Goal: Task Accomplishment & Management: Manage account settings

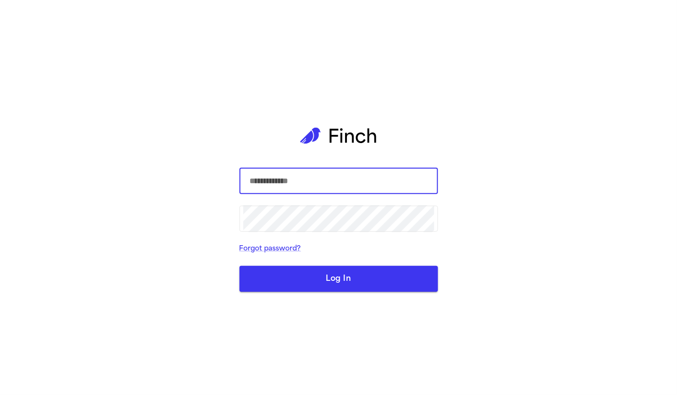
click at [283, 186] on input "text" at bounding box center [338, 181] width 191 height 27
type input "*****"
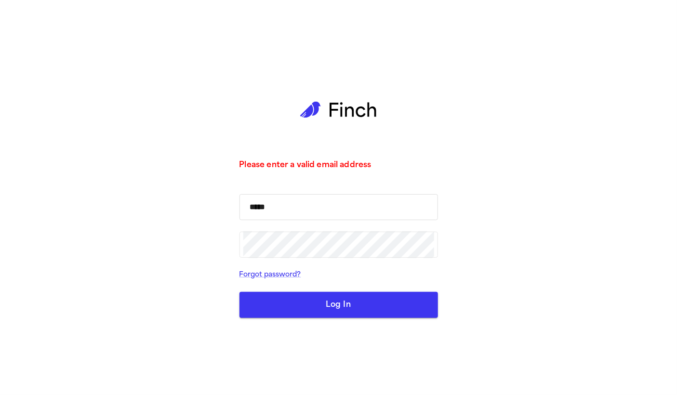
click at [320, 218] on input "*****" at bounding box center [338, 207] width 191 height 27
click at [320, 214] on input "*****" at bounding box center [338, 207] width 191 height 27
type input "*****"
click at [315, 212] on input "*****" at bounding box center [338, 207] width 191 height 27
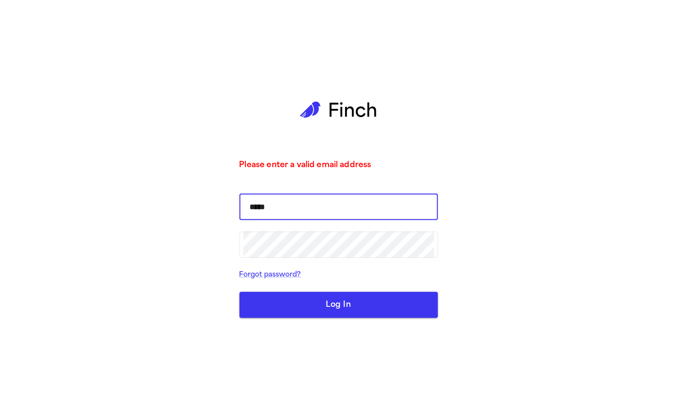
click at [315, 212] on input "*****" at bounding box center [338, 207] width 191 height 27
type input "**********"
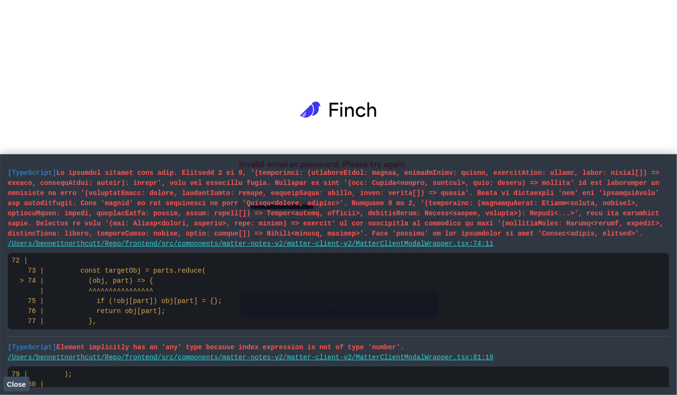
click at [180, 213] on span at bounding box center [336, 203] width 656 height 68
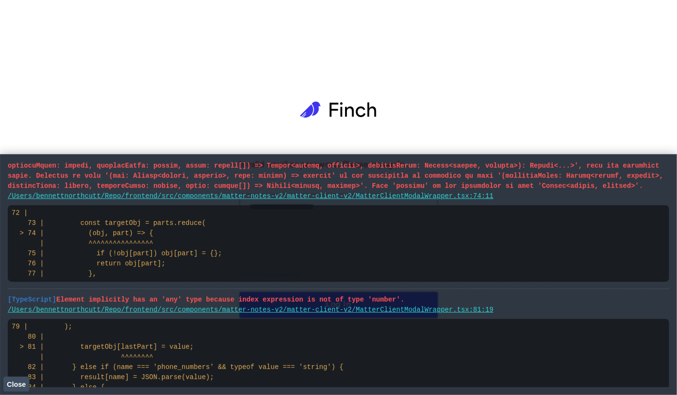
scroll to position [90, 0]
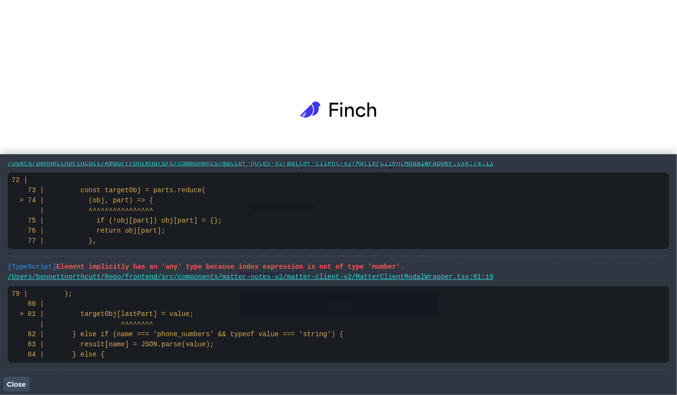
drag, startPoint x: 24, startPoint y: 377, endPoint x: 39, endPoint y: 365, distance: 19.9
click at [24, 377] on button "Close" at bounding box center [16, 384] width 26 height 14
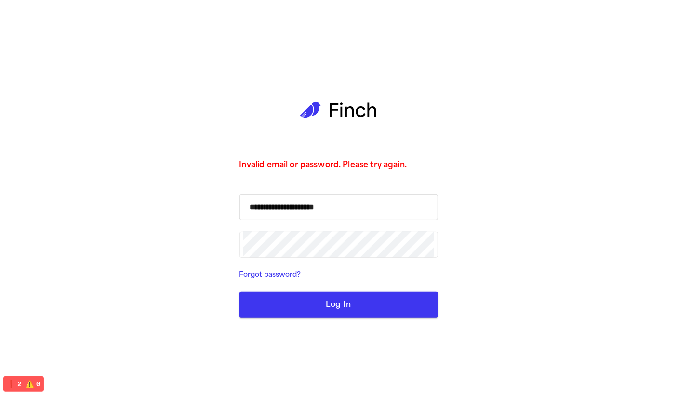
click at [317, 214] on input "**********" at bounding box center [338, 207] width 191 height 27
click at [319, 202] on input "**********" at bounding box center [338, 207] width 191 height 27
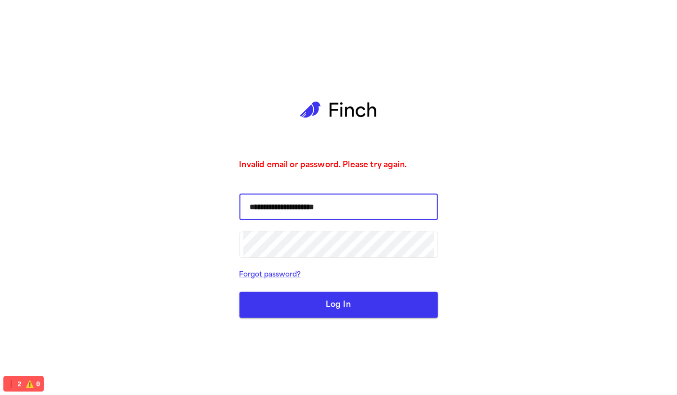
click at [319, 202] on input "**********" at bounding box center [338, 207] width 191 height 27
type input "**********"
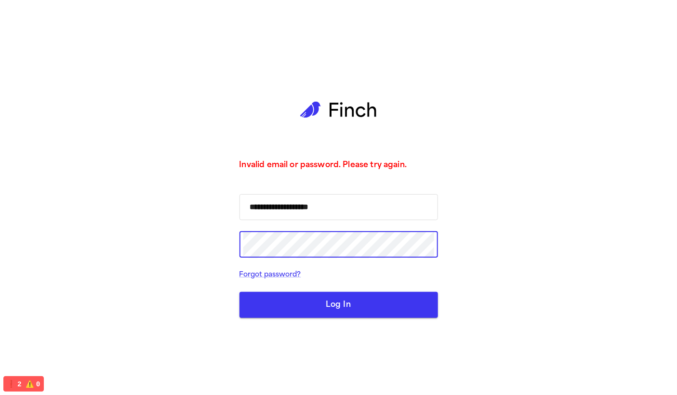
click at [323, 210] on input "**********" at bounding box center [338, 207] width 191 height 27
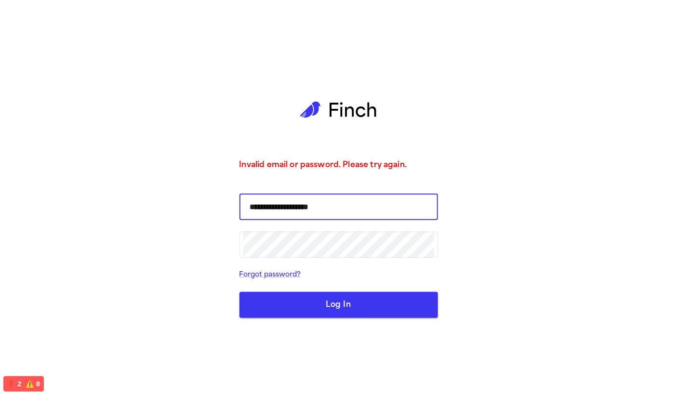
click at [323, 210] on input "**********" at bounding box center [338, 207] width 191 height 27
type input "**********"
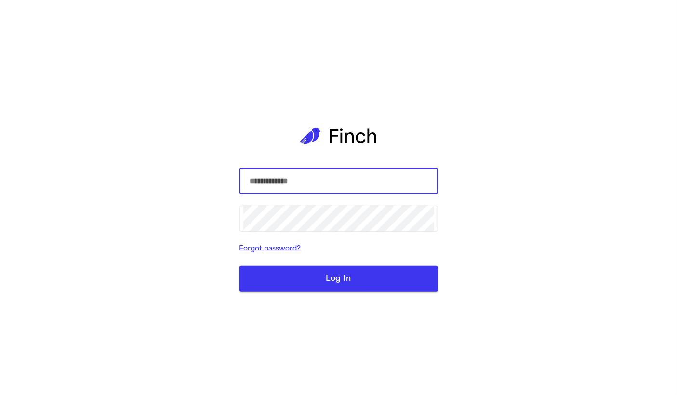
type input "**********"
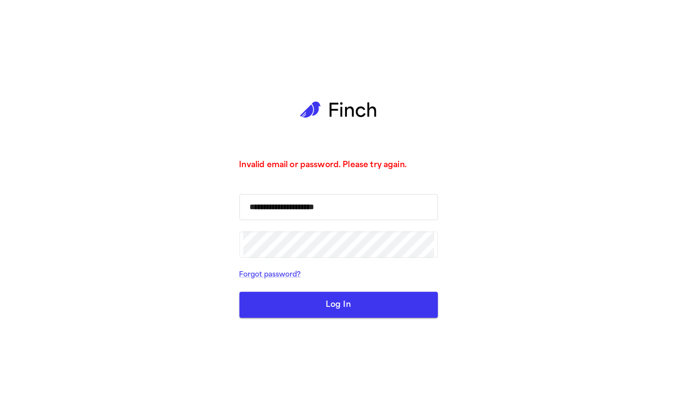
click at [346, 204] on input "**********" at bounding box center [338, 207] width 191 height 27
type input "*****"
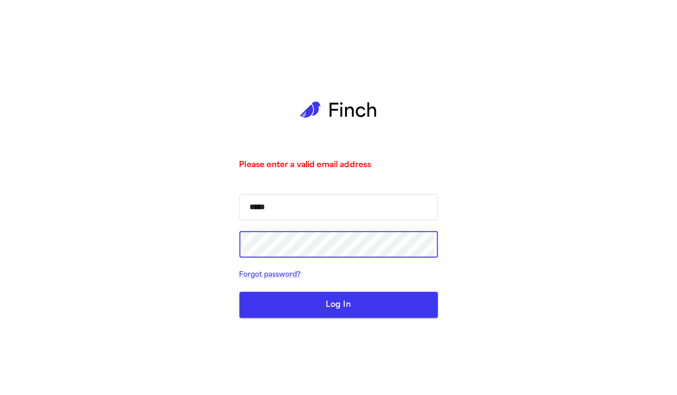
click at [328, 213] on input "*****" at bounding box center [338, 207] width 191 height 27
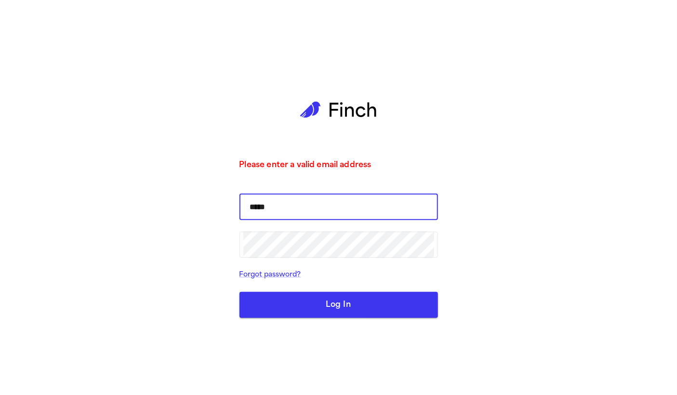
click at [328, 213] on input "*****" at bounding box center [338, 207] width 191 height 27
type input "**********"
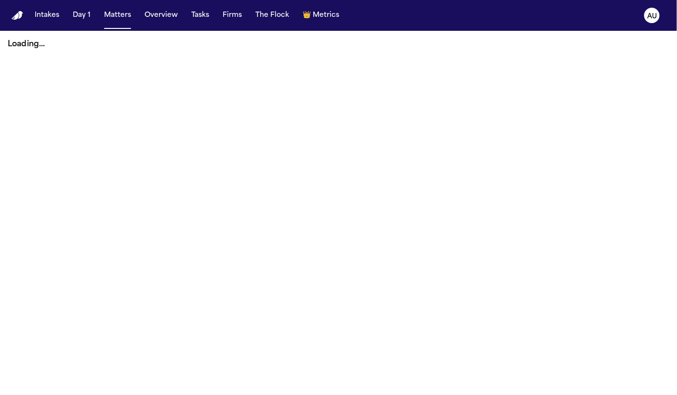
click at [56, 18] on button "Intakes" at bounding box center [47, 15] width 32 height 17
click at [136, 50] on div "Failed to load intakes. Please try refreshing the page." at bounding box center [124, 50] width 184 height 19
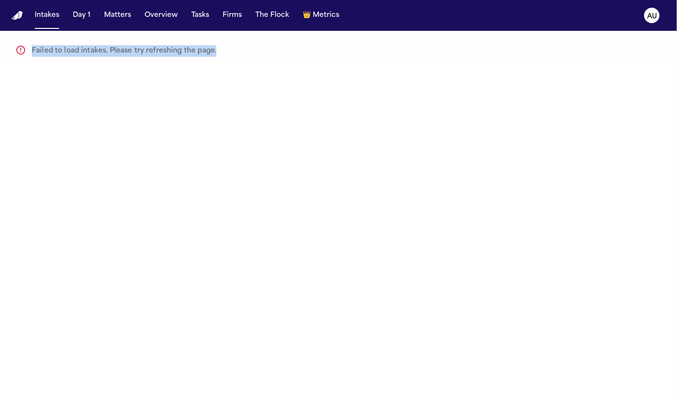
click at [136, 50] on div "Failed to load intakes. Please try refreshing the page." at bounding box center [124, 50] width 184 height 19
click at [149, 80] on main "Failed to load intakes. Please try refreshing the page." at bounding box center [338, 213] width 677 height 364
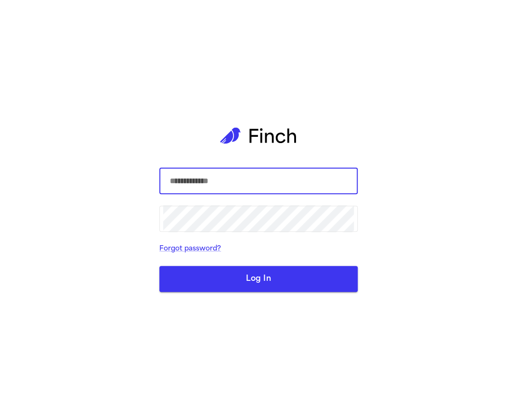
type input "**********"
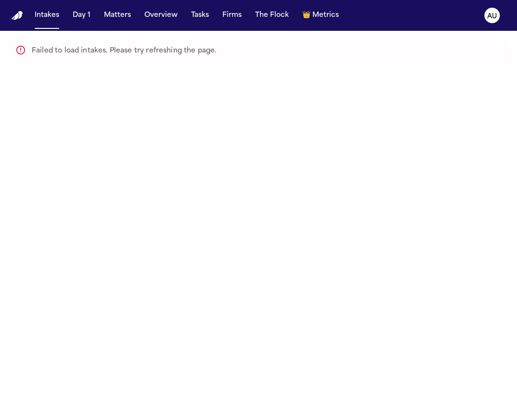
drag, startPoint x: 516, startPoint y: 154, endPoint x: 387, endPoint y: 165, distance: 129.6
click at [387, 165] on main "Failed to load intakes. Please try refreshing the page." at bounding box center [258, 213] width 517 height 364
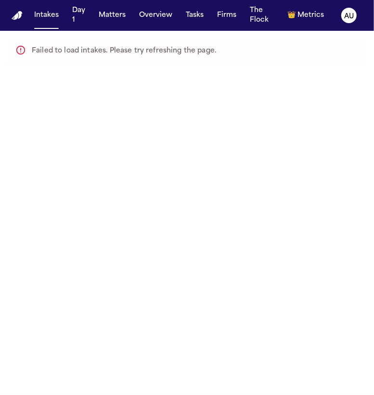
click at [143, 138] on main "Failed to load intakes. Please try refreshing the page." at bounding box center [187, 213] width 374 height 364
click at [91, 60] on div "Failed to load intakes. Please try refreshing the page." at bounding box center [124, 50] width 184 height 19
click at [88, 52] on div "Failed to load intakes. Please try refreshing the page." at bounding box center [124, 50] width 184 height 19
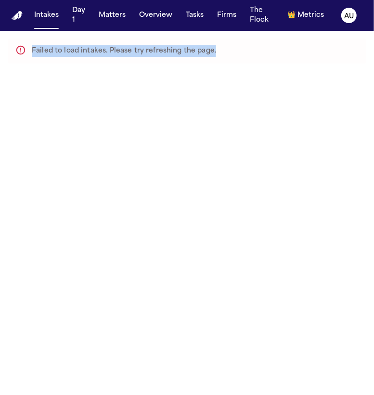
click at [88, 52] on div "Failed to load intakes. Please try refreshing the page." at bounding box center [124, 50] width 184 height 19
click at [87, 19] on button "Day 1" at bounding box center [78, 15] width 21 height 27
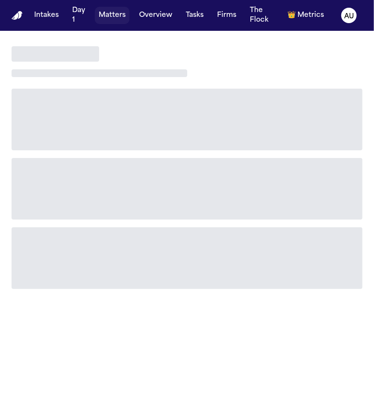
click at [122, 18] on button "Matters" at bounding box center [112, 15] width 35 height 17
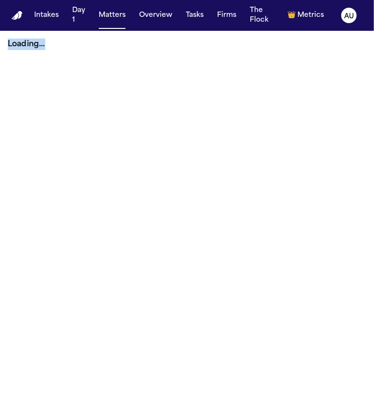
click at [63, 59] on main "Loading..." at bounding box center [187, 213] width 374 height 364
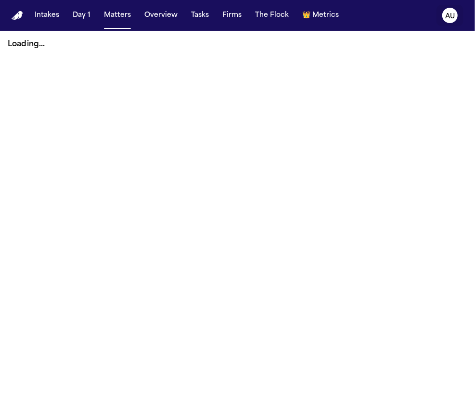
click at [455, 22] on button "AU" at bounding box center [450, 15] width 27 height 21
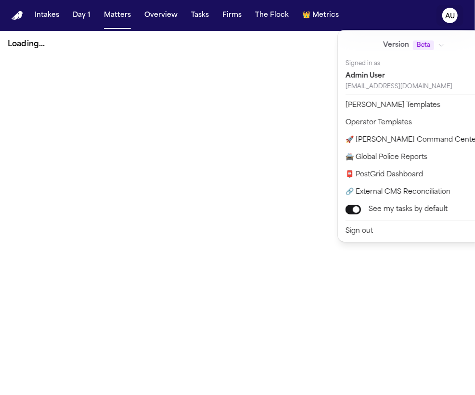
click at [452, 21] on icon "AU" at bounding box center [450, 15] width 15 height 15
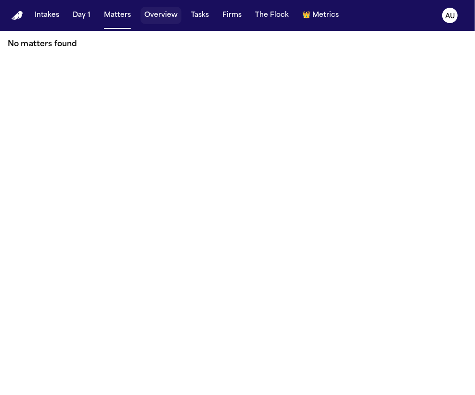
click at [166, 17] on button "Overview" at bounding box center [161, 15] width 41 height 17
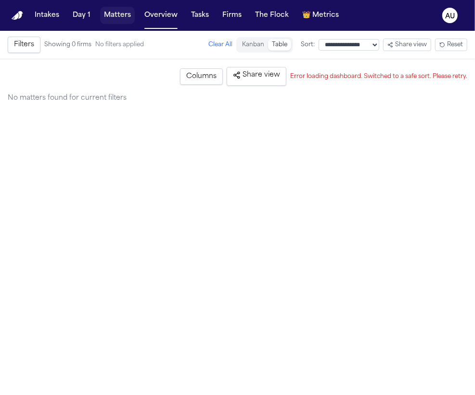
click at [110, 18] on button "Matters" at bounding box center [117, 15] width 35 height 17
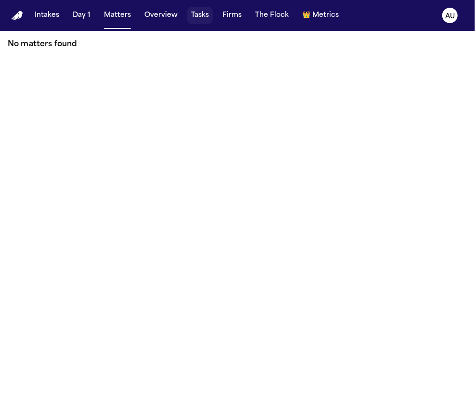
click at [210, 16] on button "Tasks" at bounding box center [200, 15] width 26 height 17
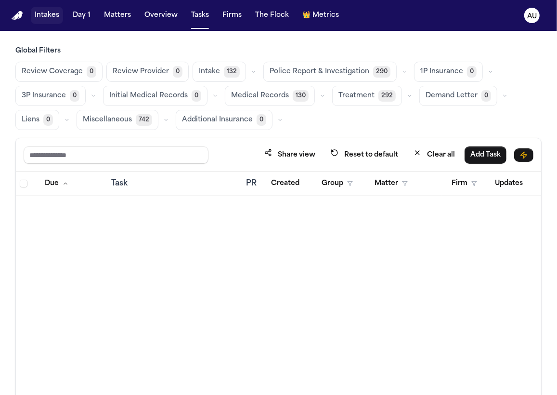
click at [57, 17] on button "Intakes" at bounding box center [47, 15] width 32 height 17
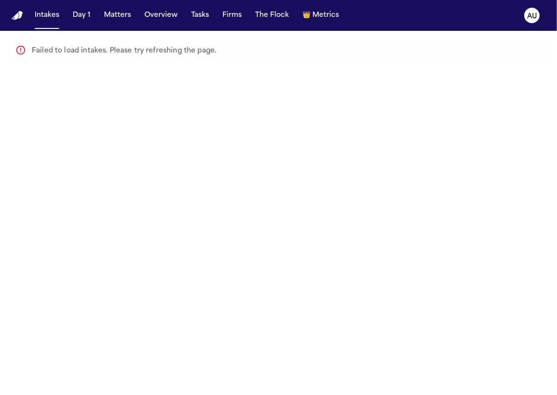
click at [115, 13] on button "Matters" at bounding box center [117, 15] width 35 height 17
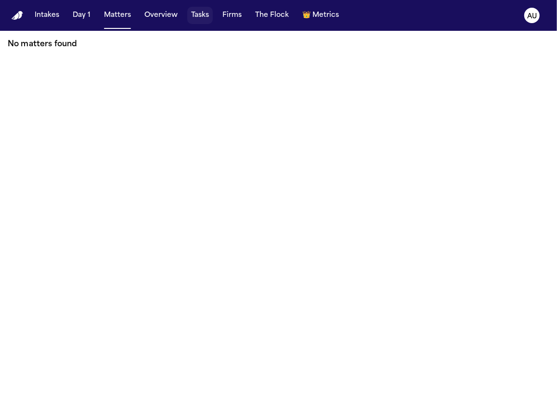
click at [195, 19] on button "Tasks" at bounding box center [200, 15] width 26 height 17
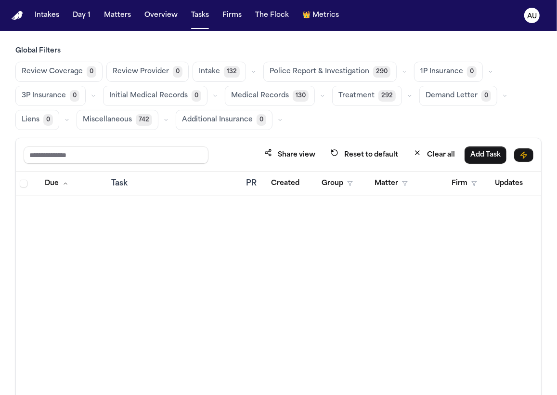
click at [272, 97] on span "Medical Records" at bounding box center [260, 96] width 58 height 10
click at [434, 152] on button "Clear all" at bounding box center [434, 155] width 53 height 18
click at [408, 96] on icon "button" at bounding box center [409, 95] width 3 height 1
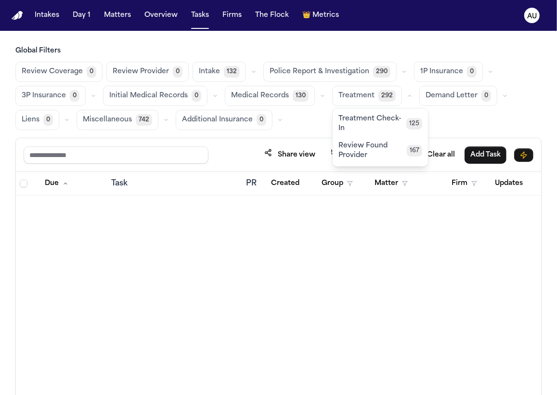
click at [393, 123] on span "Treatment Check-In" at bounding box center [373, 123] width 68 height 19
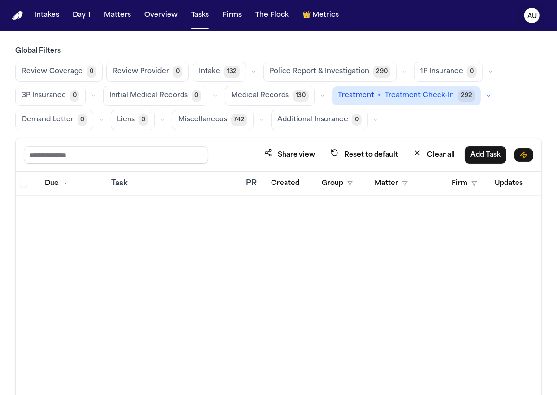
click at [517, 15] on text "AU" at bounding box center [532, 16] width 10 height 7
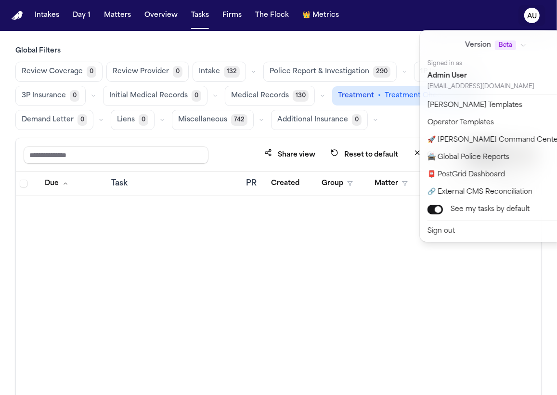
click at [472, 89] on div "admin@finchlegal.com" at bounding box center [496, 87] width 137 height 8
copy div "admin@finchlegal.com"
click at [43, 16] on nav "Intakes Day 1 Matters Overview Tasks Firms The Flock 👑 Metrics AU" at bounding box center [278, 15] width 557 height 31
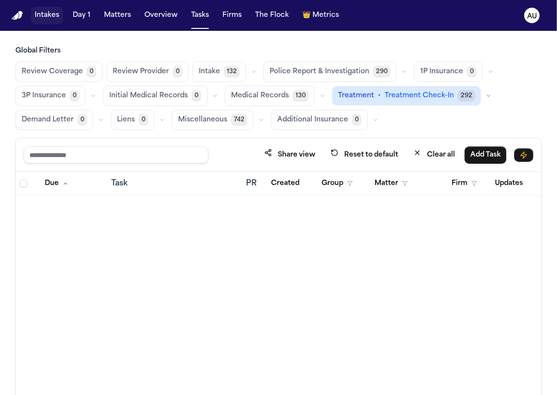
click at [44, 18] on button "Intakes" at bounding box center [47, 15] width 32 height 17
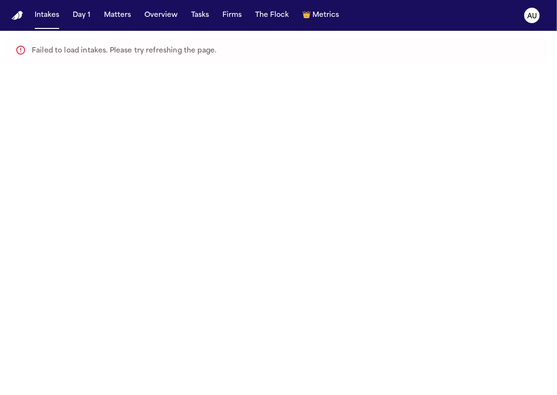
drag, startPoint x: 557, startPoint y: 197, endPoint x: 449, endPoint y: 193, distance: 108.4
click at [449, 193] on main "Failed to load intakes. Please try refreshing the page." at bounding box center [278, 213] width 557 height 364
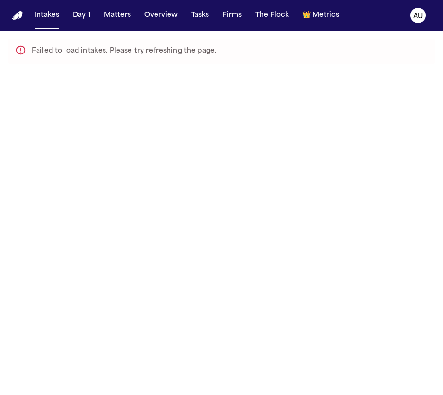
click at [135, 20] on div "Intakes Day 1 Matters Overview Tasks Firms The Flock 👑 Metrics" at bounding box center [187, 15] width 312 height 17
drag, startPoint x: 119, startPoint y: 18, endPoint x: 105, endPoint y: 15, distance: 14.3
click at [118, 18] on button "Matters" at bounding box center [117, 15] width 35 height 17
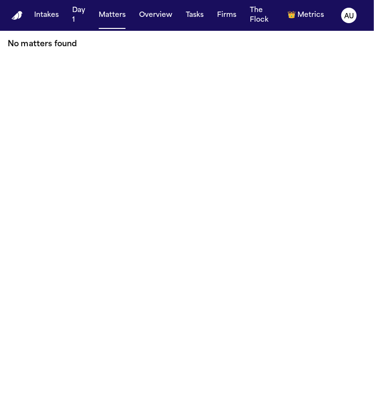
click at [122, 107] on main "No matters found" at bounding box center [187, 213] width 374 height 364
click at [104, 19] on button "Matters" at bounding box center [112, 15] width 35 height 17
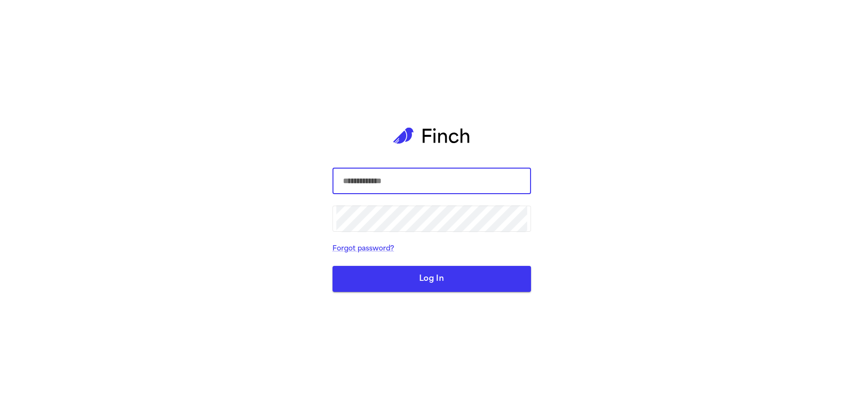
type input "**********"
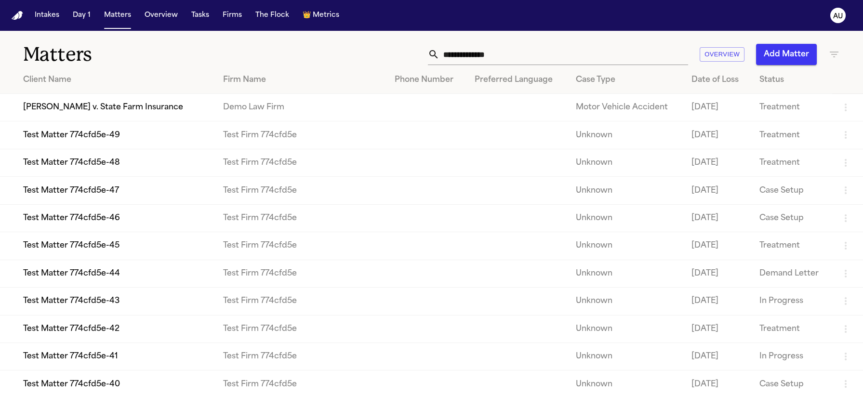
click at [37, 16] on button "Intakes" at bounding box center [47, 15] width 32 height 17
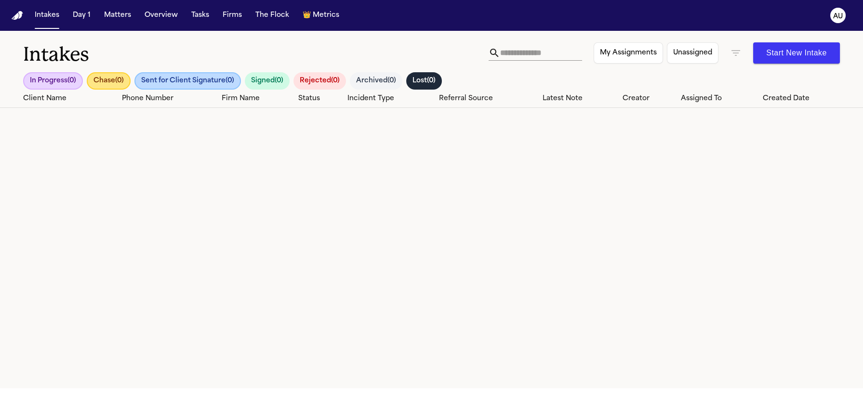
click at [210, 79] on button "Sent for Client Signature ( 0 )" at bounding box center [187, 80] width 106 height 17
click at [136, 73] on div "In Progress ( 0 ) Chase ( 0 ) Sent for Client Signature ( 0 ) Signed ( 0 ) Reje…" at bounding box center [255, 80] width 465 height 17
drag, startPoint x: 107, startPoint y: 73, endPoint x: 118, endPoint y: 80, distance: 12.2
click at [110, 79] on button "Chase ( 0 )" at bounding box center [109, 80] width 44 height 17
click at [54, 82] on button "In Progress ( 0 )" at bounding box center [53, 80] width 60 height 17
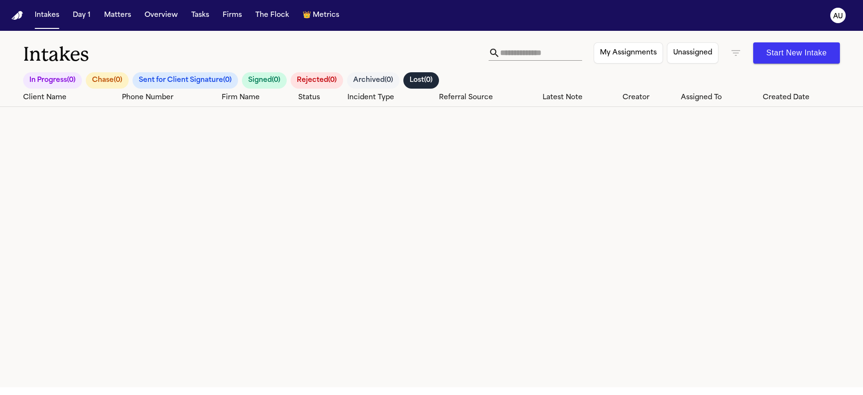
click at [118, 77] on button "Chase ( 0 )" at bounding box center [107, 80] width 43 height 16
click at [166, 76] on button "Sent for Client Signature ( 0 )" at bounding box center [185, 80] width 105 height 17
click at [249, 77] on button "Signed ( 0 )" at bounding box center [266, 80] width 45 height 17
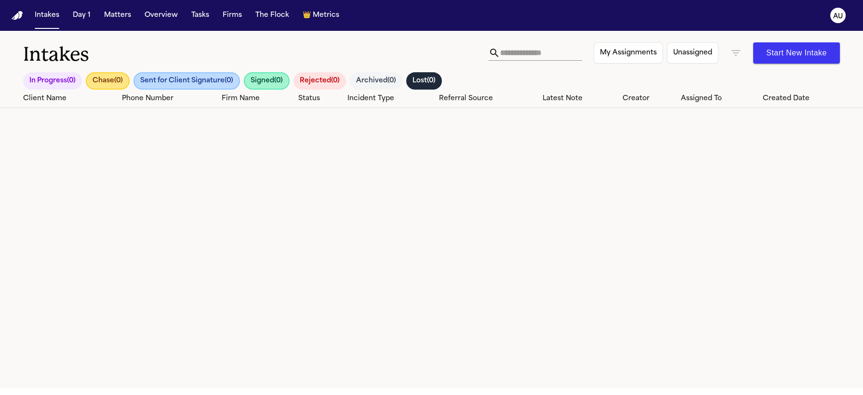
click at [333, 77] on button "Rejected ( 0 )" at bounding box center [319, 80] width 52 height 17
click at [374, 75] on button "Archived ( 0 )" at bounding box center [377, 80] width 52 height 17
drag, startPoint x: 431, startPoint y: 78, endPoint x: 386, endPoint y: 80, distance: 44.9
click at [374, 78] on button "Lost ( 0 )" at bounding box center [426, 80] width 36 height 17
click at [369, 80] on button "Archived ( 0 )" at bounding box center [377, 80] width 53 height 17
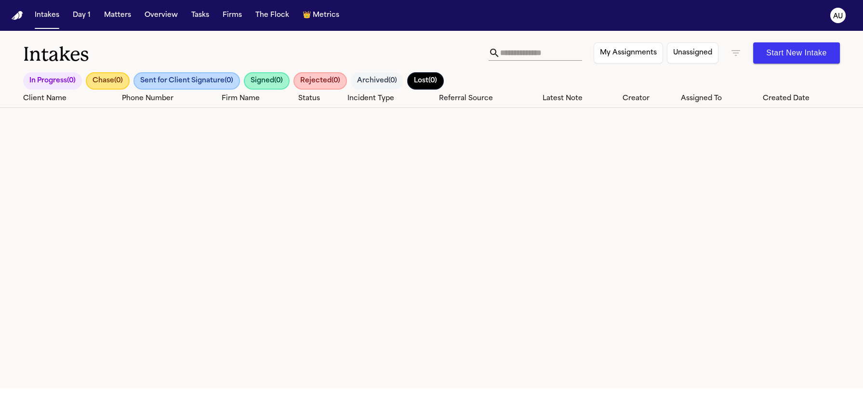
click at [313, 81] on button "Rejected ( 0 )" at bounding box center [319, 80] width 53 height 17
click at [267, 79] on button "Signed ( 0 )" at bounding box center [267, 80] width 46 height 17
click at [187, 82] on button "Sent for Client Signature ( 0 )" at bounding box center [186, 80] width 106 height 17
click at [269, 80] on button "Signed ( 0 )" at bounding box center [265, 80] width 45 height 17
click at [311, 80] on button "Rejected ( 0 )" at bounding box center [318, 80] width 52 height 17
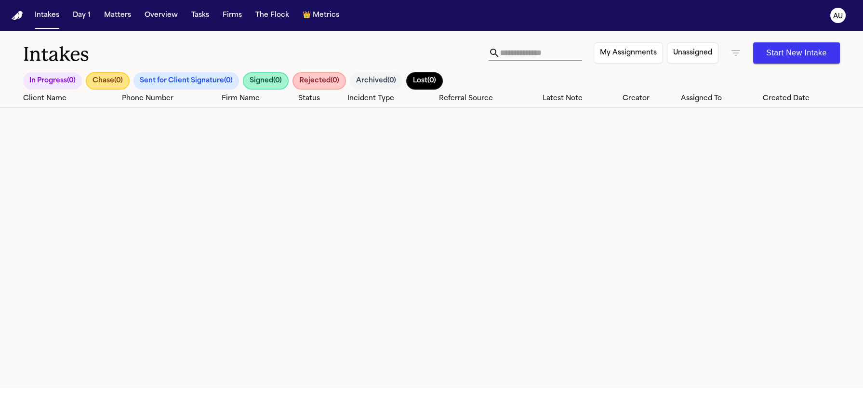
click at [222, 82] on button "Sent for Client Signature ( 0 )" at bounding box center [185, 80] width 105 height 17
click at [116, 81] on button "Chase ( 0 )" at bounding box center [108, 80] width 44 height 17
click at [200, 82] on button "Sent for Client Signature ( 0 )" at bounding box center [185, 80] width 106 height 17
click at [253, 79] on button "Signed ( 0 )" at bounding box center [265, 80] width 46 height 17
click at [373, 80] on button "Archived ( 0 )" at bounding box center [374, 80] width 52 height 17
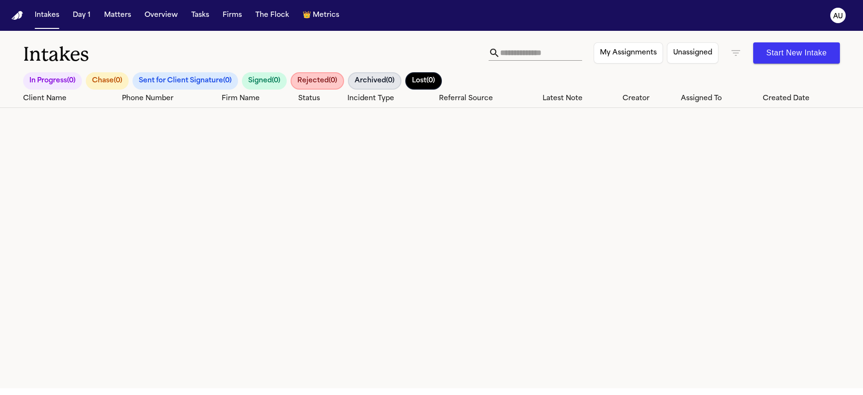
drag, startPoint x: 344, startPoint y: 78, endPoint x: 392, endPoint y: 78, distance: 47.7
click at [344, 78] on button "Rejected ( 0 )" at bounding box center [316, 80] width 53 height 17
drag, startPoint x: 420, startPoint y: 78, endPoint x: 405, endPoint y: 87, distance: 17.7
click at [374, 78] on button "Lost ( 0 )" at bounding box center [422, 80] width 37 height 17
click at [333, 81] on button "Rejected ( 0 )" at bounding box center [316, 80] width 52 height 17
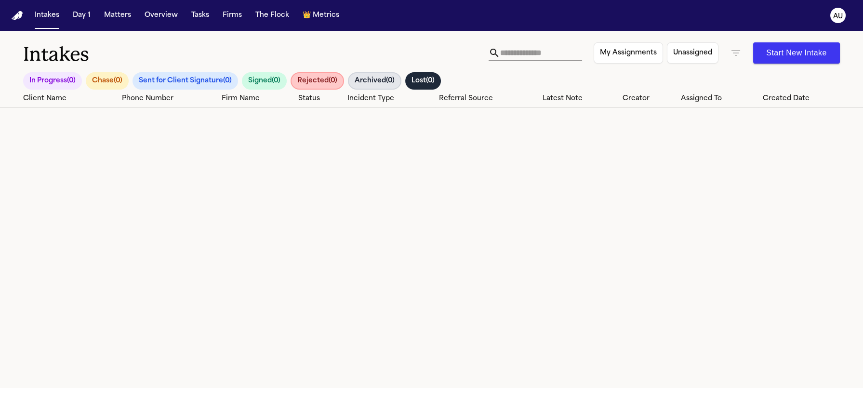
click at [265, 82] on button "Signed ( 0 )" at bounding box center [264, 80] width 45 height 17
click at [211, 82] on button "Sent for Client Signature ( 0 )" at bounding box center [184, 80] width 105 height 17
click at [118, 84] on button "Chase ( 0 )" at bounding box center [107, 80] width 43 height 17
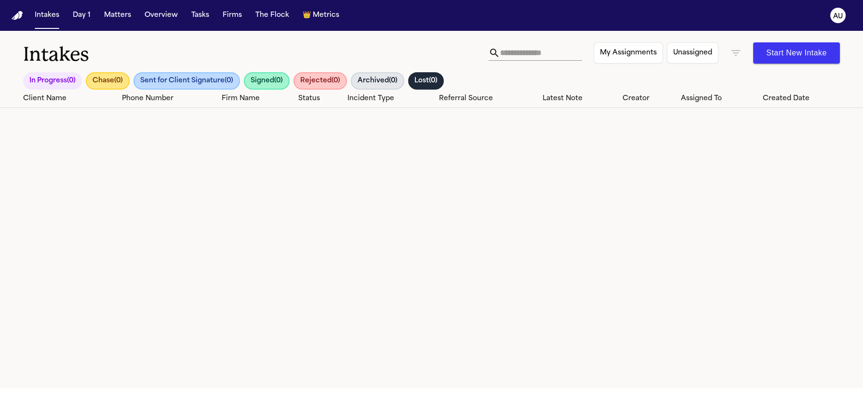
click at [41, 82] on button "In Progress ( 0 )" at bounding box center [52, 80] width 59 height 17
click at [110, 82] on button "Chase ( 0 )" at bounding box center [109, 80] width 44 height 17
click at [182, 79] on button "Sent for Client Signature ( 0 )" at bounding box center [186, 80] width 106 height 17
click at [262, 78] on button "Signed ( 0 )" at bounding box center [266, 80] width 46 height 17
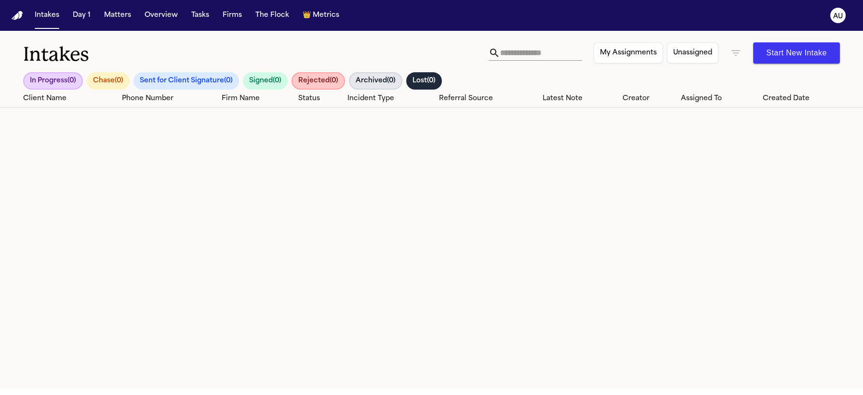
click at [334, 78] on button "Rejected ( 0 )" at bounding box center [317, 80] width 53 height 17
click at [374, 79] on button "Archived ( 0 )" at bounding box center [374, 80] width 53 height 17
click at [374, 80] on button "Lost ( 0 )" at bounding box center [422, 80] width 36 height 17
click at [58, 80] on button "In Progress ( 0 )" at bounding box center [53, 80] width 60 height 17
click at [137, 78] on button "Sent for Client Signature ( 0 )" at bounding box center [184, 80] width 105 height 17
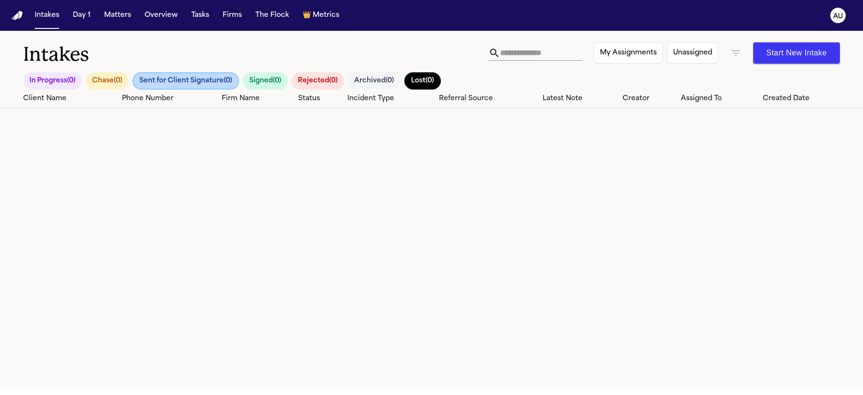
click at [100, 79] on button "Chase ( 0 )" at bounding box center [107, 80] width 43 height 17
click at [121, 79] on button "Chase ( 0 )" at bounding box center [108, 80] width 44 height 17
click at [197, 79] on button "Sent for Client Signature ( 0 )" at bounding box center [185, 80] width 106 height 17
click at [314, 73] on button "Rejected ( 0 )" at bounding box center [316, 80] width 52 height 17
click at [364, 76] on button "Archived ( 0 )" at bounding box center [374, 80] width 52 height 17
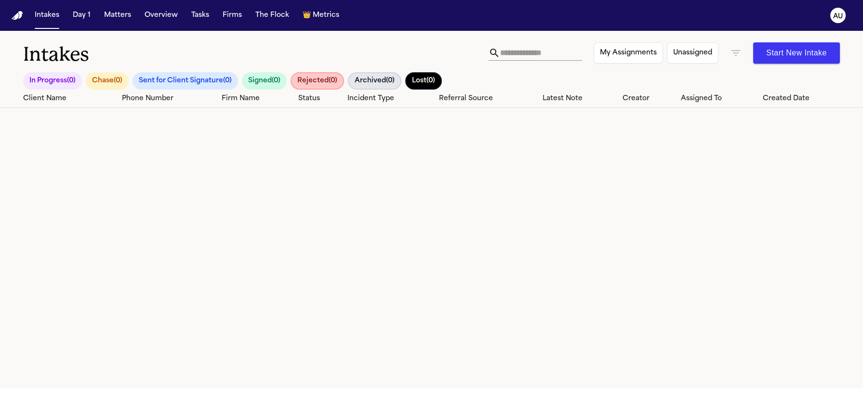
click at [275, 80] on button "Signed ( 0 )" at bounding box center [264, 80] width 45 height 17
click at [62, 85] on button "In Progress ( 0 )" at bounding box center [52, 80] width 59 height 17
click at [63, 82] on button "In Progress ( 0 )" at bounding box center [53, 80] width 60 height 17
click at [59, 79] on button "In Progress ( 0 )" at bounding box center [52, 80] width 59 height 17
click at [374, 47] on button "Start New Intake" at bounding box center [796, 52] width 87 height 21
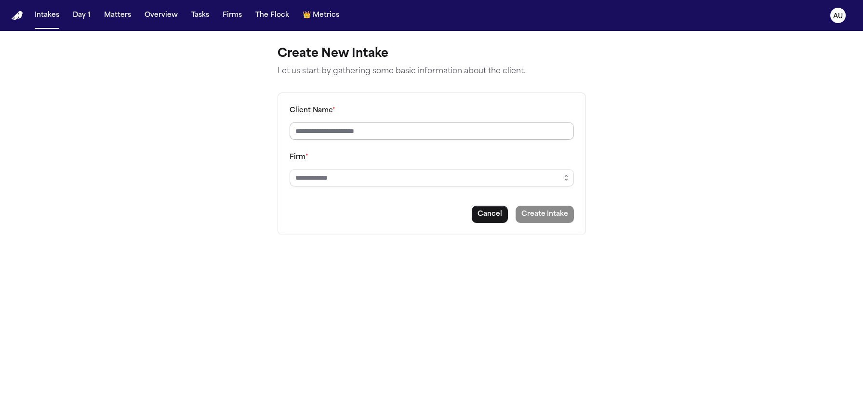
click at [372, 124] on input "Client Name *" at bounding box center [431, 130] width 284 height 17
type input "******"
click at [53, 21] on button "Intakes" at bounding box center [47, 15] width 32 height 17
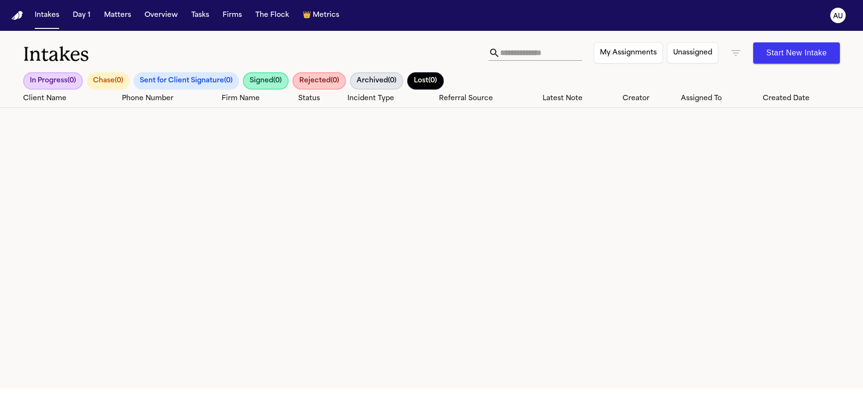
click at [57, 81] on button "In Progress ( 0 )" at bounding box center [53, 80] width 60 height 17
click at [111, 81] on button "Chase ( 0 )" at bounding box center [108, 80] width 43 height 17
click at [147, 80] on button "Sent for Client Signature ( 0 )" at bounding box center [185, 80] width 105 height 17
click at [275, 85] on button "Signed ( 0 )" at bounding box center [267, 80] width 46 height 17
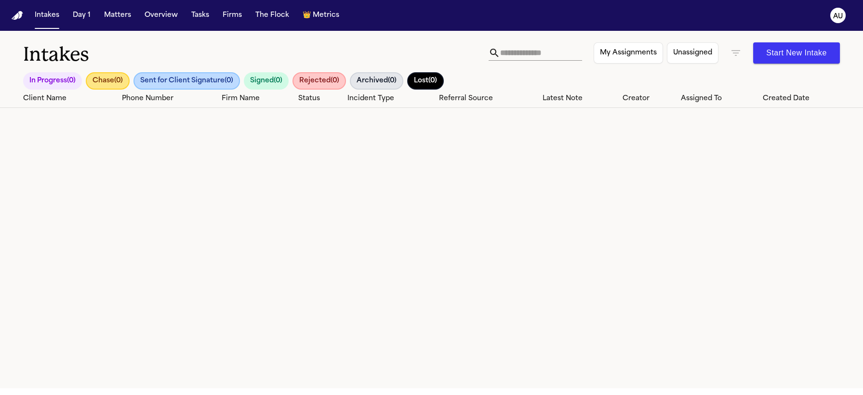
click at [16, 78] on div "Intakes In Progress ( 0 ) Chase ( 0 ) Sent for Client Signature ( 0 ) Signed ( …" at bounding box center [431, 60] width 863 height 59
click at [63, 80] on button "In Progress ( 0 )" at bounding box center [52, 80] width 59 height 17
click at [105, 81] on button "Chase ( 0 )" at bounding box center [109, 80] width 44 height 17
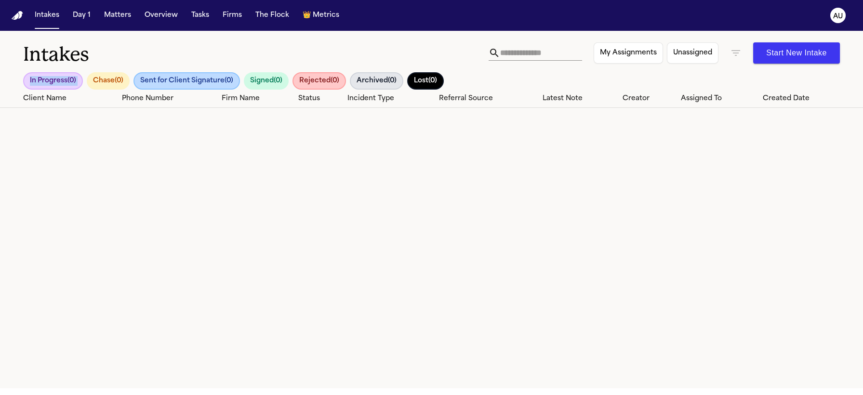
drag, startPoint x: 159, startPoint y: 81, endPoint x: 282, endPoint y: 85, distance: 123.4
click at [159, 81] on button "Sent for Client Signature ( 0 )" at bounding box center [186, 80] width 106 height 17
click at [306, 87] on button "Rejected ( 0 )" at bounding box center [317, 80] width 53 height 17
click at [264, 84] on button "Signed ( 0 )" at bounding box center [265, 80] width 45 height 17
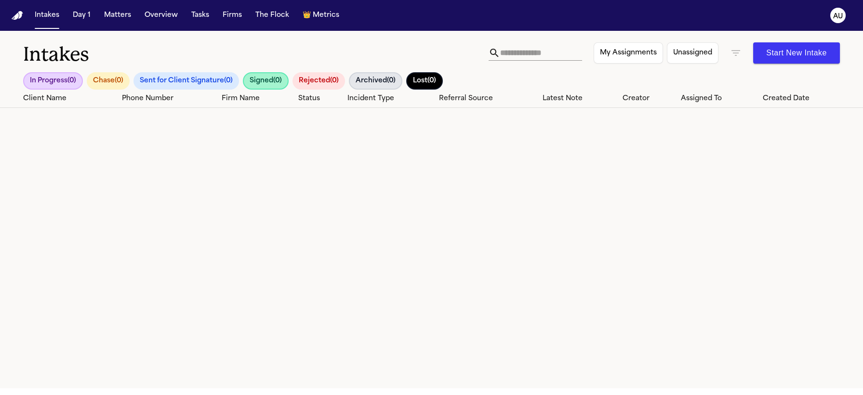
click at [329, 66] on h1 "Intakes" at bounding box center [255, 54] width 465 height 24
click at [53, 76] on button "In Progress ( 0 )" at bounding box center [53, 80] width 60 height 17
click at [112, 78] on button "Chase ( 0 )" at bounding box center [107, 80] width 43 height 17
click at [174, 80] on button "Sent for Client Signature ( 0 )" at bounding box center [185, 80] width 105 height 17
click at [274, 84] on button "Signed ( 0 )" at bounding box center [267, 80] width 46 height 17
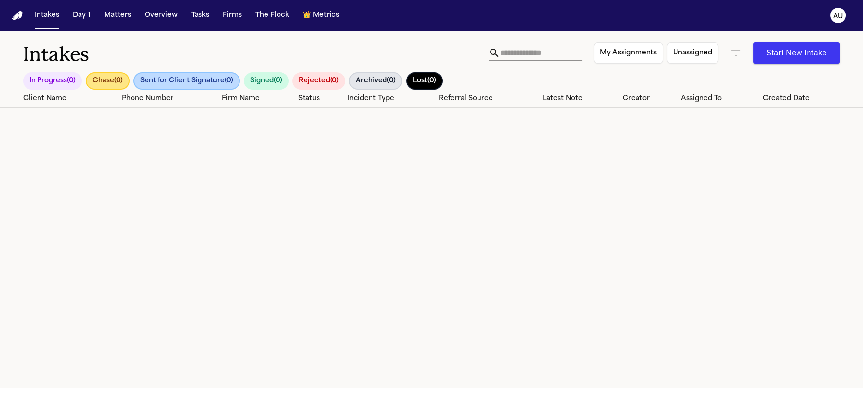
click at [345, 84] on button "Rejected ( 0 )" at bounding box center [318, 80] width 52 height 17
drag, startPoint x: 381, startPoint y: 80, endPoint x: 187, endPoint y: 39, distance: 197.9
click at [374, 81] on button "Archived ( 0 )" at bounding box center [376, 80] width 53 height 17
click at [77, 51] on h1 "Intakes" at bounding box center [255, 54] width 465 height 24
click at [80, 51] on h1 "Intakes" at bounding box center [255, 54] width 465 height 24
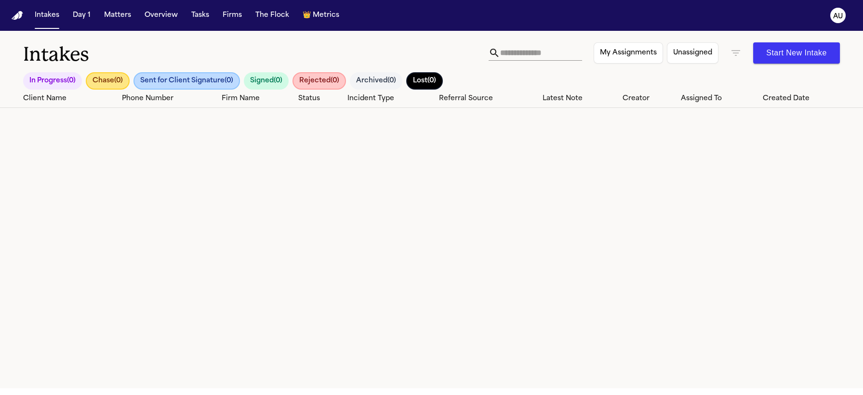
click at [130, 53] on h1 "Intakes" at bounding box center [255, 54] width 465 height 24
click at [128, 53] on h1 "Intakes" at bounding box center [255, 54] width 465 height 24
drag, startPoint x: 127, startPoint y: 53, endPoint x: 121, endPoint y: 54, distance: 5.9
click at [121, 54] on h1 "Intakes" at bounding box center [255, 54] width 465 height 24
click at [120, 54] on h1 "Intakes" at bounding box center [255, 54] width 465 height 24
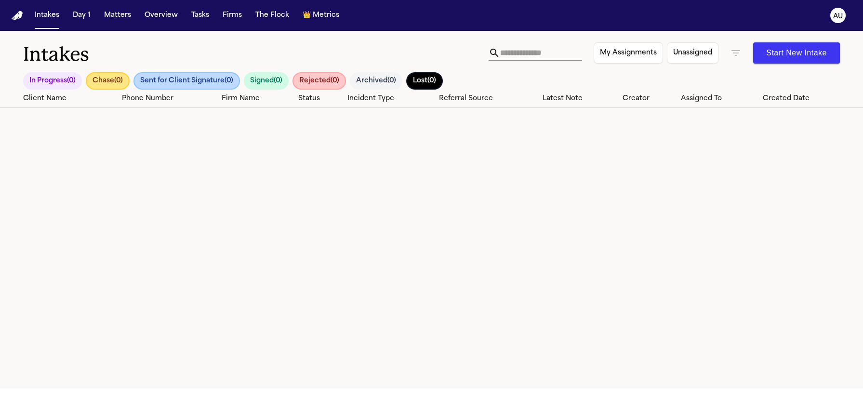
click at [115, 55] on h1 "Intakes" at bounding box center [255, 54] width 465 height 24
click at [131, 53] on h1 "Intakes" at bounding box center [255, 54] width 465 height 24
click at [168, 80] on button "Sent for Client Signature ( 0 )" at bounding box center [186, 80] width 106 height 17
click at [120, 81] on button "Chase ( 0 )" at bounding box center [108, 80] width 44 height 17
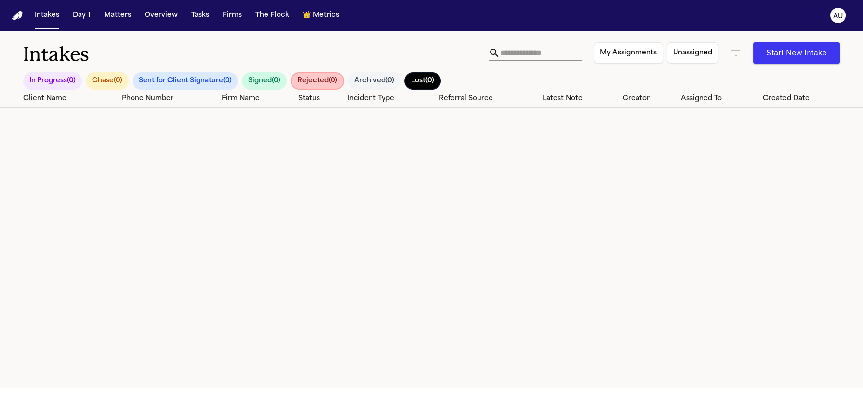
click at [197, 81] on button "Sent for Client Signature ( 0 )" at bounding box center [184, 80] width 105 height 17
click at [272, 82] on button "Signed ( 0 )" at bounding box center [265, 80] width 45 height 17
click at [109, 82] on button "Chase ( 0 )" at bounding box center [107, 80] width 43 height 17
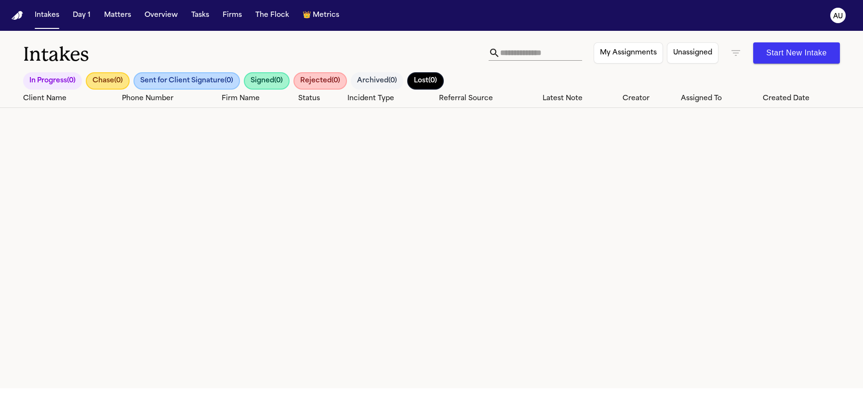
click at [109, 82] on button "Chase ( 0 )" at bounding box center [108, 80] width 44 height 17
click at [171, 79] on button "Sent for Client Signature ( 0 )" at bounding box center [185, 80] width 106 height 17
click at [175, 79] on button "Sent for Client Signature ( 0 )" at bounding box center [184, 80] width 105 height 17
click at [124, 79] on button "Chase ( 0 )" at bounding box center [107, 80] width 43 height 17
click at [175, 85] on button "Sent for Client Signature ( 0 )" at bounding box center [186, 80] width 106 height 17
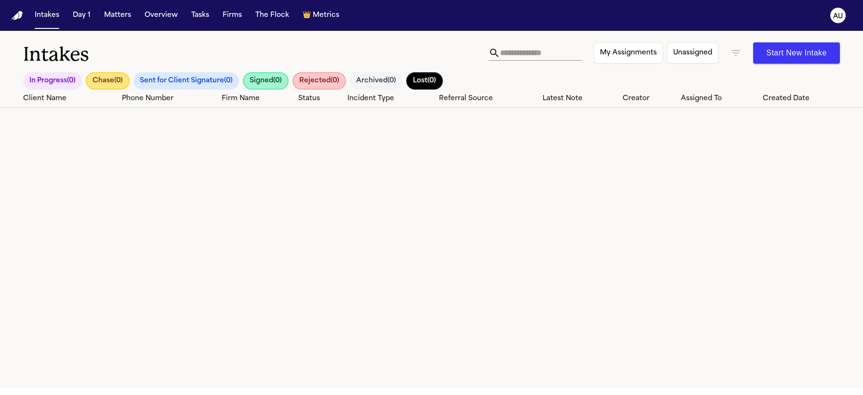
click at [173, 85] on button "Sent for Client Signature ( 0 )" at bounding box center [185, 80] width 105 height 17
click at [175, 84] on button "Sent for Client Signature ( 0 )" at bounding box center [186, 80] width 106 height 17
click at [374, 80] on button "Lost ( 0 )" at bounding box center [424, 80] width 37 height 17
click at [374, 80] on button "Lost ( 0 )" at bounding box center [424, 80] width 36 height 17
click at [374, 79] on button "Lost ( 0 )" at bounding box center [424, 80] width 37 height 17
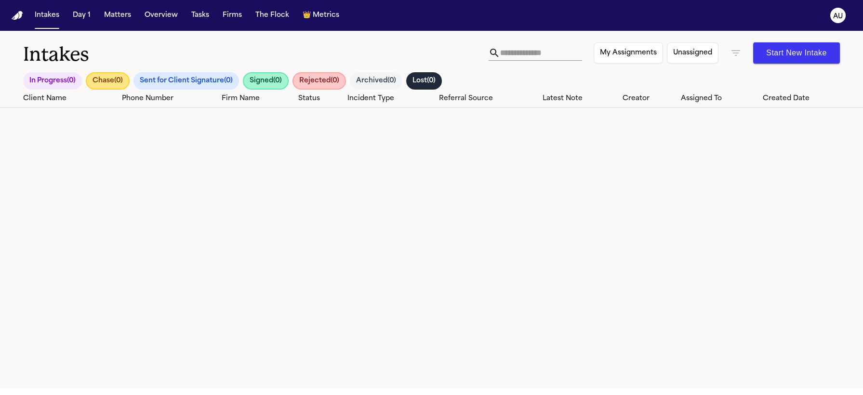
click at [374, 78] on button "Archived ( 0 )" at bounding box center [376, 80] width 52 height 17
click at [181, 79] on button "Sent for Client Signature ( 0 )" at bounding box center [185, 80] width 105 height 17
click at [108, 80] on button "Chase ( 0 )" at bounding box center [108, 80] width 44 height 17
click at [51, 78] on button "In Progress ( 0 )" at bounding box center [52, 80] width 59 height 17
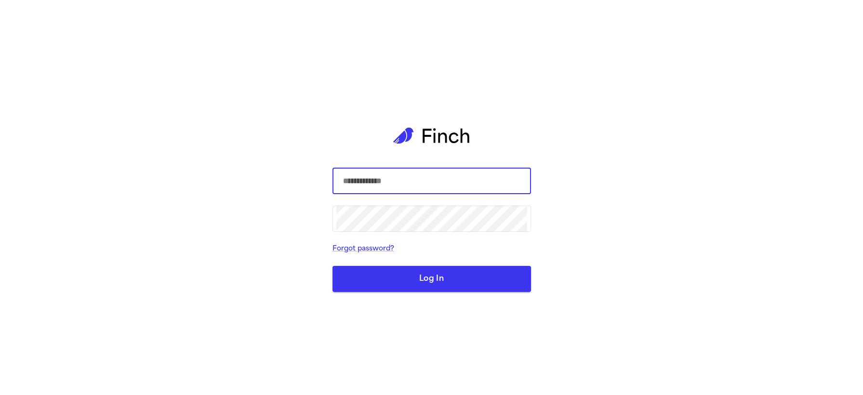
type input "**********"
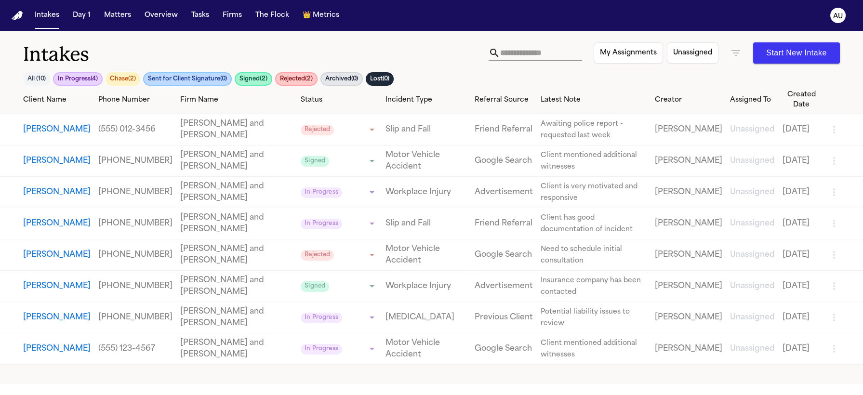
click at [33, 77] on button "All ( 10 )" at bounding box center [36, 78] width 27 height 13
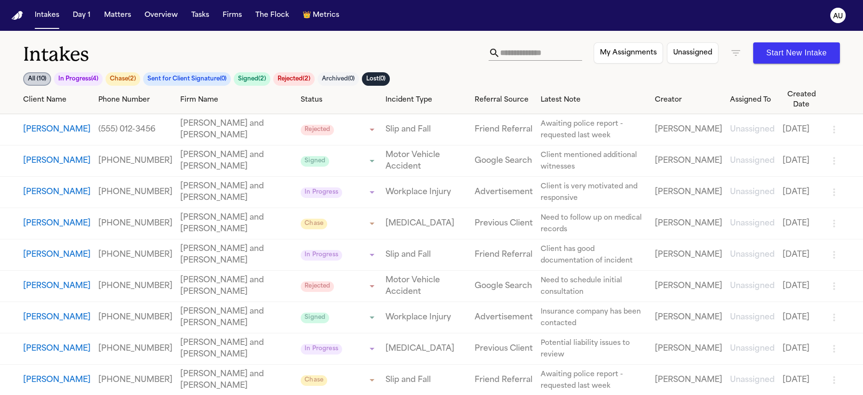
click at [79, 79] on button "In Progress ( 4 )" at bounding box center [78, 78] width 49 height 13
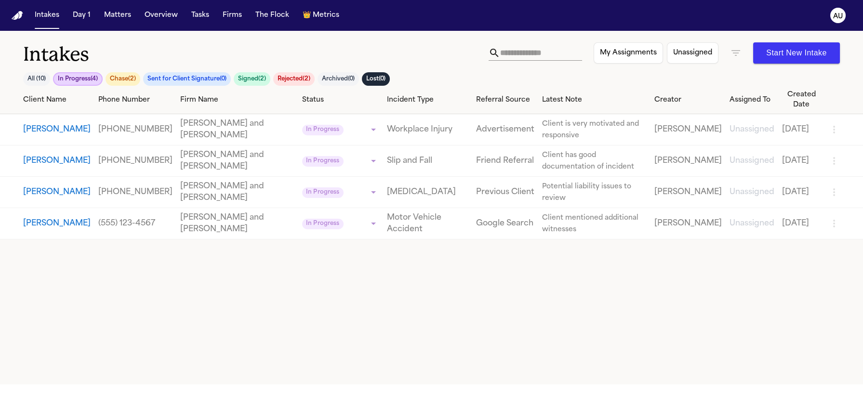
click at [126, 79] on button "Chase ( 2 )" at bounding box center [122, 78] width 35 height 13
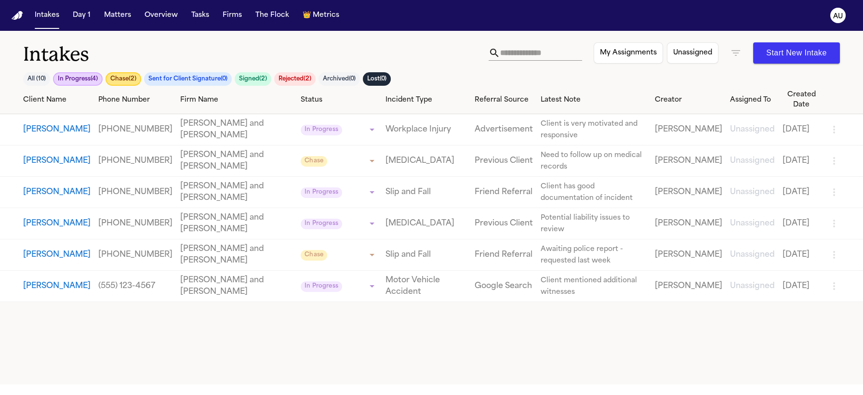
click at [173, 81] on button "Sent for Client Signature ( 0 )" at bounding box center [188, 78] width 88 height 13
click at [255, 82] on button "Signed ( 2 )" at bounding box center [254, 78] width 37 height 13
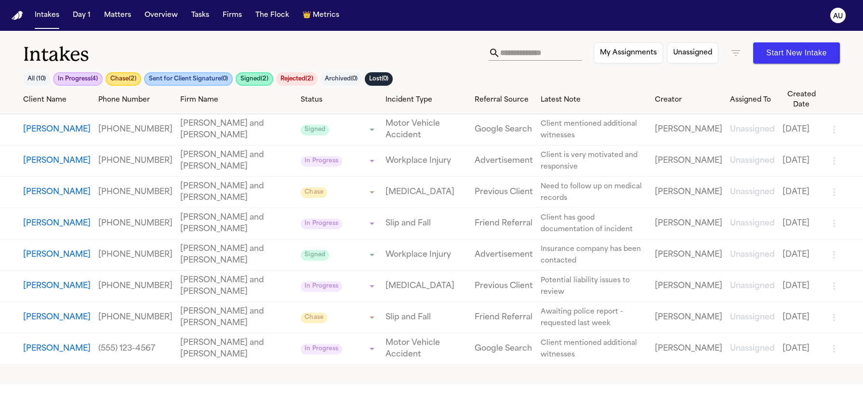
click at [317, 80] on button "Rejected ( 2 )" at bounding box center [296, 78] width 41 height 13
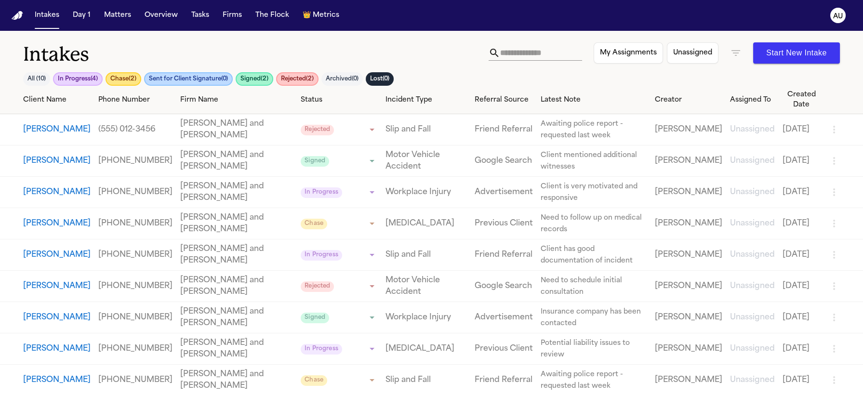
click at [191, 79] on button "Sent for Client Signature ( 0 )" at bounding box center [188, 78] width 89 height 13
click at [251, 79] on button "Signed ( 2 )" at bounding box center [254, 78] width 38 height 13
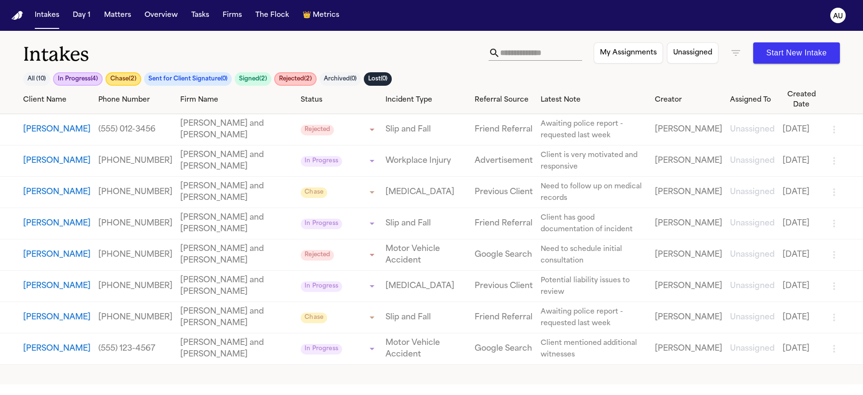
click at [115, 74] on button "Chase ( 2 )" at bounding box center [123, 78] width 36 height 13
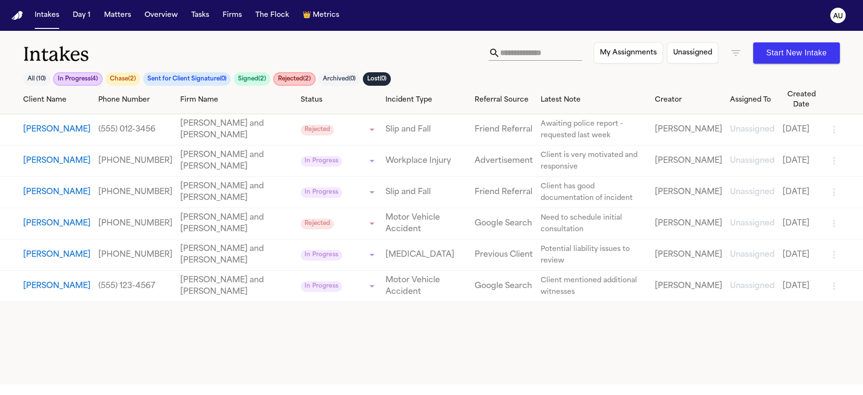
click at [89, 79] on button "In Progress ( 4 )" at bounding box center [78, 78] width 50 height 13
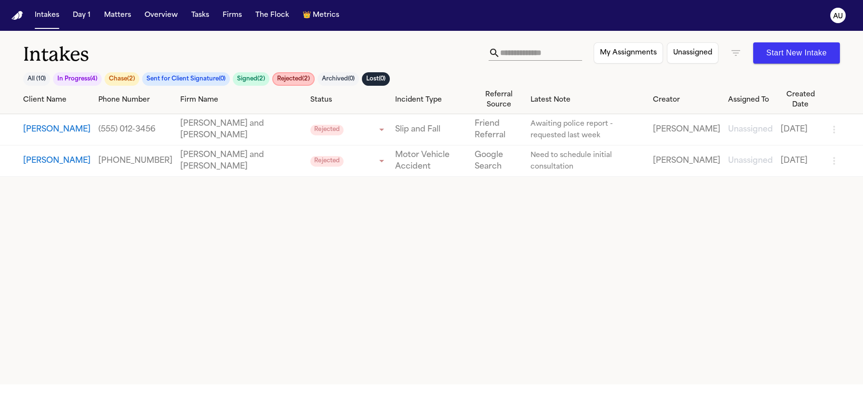
click at [124, 79] on button "Chase ( 2 )" at bounding box center [122, 78] width 35 height 13
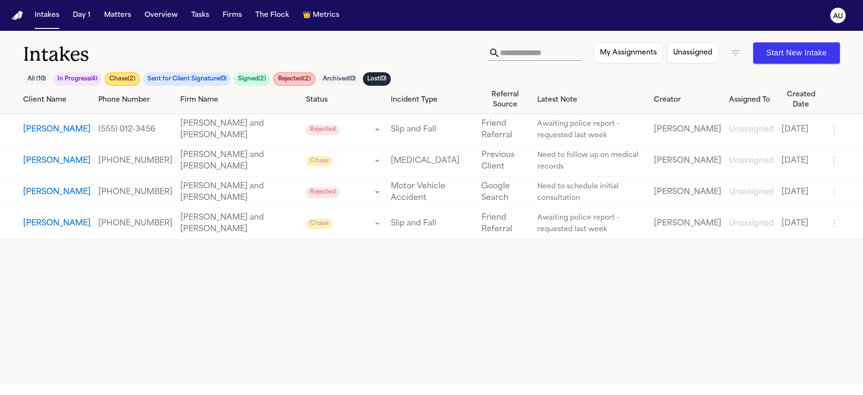
click at [135, 78] on button "Chase ( 2 )" at bounding box center [123, 78] width 36 height 13
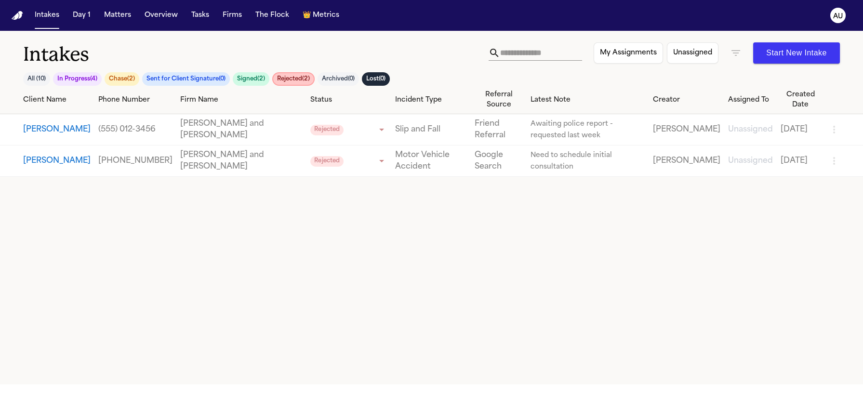
click at [135, 78] on button "Chase ( 2 )" at bounding box center [122, 78] width 35 height 13
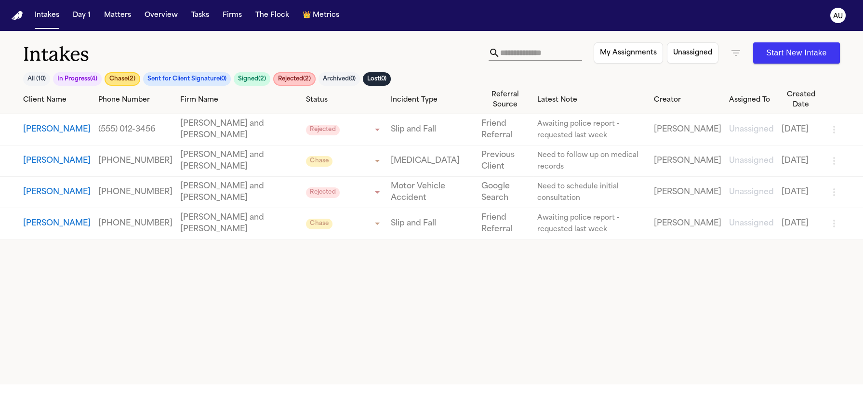
click at [298, 74] on button "Rejected ( 2 )" at bounding box center [294, 78] width 42 height 13
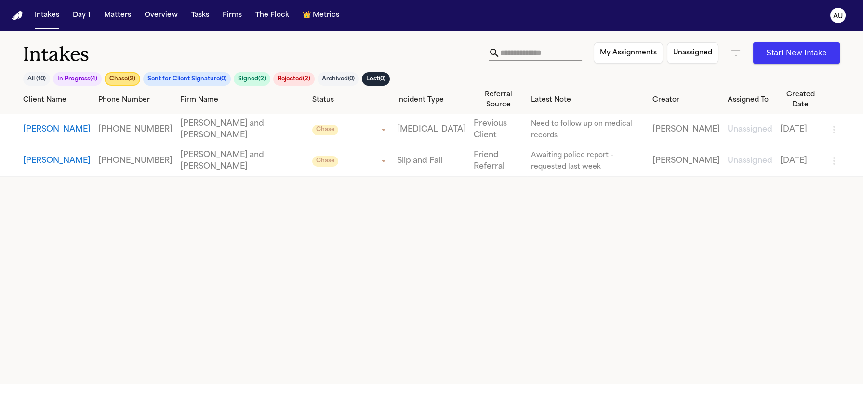
click at [296, 79] on button "Rejected ( 2 )" at bounding box center [293, 78] width 41 height 13
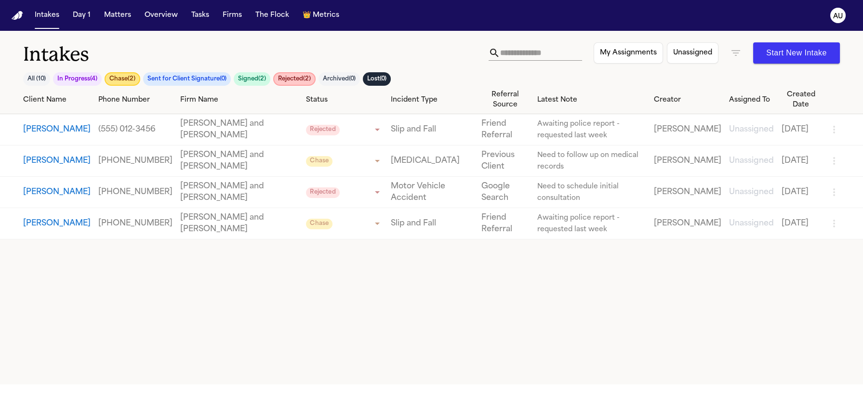
click at [295, 79] on button "Rejected ( 2 )" at bounding box center [294, 78] width 42 height 13
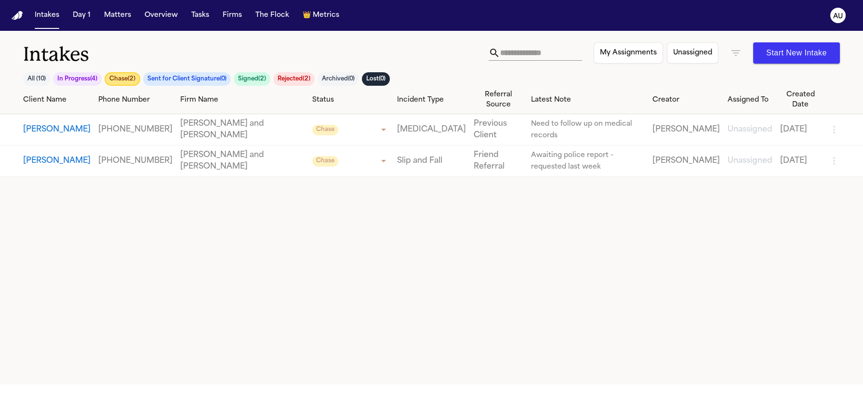
click at [132, 74] on button "Chase ( 2 )" at bounding box center [123, 78] width 36 height 13
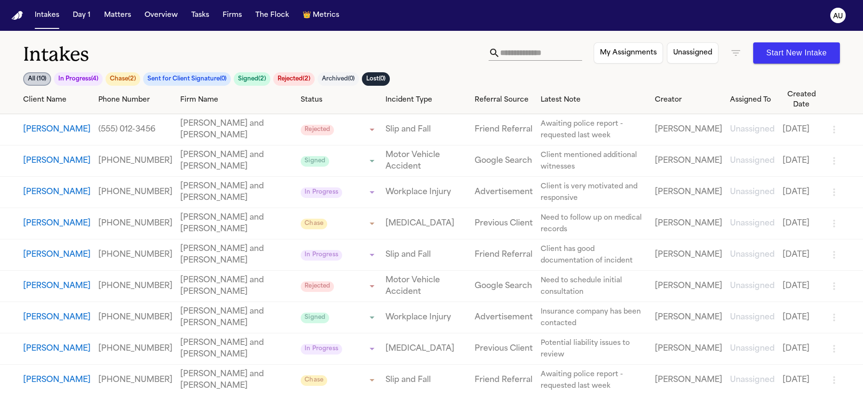
click at [132, 74] on button "Chase ( 2 )" at bounding box center [122, 78] width 35 height 13
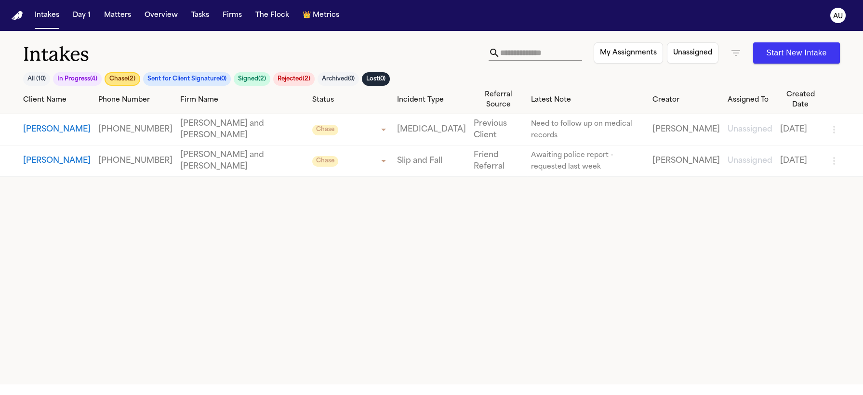
click at [123, 75] on button "Chase ( 2 )" at bounding box center [123, 78] width 36 height 13
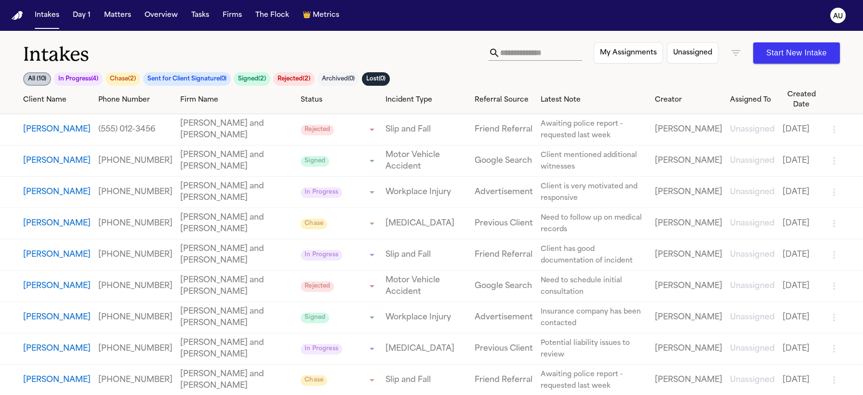
click at [77, 74] on button "In Progress ( 4 )" at bounding box center [78, 78] width 49 height 13
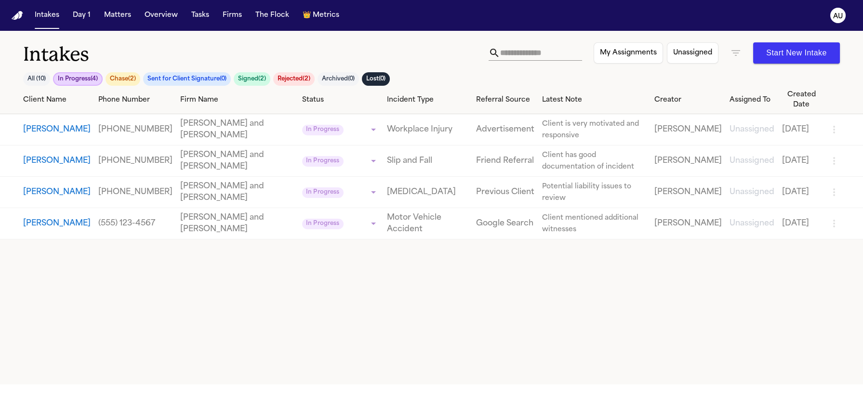
click at [170, 73] on button "Sent for Client Signature ( 0 )" at bounding box center [187, 78] width 88 height 13
click at [180, 78] on button "Sent for Client Signature ( 0 )" at bounding box center [187, 78] width 89 height 13
click at [195, 78] on button "Sent for Client Signature ( 0 )" at bounding box center [187, 78] width 88 height 13
click at [195, 78] on button "Sent for Client Signature ( 0 )" at bounding box center [187, 78] width 89 height 13
click at [252, 76] on button "Signed ( 2 )" at bounding box center [252, 78] width 37 height 13
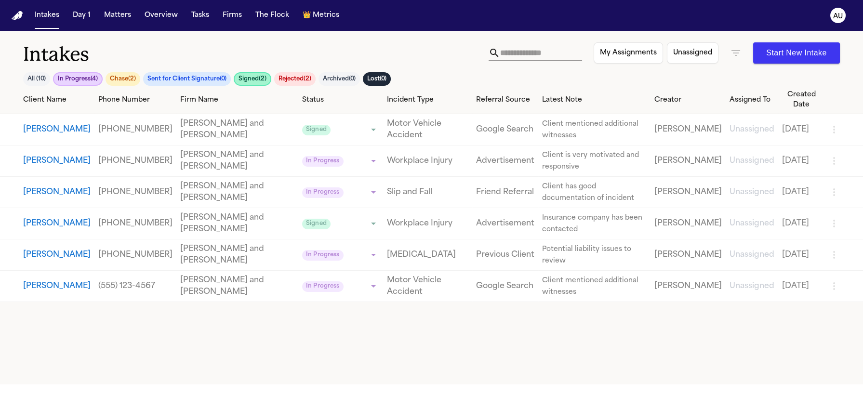
click at [252, 76] on button "Signed ( 2 )" at bounding box center [253, 78] width 38 height 13
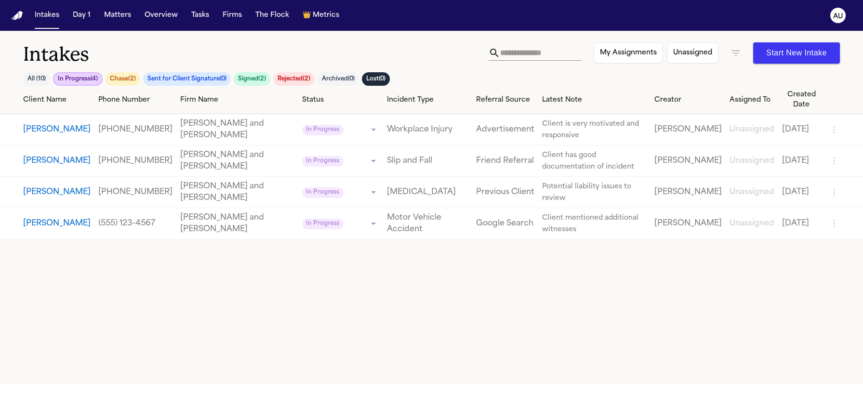
click at [252, 76] on button "Signed ( 2 )" at bounding box center [252, 78] width 37 height 13
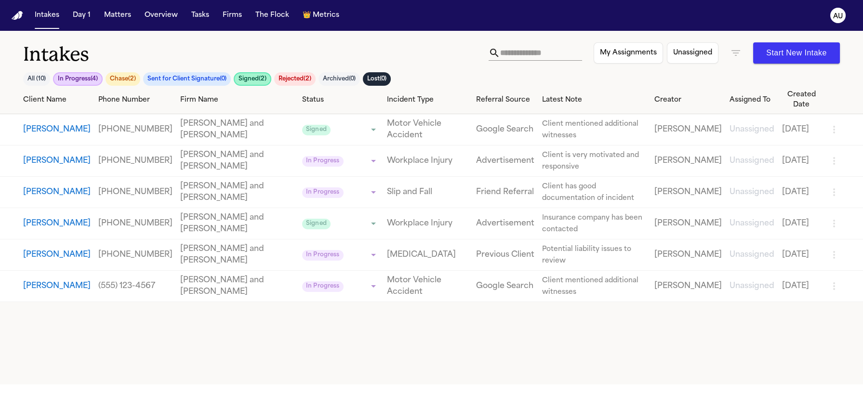
click at [253, 78] on button "Signed ( 2 )" at bounding box center [253, 78] width 38 height 13
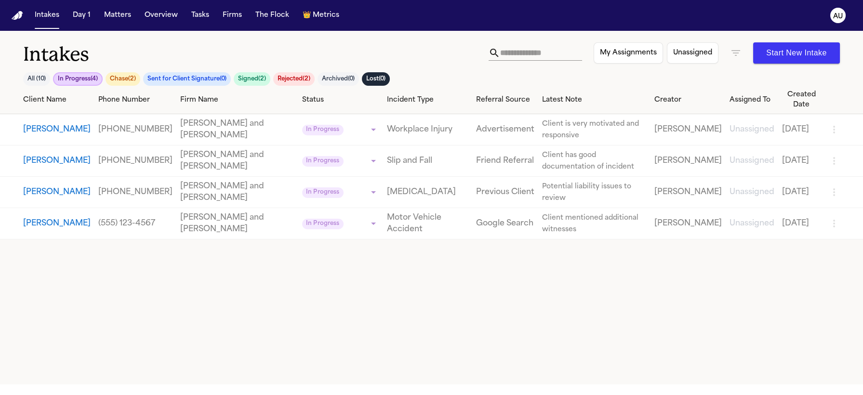
click at [292, 77] on button "Rejected ( 2 )" at bounding box center [293, 78] width 41 height 13
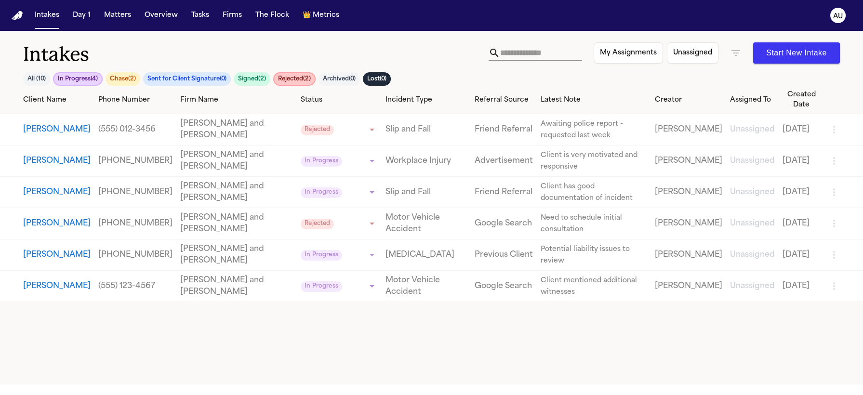
click at [292, 77] on button "Rejected ( 2 )" at bounding box center [294, 78] width 42 height 13
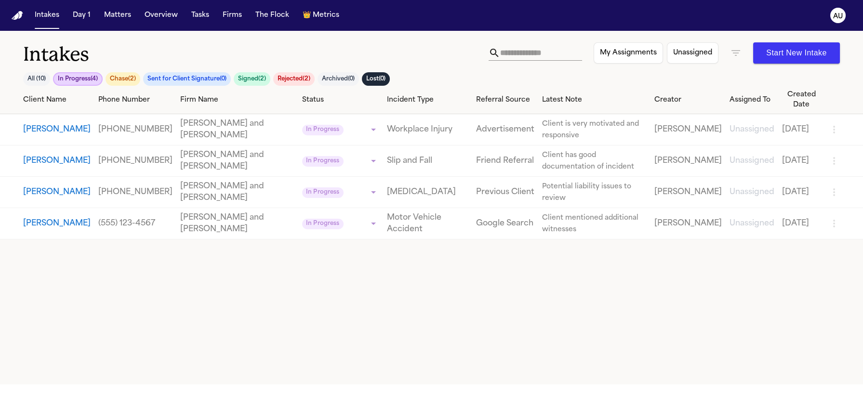
click at [348, 79] on button "Archived ( 0 )" at bounding box center [337, 78] width 41 height 13
click at [348, 79] on button "Archived ( 0 )" at bounding box center [338, 78] width 42 height 13
click at [348, 78] on button "Archived ( 0 )" at bounding box center [337, 78] width 41 height 13
click at [292, 81] on button "Rejected ( 2 )" at bounding box center [293, 78] width 41 height 13
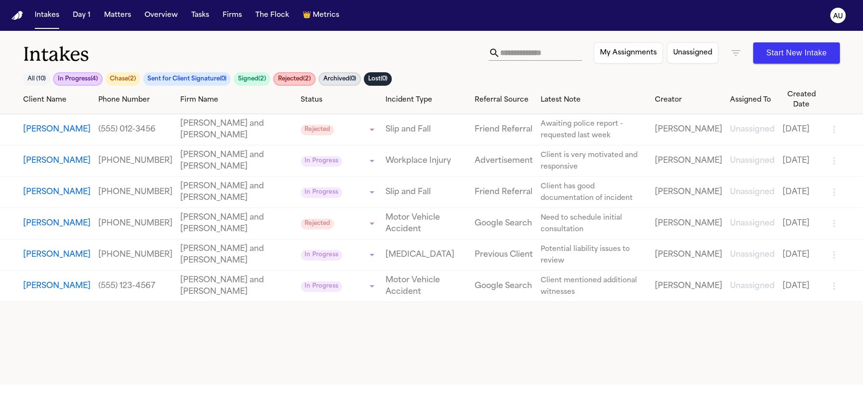
click at [294, 80] on button "Rejected ( 2 )" at bounding box center [294, 78] width 42 height 13
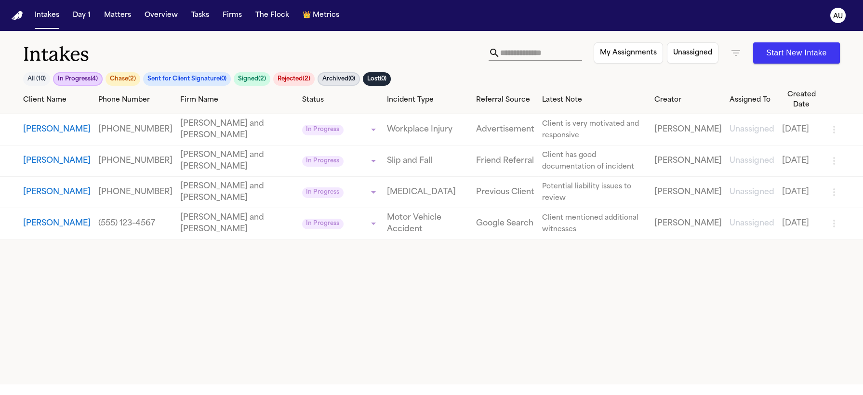
click at [294, 80] on button "Rejected ( 2 )" at bounding box center [293, 78] width 41 height 13
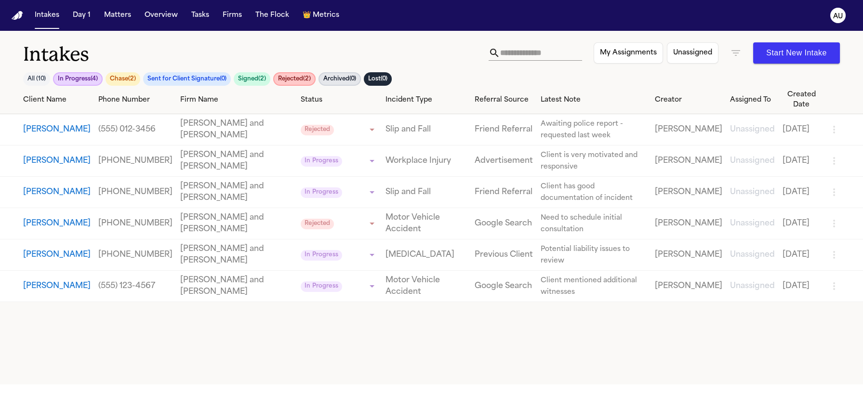
click at [294, 80] on button "Rejected ( 2 )" at bounding box center [294, 78] width 42 height 13
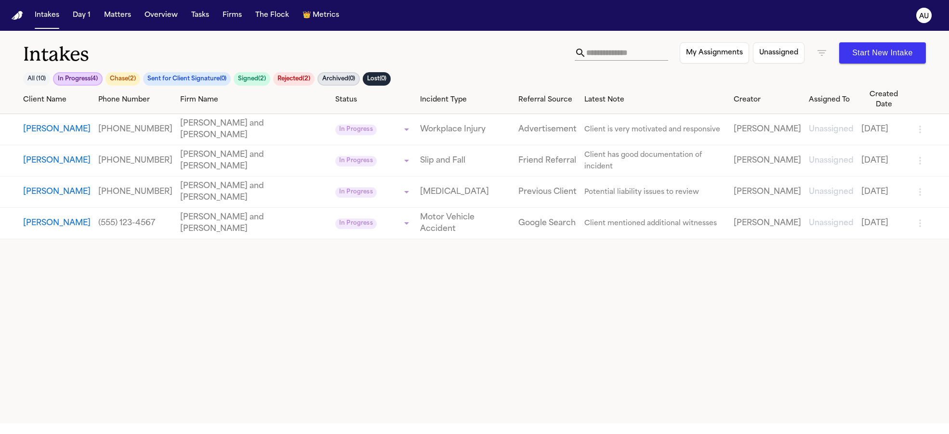
click at [30, 79] on button "All ( 10 )" at bounding box center [36, 78] width 27 height 13
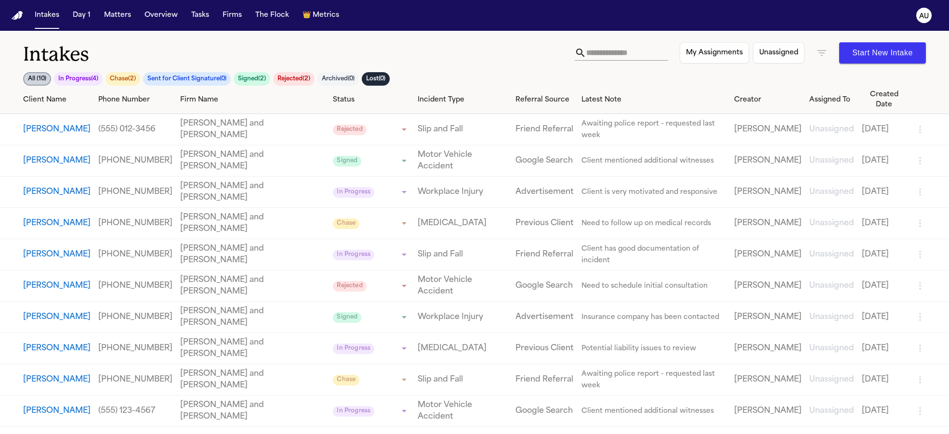
click at [33, 79] on button "All ( 10 )" at bounding box center [37, 78] width 28 height 13
click at [174, 83] on button "Sent for Client Signature ( 0 )" at bounding box center [187, 78] width 88 height 13
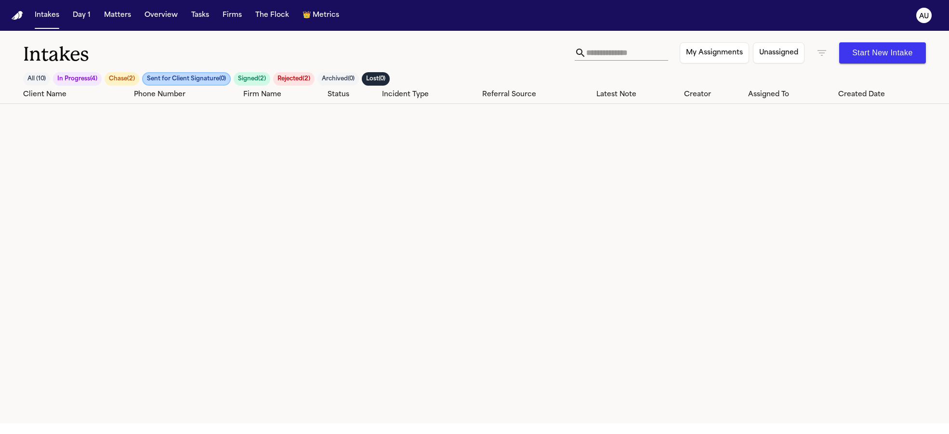
click at [107, 75] on button "Chase ( 2 )" at bounding box center [122, 78] width 35 height 13
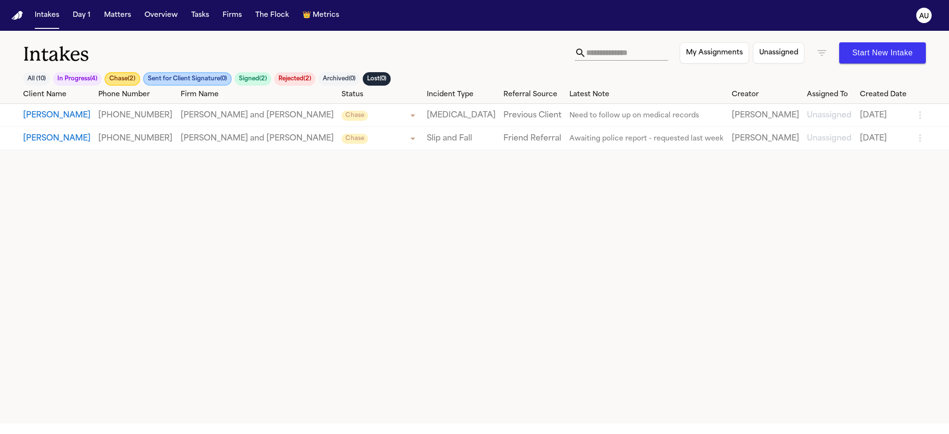
click at [433, 118] on link "[MEDICAL_DATA]" at bounding box center [461, 116] width 69 height 12
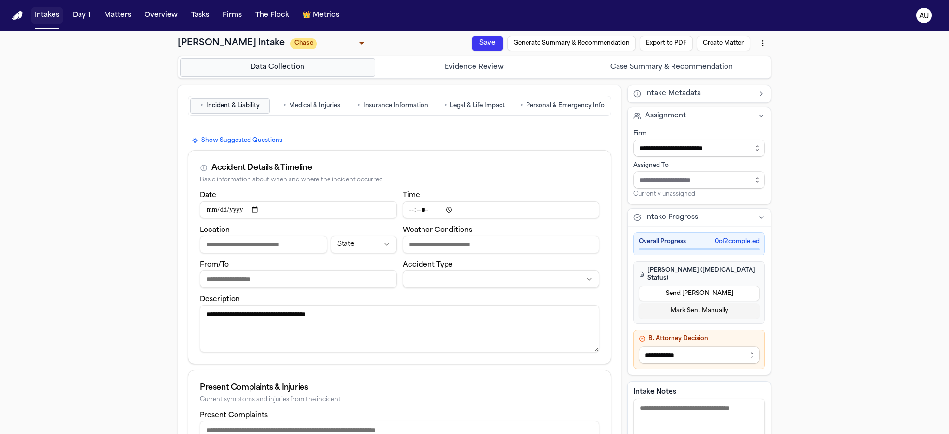
click at [39, 17] on button "Intakes" at bounding box center [47, 15] width 32 height 17
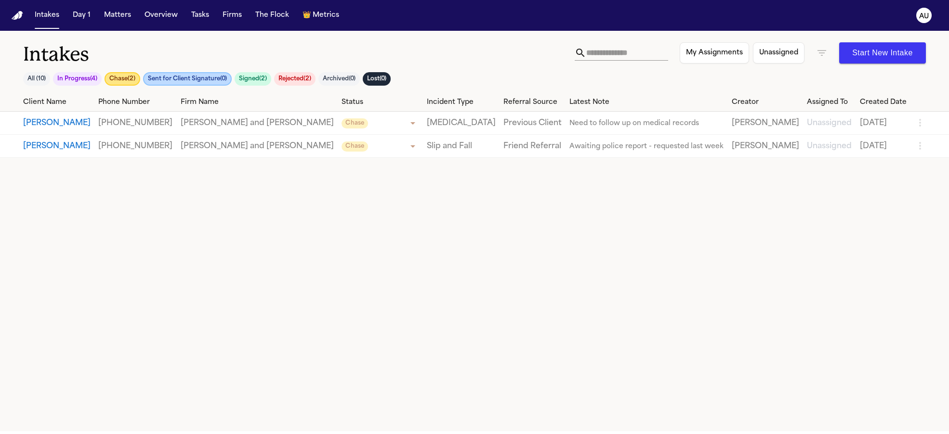
click at [34, 75] on button "All ( 10 )" at bounding box center [36, 78] width 27 height 13
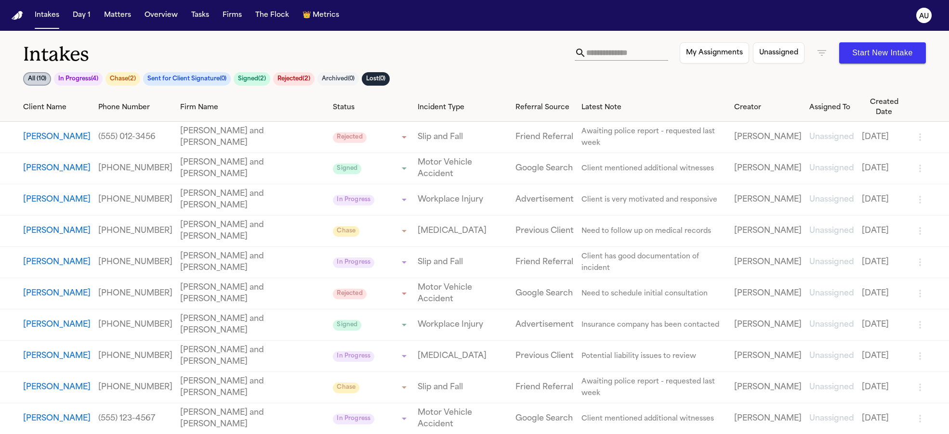
click at [77, 80] on button "In Progress ( 4 )" at bounding box center [78, 78] width 49 height 13
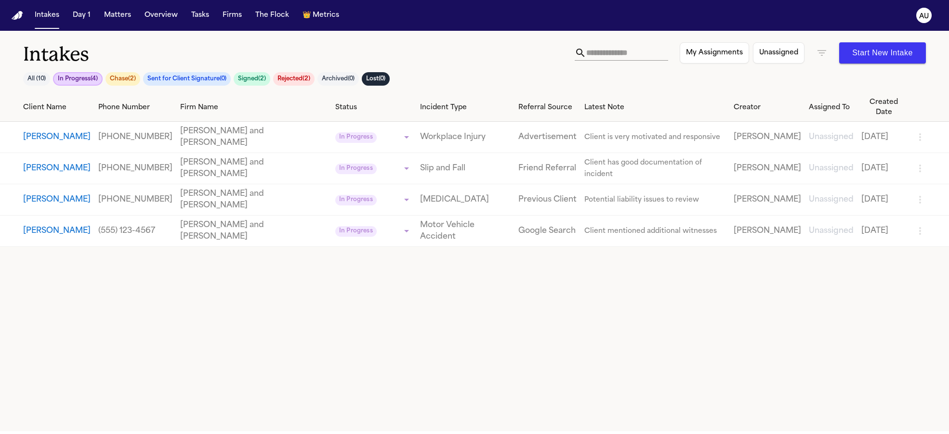
click at [34, 79] on button "All ( 10 )" at bounding box center [36, 78] width 27 height 13
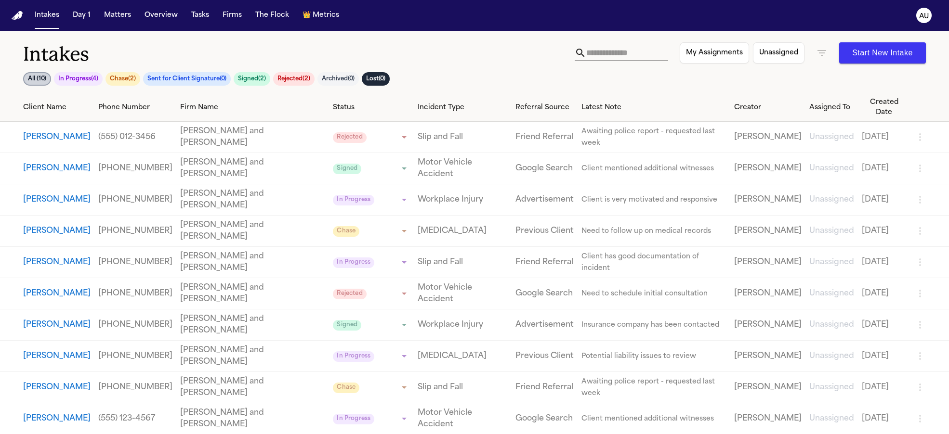
click at [105, 62] on h1 "Intakes" at bounding box center [298, 54] width 551 height 24
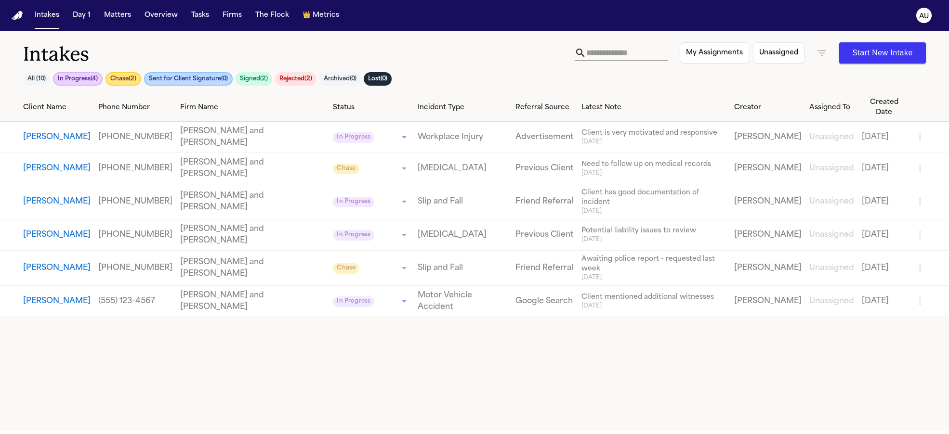
click at [591, 138] on span "[DATE]" at bounding box center [653, 142] width 145 height 8
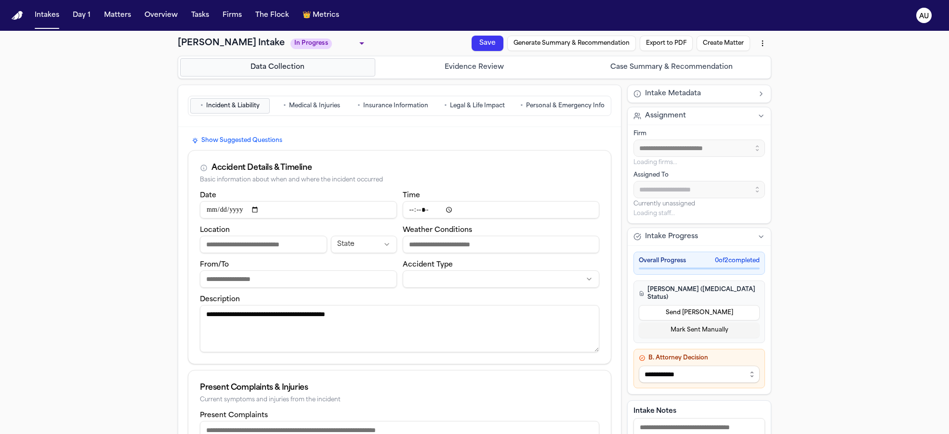
click at [52, 15] on button "Intakes" at bounding box center [47, 15] width 32 height 17
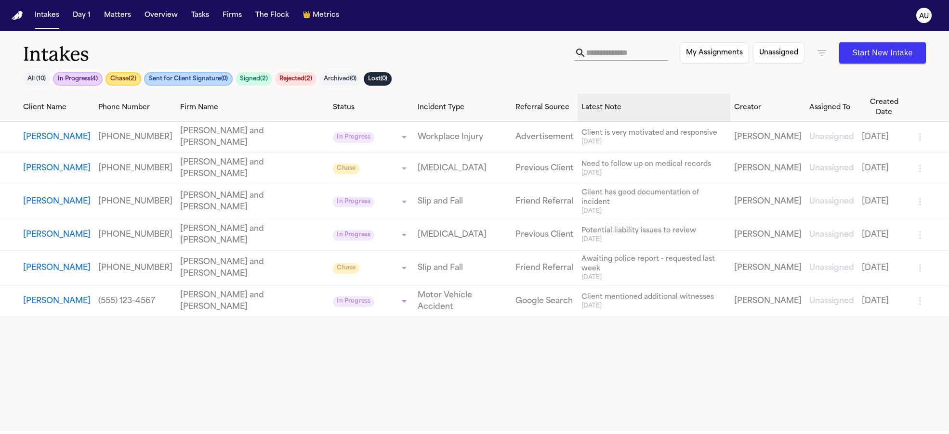
click at [581, 104] on div "Latest Note" at bounding box center [653, 108] width 145 height 10
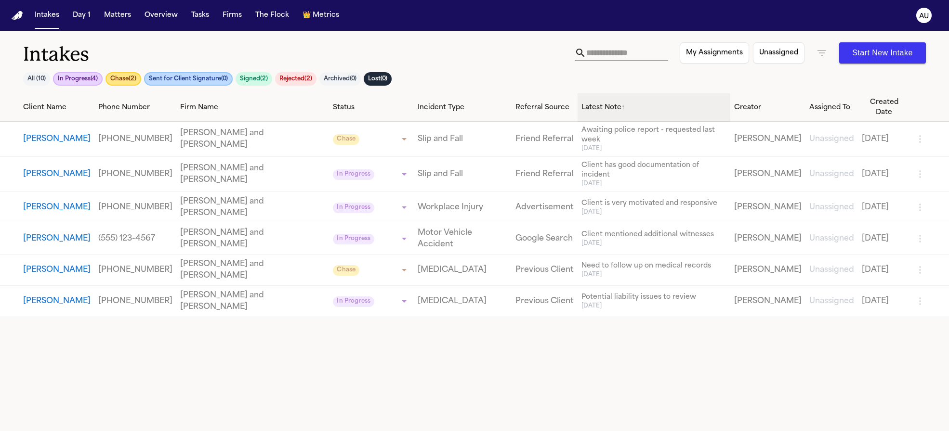
click at [581, 104] on div "Latest Note ↑" at bounding box center [653, 108] width 145 height 10
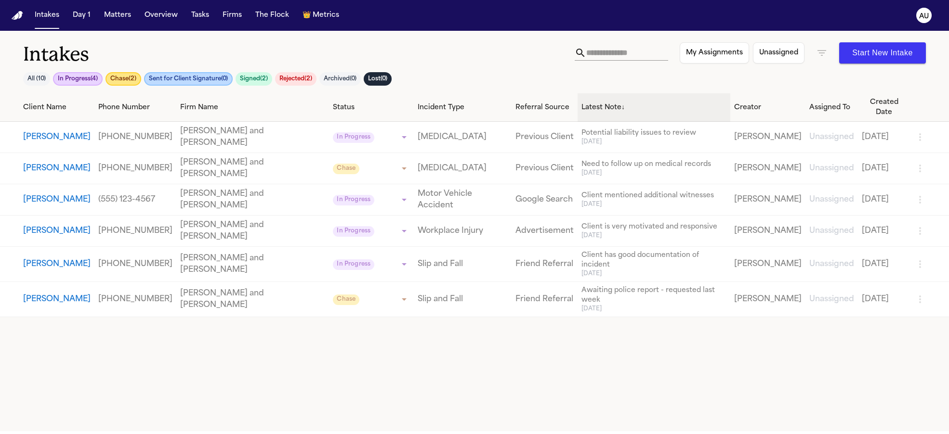
click at [581, 104] on div "Latest Note ↓" at bounding box center [653, 108] width 145 height 10
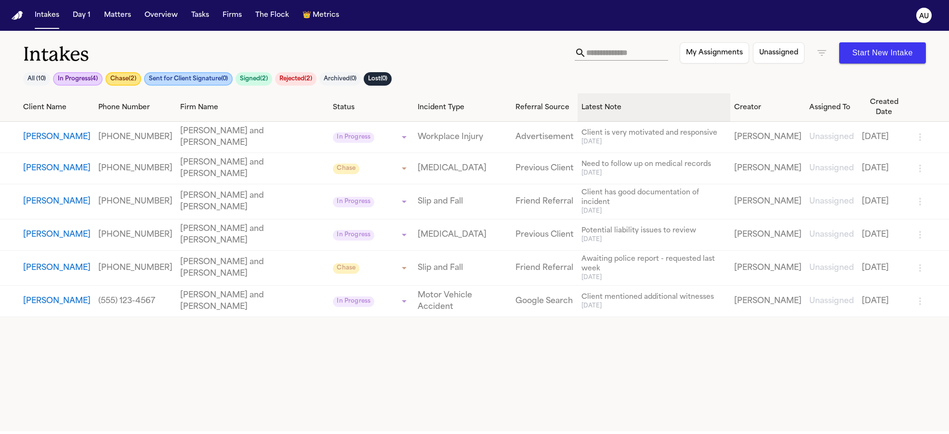
click at [581, 104] on div "Latest Note" at bounding box center [653, 108] width 145 height 10
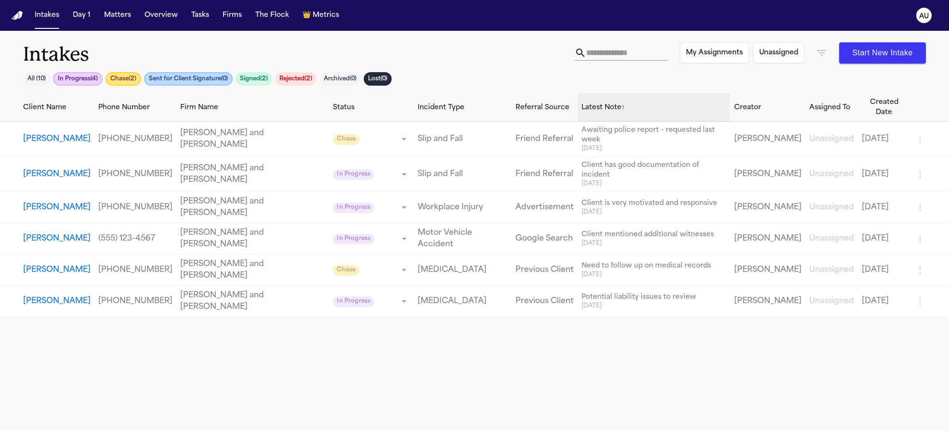
click at [581, 104] on div "Latest Note ↑" at bounding box center [653, 108] width 145 height 10
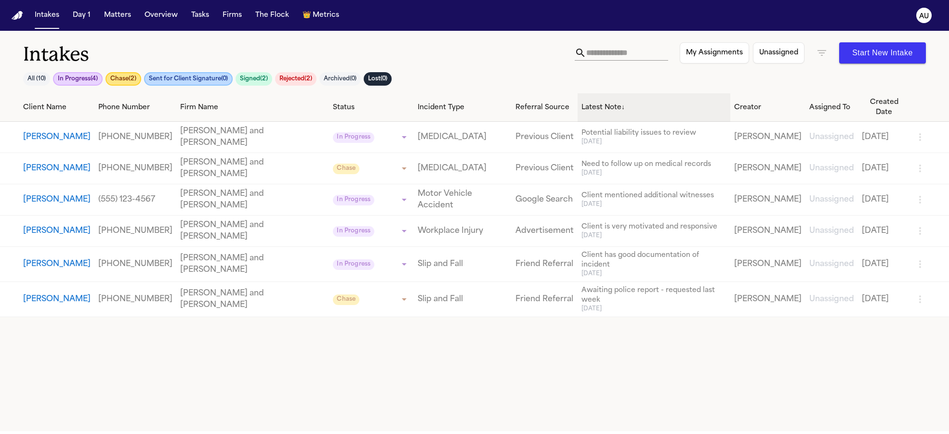
click at [581, 104] on div "Latest Note ↓" at bounding box center [653, 108] width 145 height 10
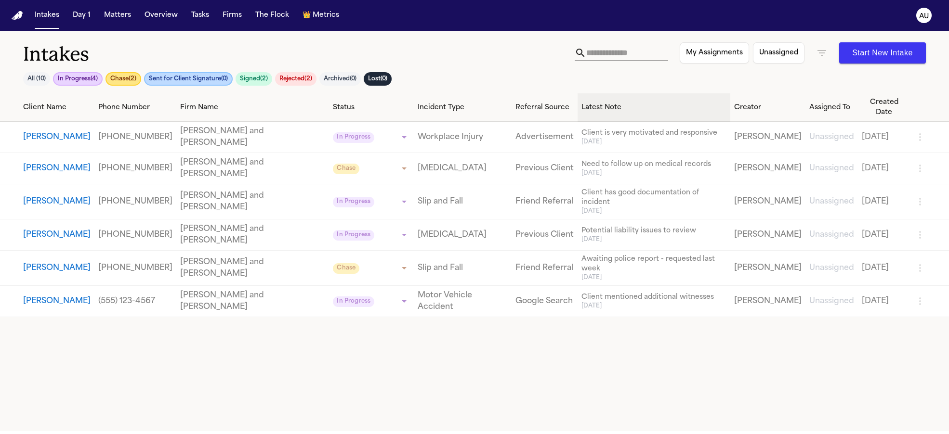
click at [581, 104] on div "Latest Note" at bounding box center [653, 108] width 145 height 10
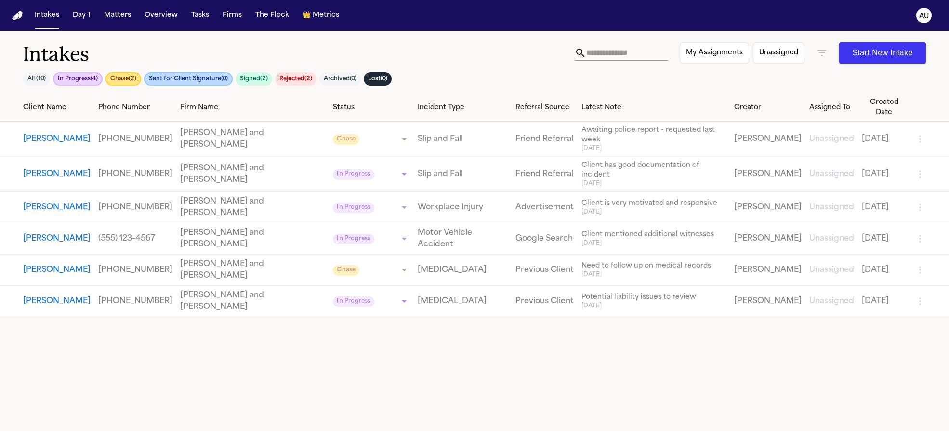
click at [120, 75] on button "Chase ( 2 )" at bounding box center [123, 78] width 36 height 13
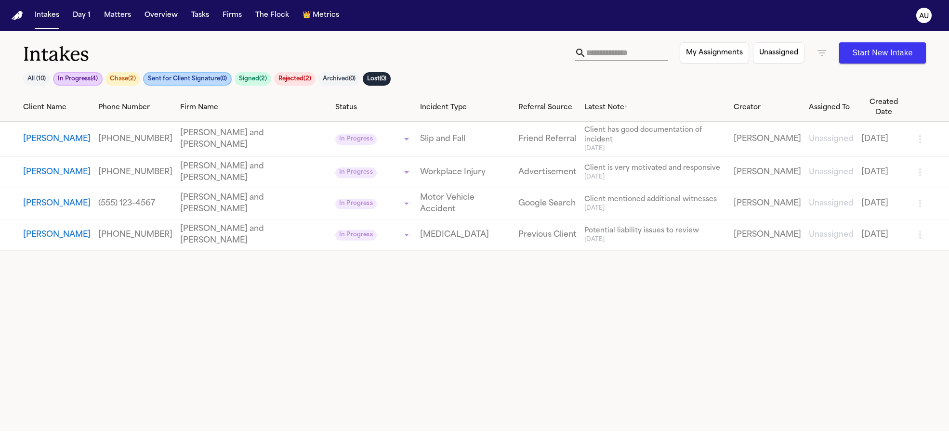
click at [118, 78] on button "Chase ( 2 )" at bounding box center [122, 78] width 35 height 13
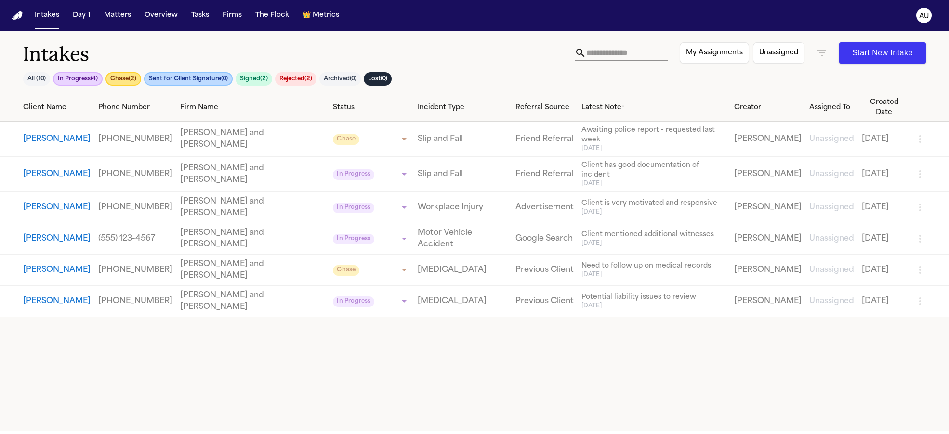
click at [117, 78] on button "Chase ( 2 )" at bounding box center [123, 78] width 36 height 13
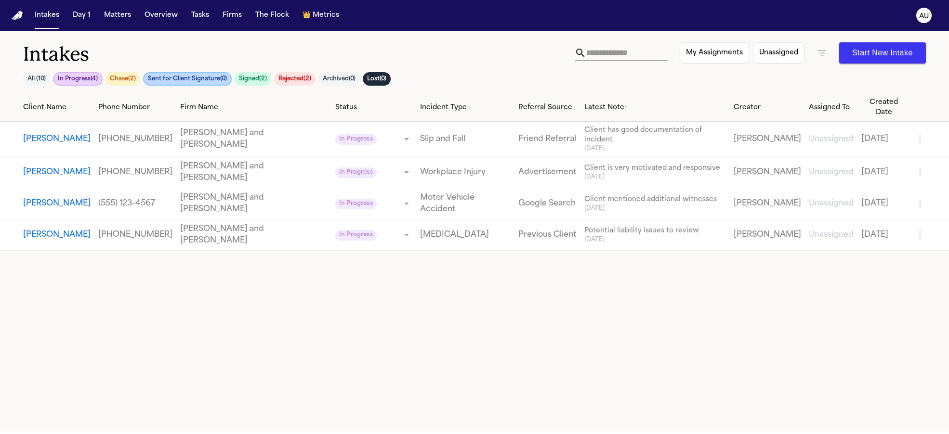
click at [172, 77] on button "Sent for Client Signature ( 0 )" at bounding box center [187, 78] width 89 height 13
click at [172, 77] on button "Sent for Client Signature ( 0 )" at bounding box center [187, 78] width 88 height 13
click at [207, 78] on button "Sent for Client Signature ( 0 )" at bounding box center [187, 78] width 89 height 13
click at [261, 79] on button "Signed ( 2 )" at bounding box center [252, 78] width 37 height 13
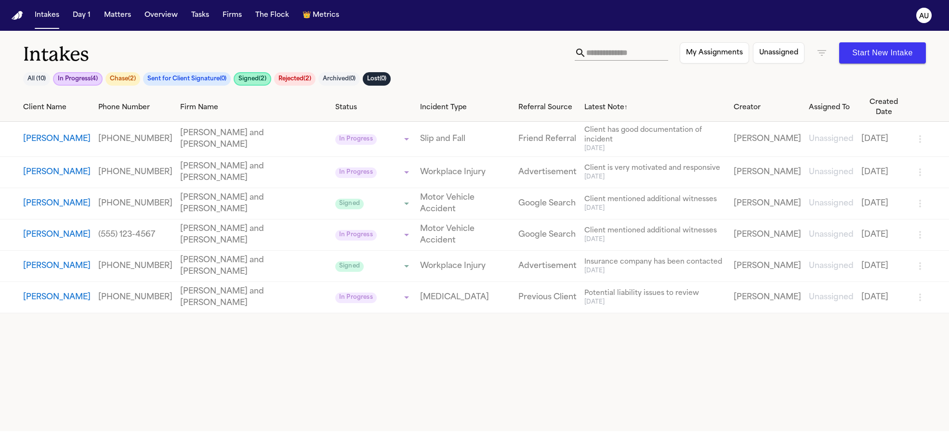
click at [261, 79] on button "Signed ( 2 )" at bounding box center [253, 78] width 38 height 13
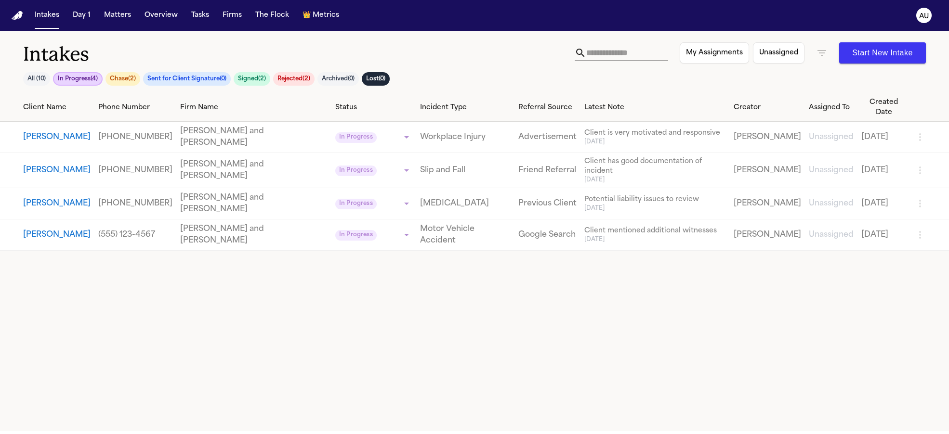
click at [63, 78] on button "In Progress ( 4 )" at bounding box center [78, 78] width 50 height 13
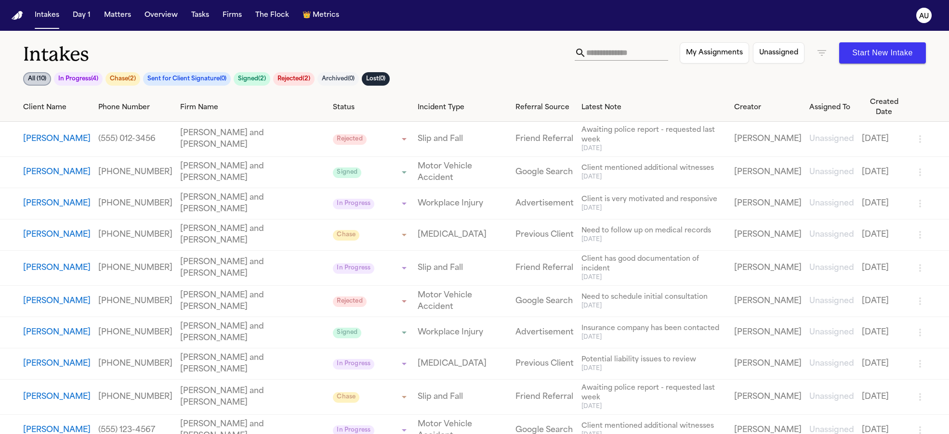
click at [93, 77] on button "In Progress ( 4 )" at bounding box center [78, 78] width 49 height 13
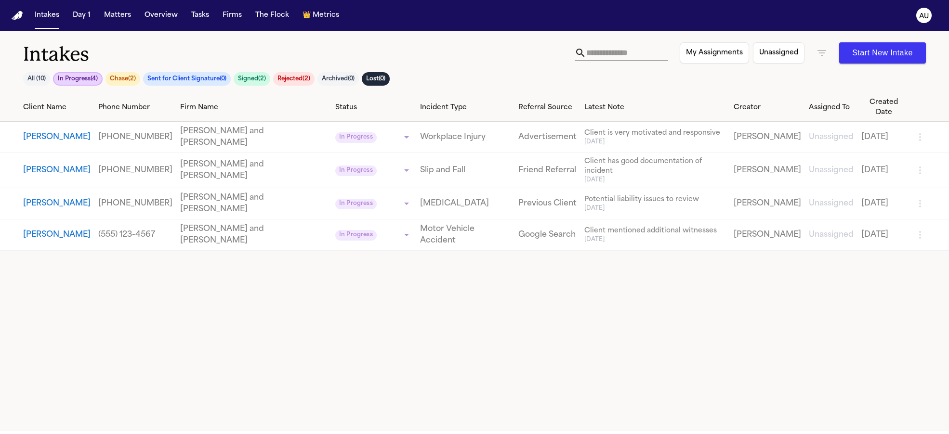
click at [129, 78] on button "Chase ( 2 )" at bounding box center [122, 78] width 35 height 13
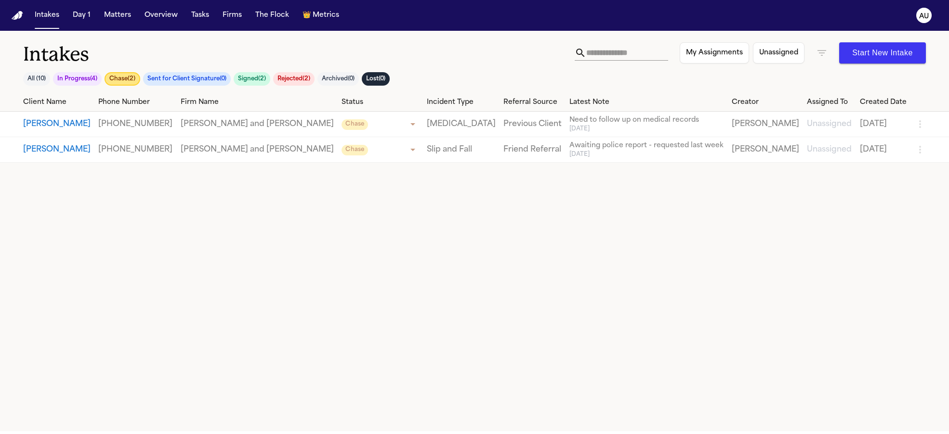
click at [182, 82] on button "Sent for Client Signature ( 0 )" at bounding box center [187, 78] width 88 height 13
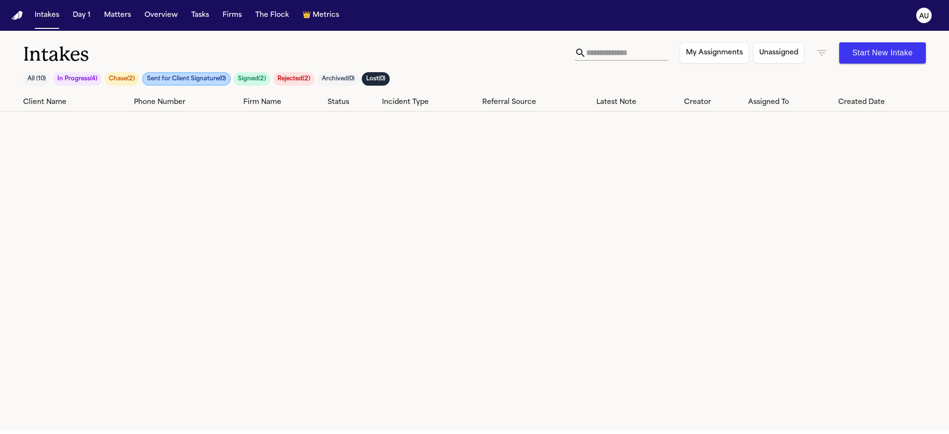
click at [264, 79] on button "Signed ( 2 )" at bounding box center [252, 78] width 37 height 13
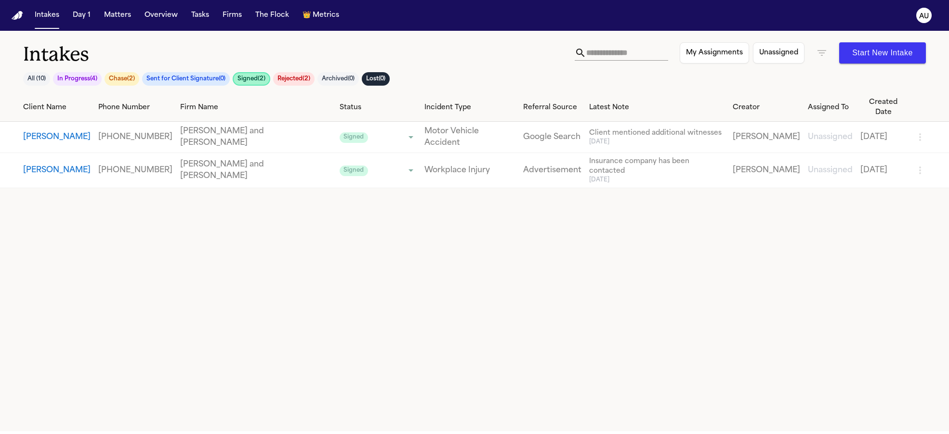
click at [303, 80] on button "Rejected ( 2 )" at bounding box center [293, 78] width 41 height 13
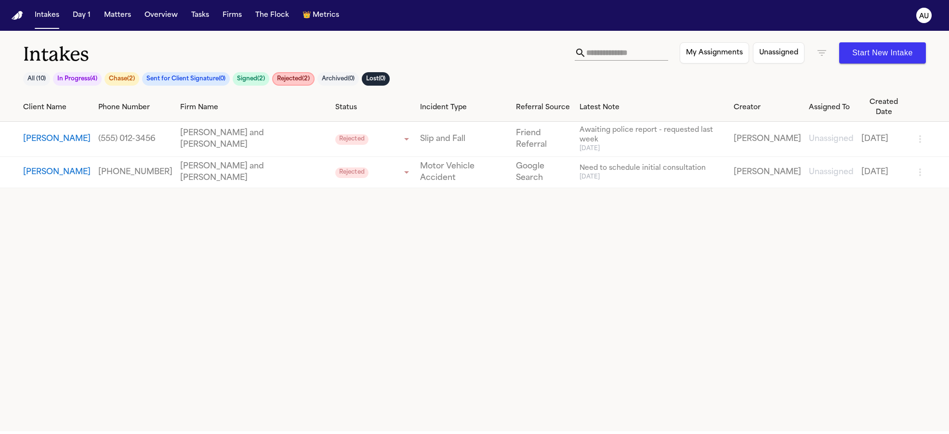
click at [241, 81] on button "Signed ( 2 )" at bounding box center [251, 78] width 37 height 13
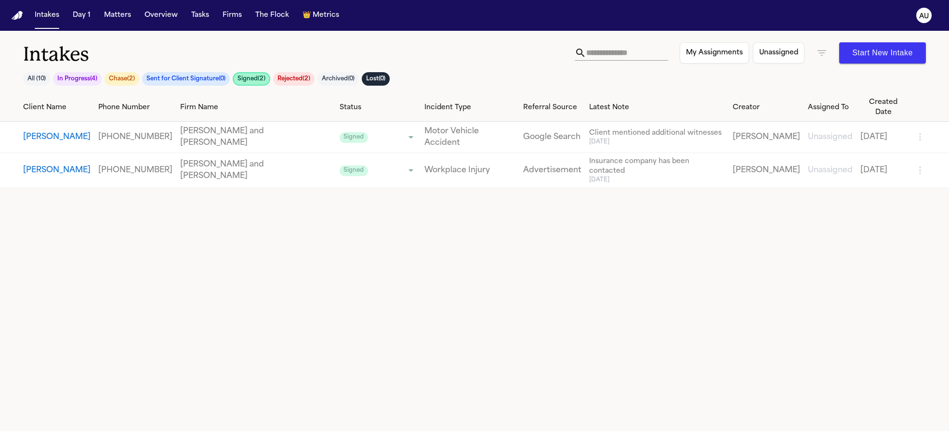
click at [241, 81] on button "Signed ( 2 )" at bounding box center [252, 78] width 38 height 13
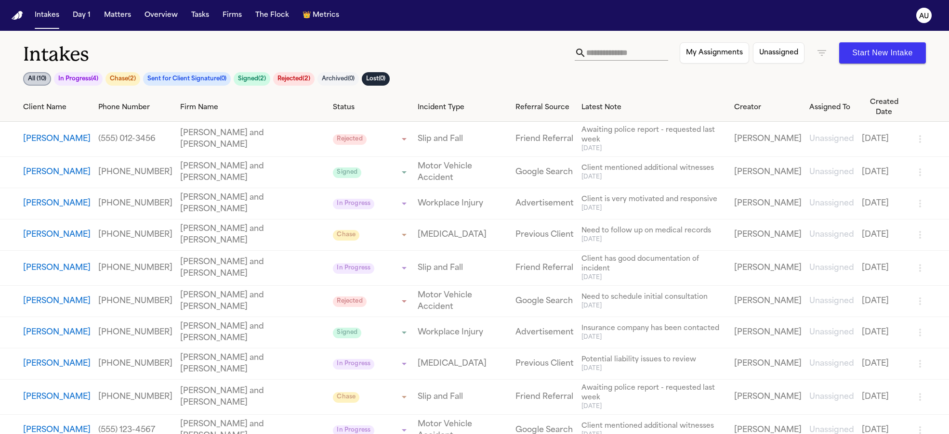
click at [241, 81] on button "Signed ( 2 )" at bounding box center [252, 78] width 37 height 13
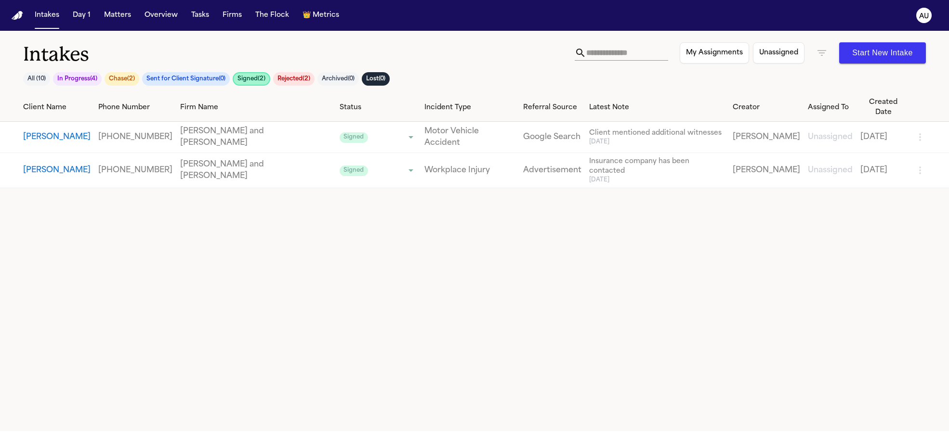
click at [211, 79] on button "Sent for Client Signature ( 0 )" at bounding box center [186, 78] width 88 height 13
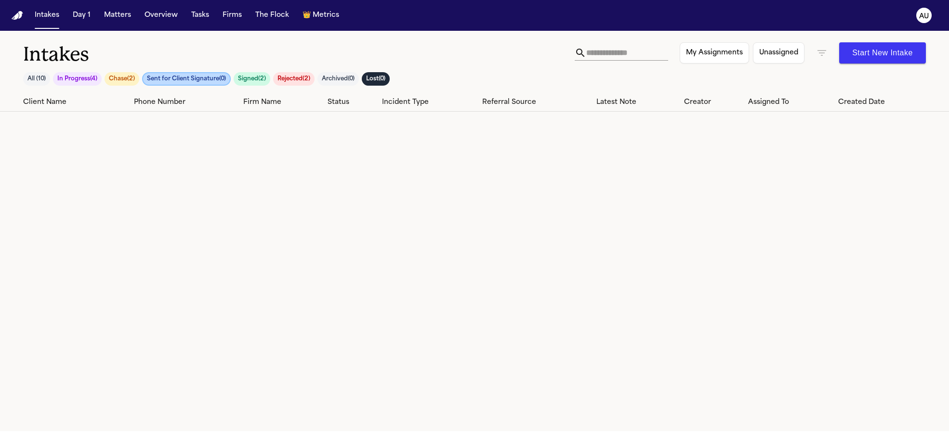
click at [211, 79] on button "Sent for Client Signature ( 0 )" at bounding box center [186, 78] width 89 height 13
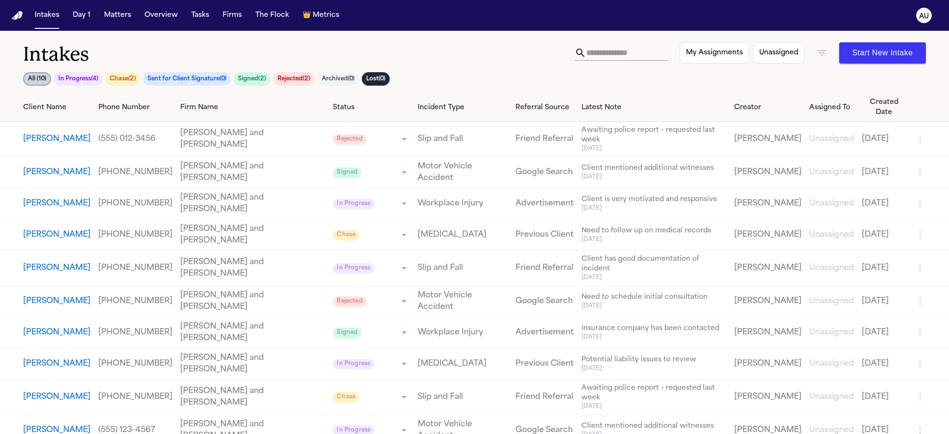
click at [217, 79] on button "Sent for Client Signature ( 0 )" at bounding box center [187, 78] width 88 height 13
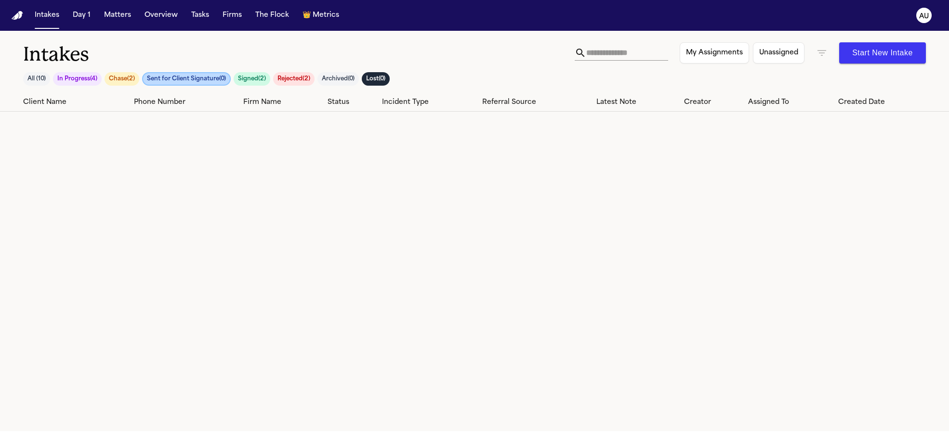
click at [131, 82] on button "Chase ( 2 )" at bounding box center [122, 78] width 35 height 13
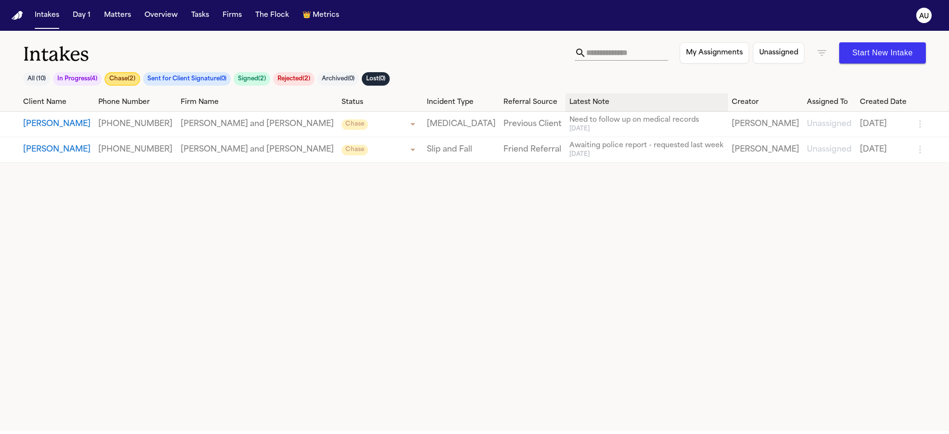
drag, startPoint x: 129, startPoint y: 82, endPoint x: 554, endPoint y: 104, distance: 425.8
click at [591, 107] on div "Intakes All ( 10 ) In Progress ( 4 ) Chase ( 2 ) Sent for Client Signature ( 0 …" at bounding box center [474, 231] width 949 height 401
click at [569, 102] on div "Latest Note" at bounding box center [646, 102] width 155 height 10
click at [569, 102] on div "Latest Note ↑" at bounding box center [646, 102] width 155 height 10
click at [62, 75] on button "In Progress ( 4 )" at bounding box center [77, 78] width 49 height 13
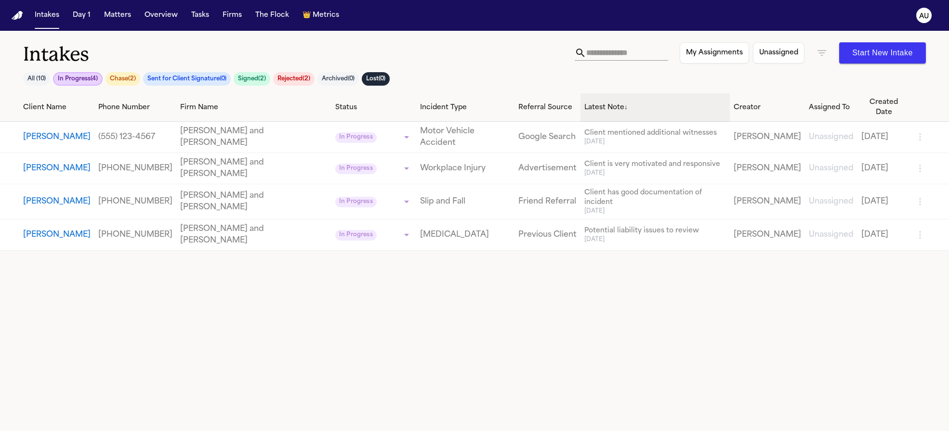
click at [619, 103] on div "Latest Note ↓" at bounding box center [655, 108] width 142 height 10
click at [588, 103] on div "Latest Note" at bounding box center [655, 108] width 142 height 10
click at [588, 103] on div "Latest Note ↑" at bounding box center [655, 108] width 142 height 10
click at [588, 103] on div "Latest Note ↓" at bounding box center [655, 108] width 142 height 10
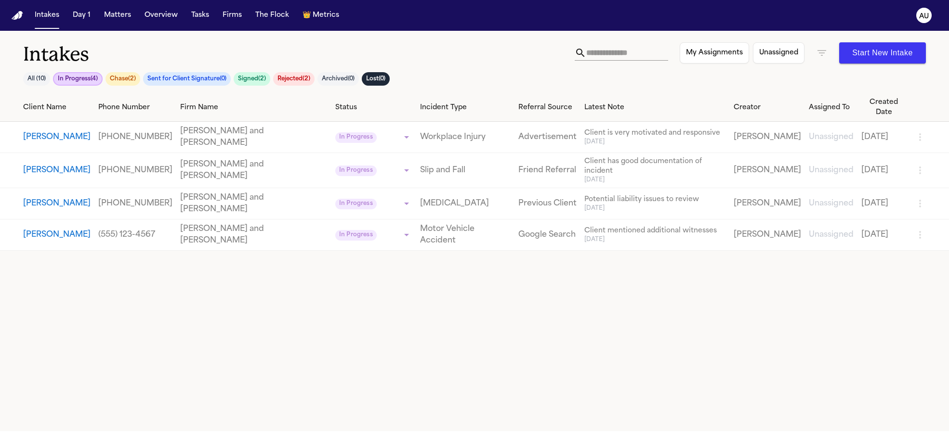
click at [130, 82] on button "Chase ( 2 )" at bounding box center [122, 78] width 35 height 13
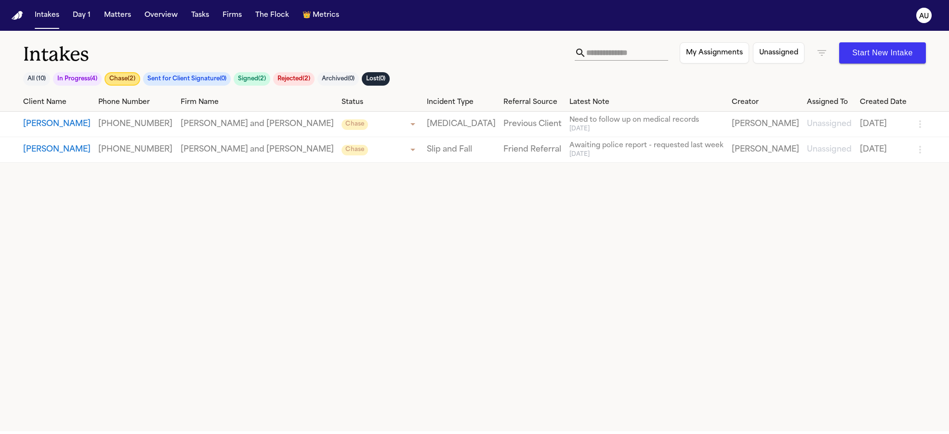
click at [156, 82] on button "Sent for Client Signature ( 0 )" at bounding box center [187, 78] width 88 height 13
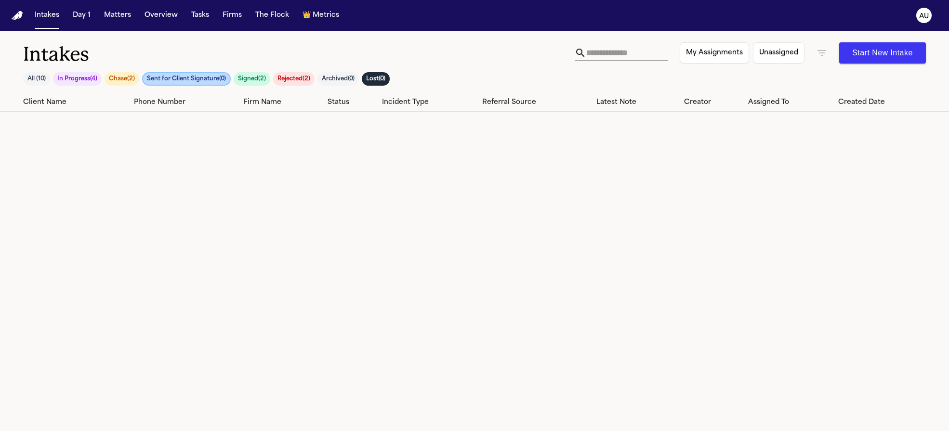
click at [264, 71] on div "Intakes All ( 10 ) In Progress ( 4 ) Chase ( 2 ) Sent for Client Signature ( 0 …" at bounding box center [298, 67] width 551 height 51
click at [264, 80] on button "Signed ( 2 )" at bounding box center [252, 78] width 37 height 13
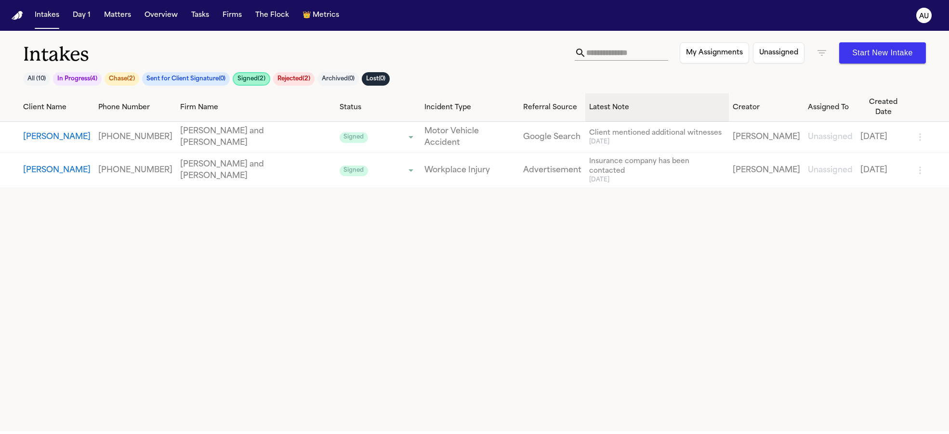
click at [627, 106] on div "Latest Note" at bounding box center [657, 108] width 136 height 10
click at [609, 103] on div "Latest Note ↑" at bounding box center [657, 108] width 136 height 10
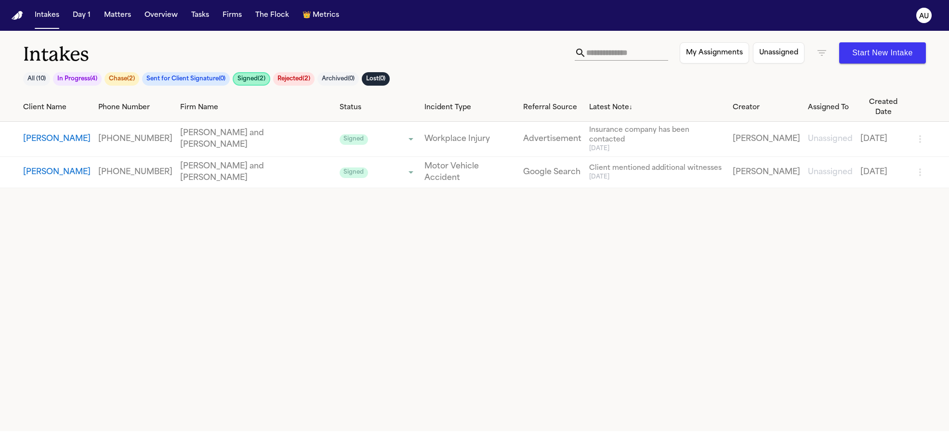
click at [39, 78] on button "All ( 10 )" at bounding box center [36, 78] width 27 height 13
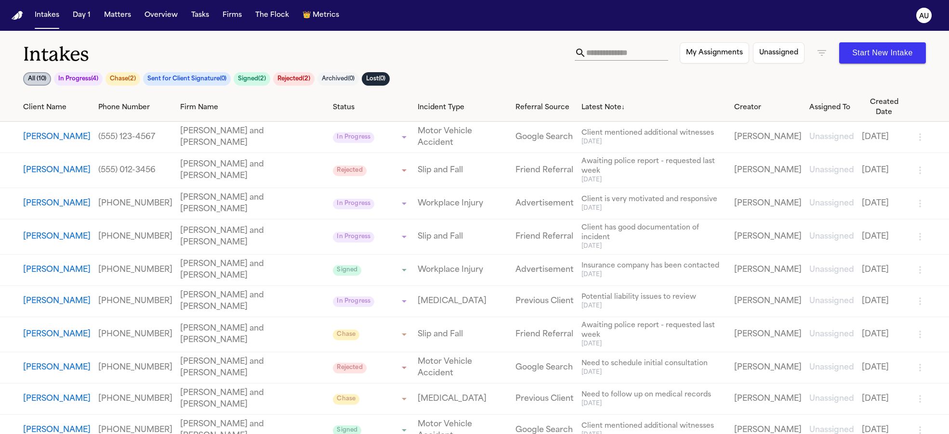
click at [74, 80] on button "In Progress ( 4 )" at bounding box center [78, 78] width 49 height 13
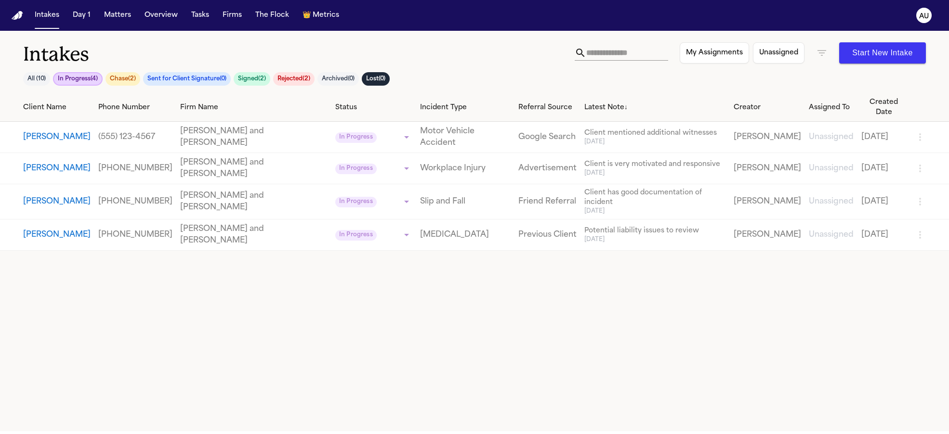
click at [127, 78] on button "Chase ( 2 )" at bounding box center [122, 78] width 35 height 13
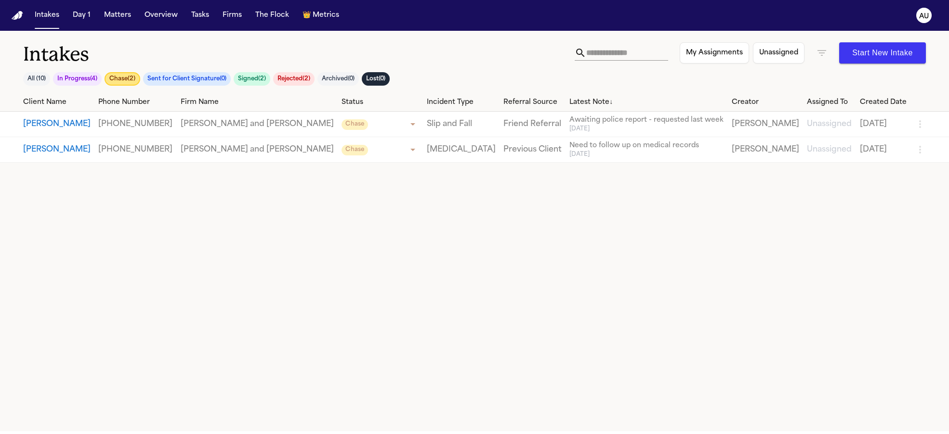
click at [182, 75] on button "Sent for Client Signature ( 0 )" at bounding box center [187, 78] width 88 height 13
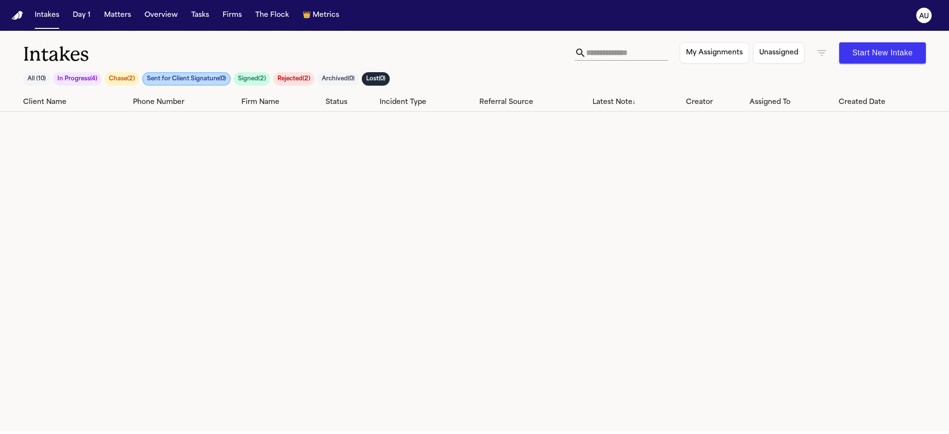
click at [117, 79] on button "Chase ( 2 )" at bounding box center [122, 78] width 35 height 13
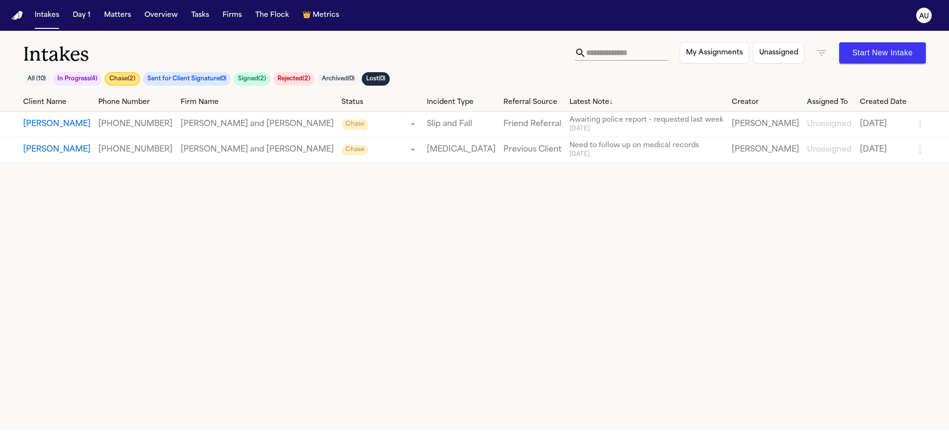
click at [89, 80] on button "In Progress ( 4 )" at bounding box center [77, 78] width 49 height 13
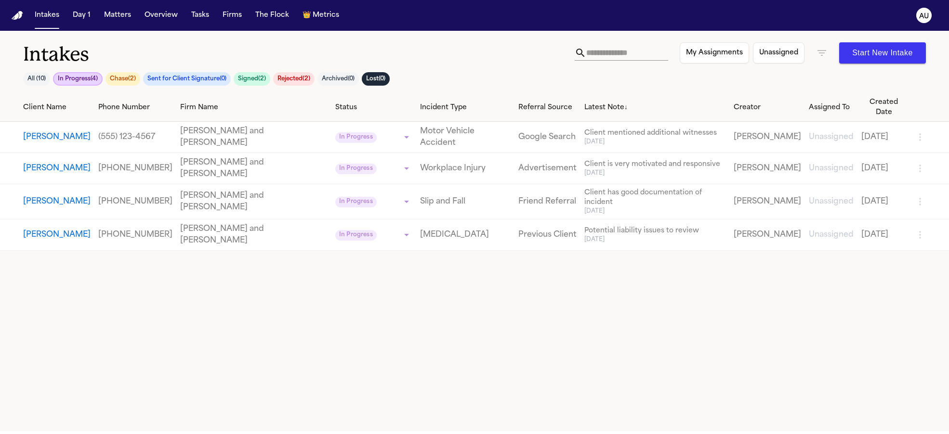
click at [88, 81] on button "In Progress ( 4 )" at bounding box center [78, 78] width 50 height 13
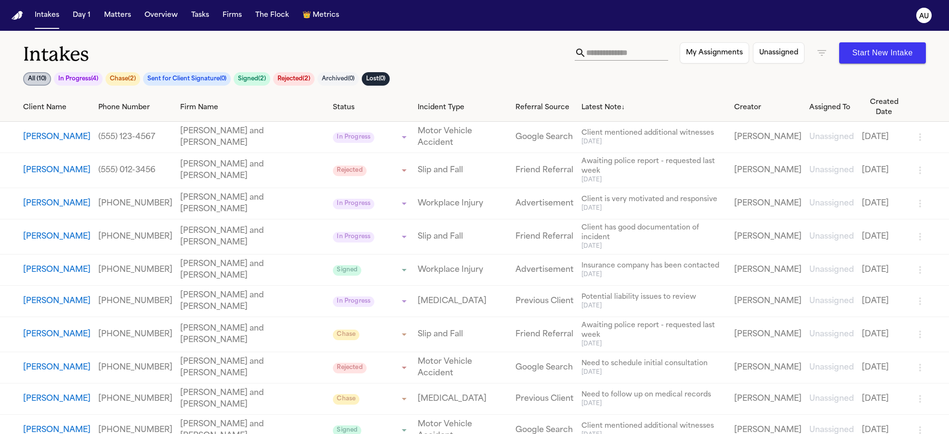
click at [33, 82] on button "All ( 10 )" at bounding box center [37, 78] width 28 height 13
click at [33, 81] on button "All ( 10 )" at bounding box center [37, 78] width 28 height 13
click at [572, 90] on div "Intakes All ( 10 ) In Progress ( 4 ) Chase ( 2 ) Sent for Client Signature ( 0 …" at bounding box center [474, 67] width 903 height 51
click at [581, 103] on div "Latest Note ↓" at bounding box center [653, 108] width 145 height 10
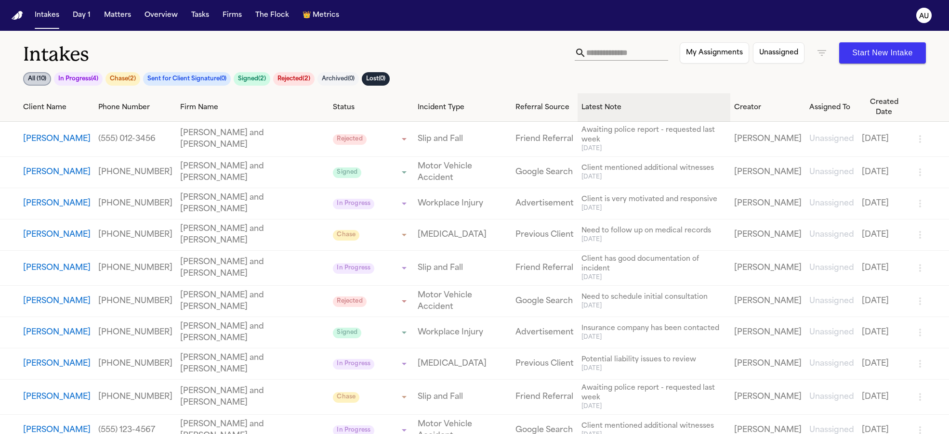
click at [581, 103] on div "Latest Note" at bounding box center [653, 108] width 145 height 10
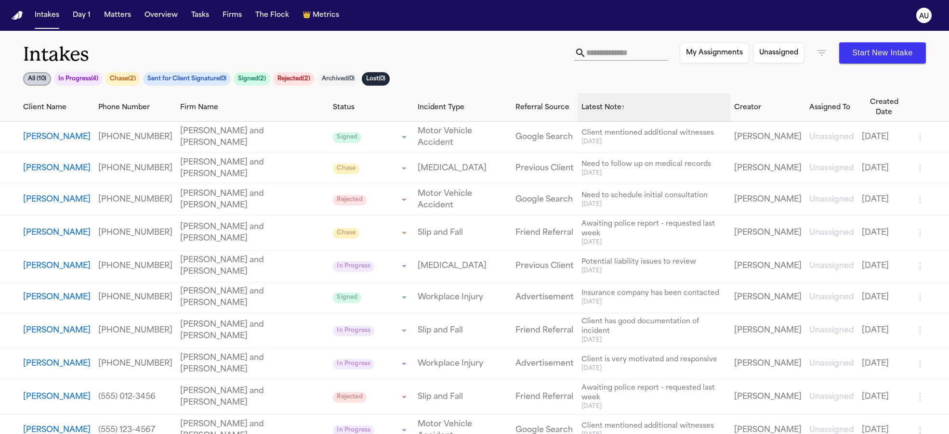
click at [643, 103] on div "Latest Note ↑" at bounding box center [653, 108] width 145 height 10
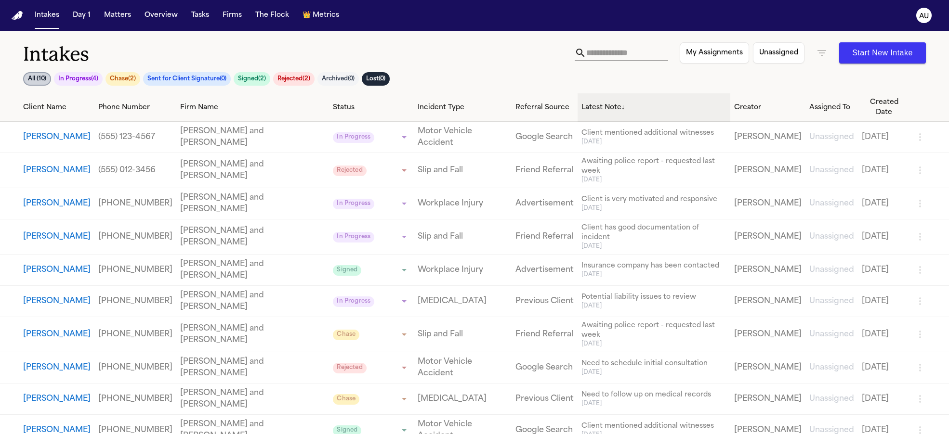
click at [643, 104] on div "Latest Note ↓" at bounding box center [653, 108] width 145 height 10
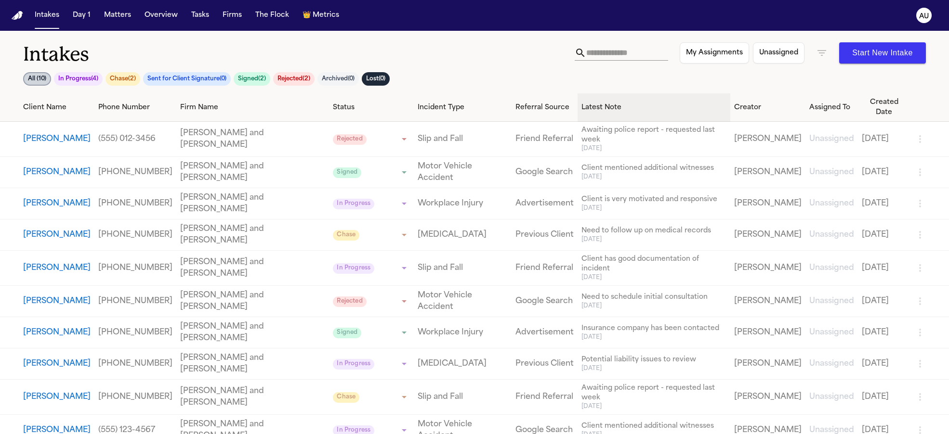
click at [643, 105] on div "Latest Note" at bounding box center [653, 108] width 145 height 10
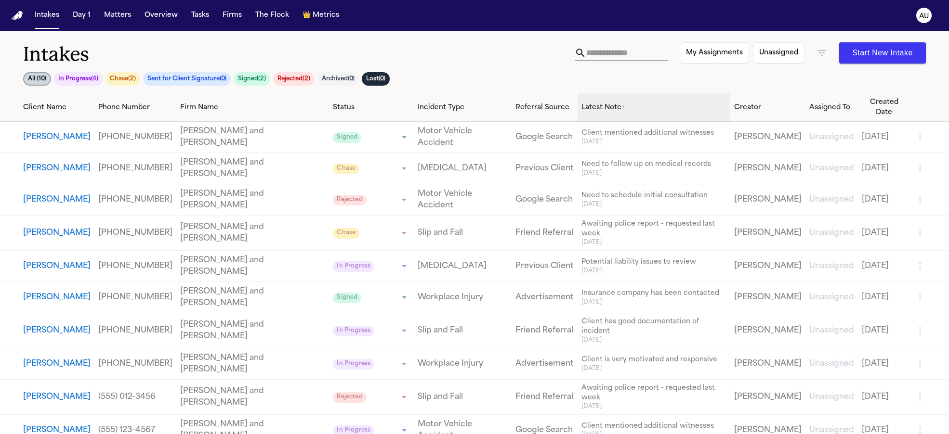
click at [643, 105] on div "Latest Note ↑" at bounding box center [653, 108] width 145 height 10
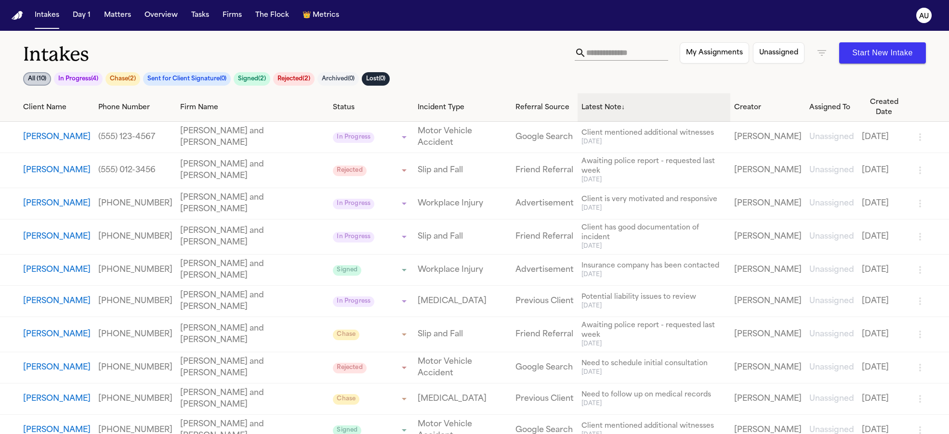
click at [643, 105] on div "Latest Note ↓" at bounding box center [653, 108] width 145 height 10
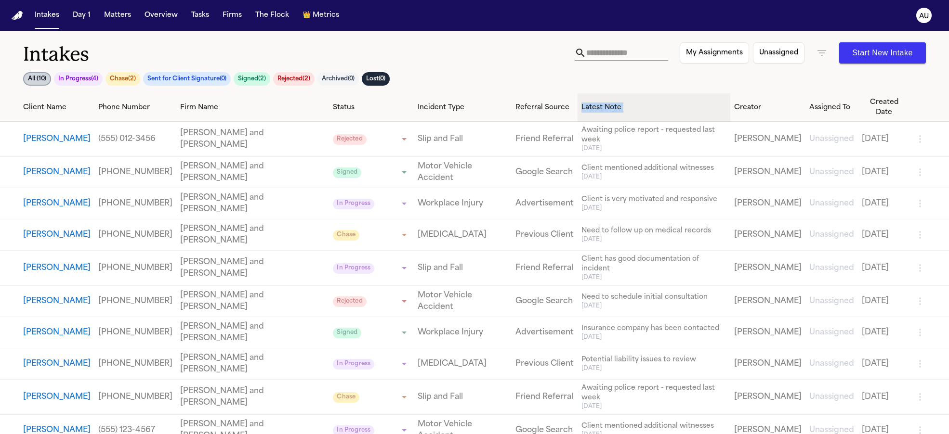
click at [643, 105] on div "Latest Note" at bounding box center [653, 108] width 145 height 10
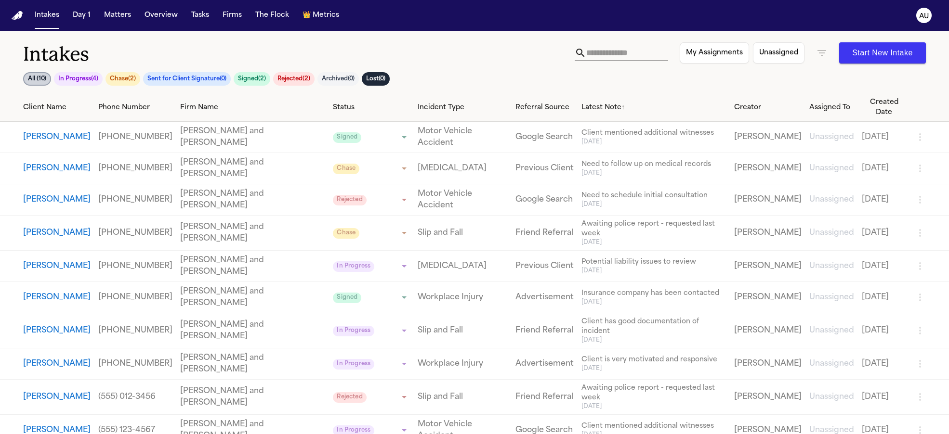
click at [57, 79] on button "In Progress ( 4 )" at bounding box center [78, 78] width 49 height 13
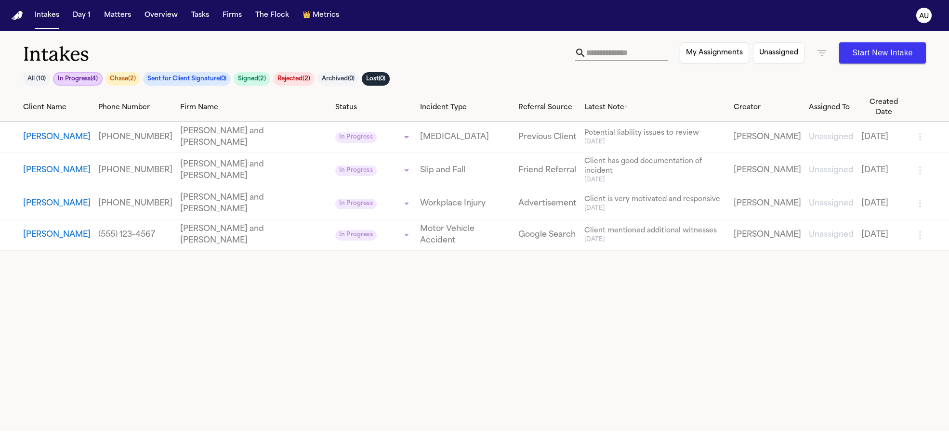
click at [33, 77] on button "All ( 10 )" at bounding box center [36, 78] width 27 height 13
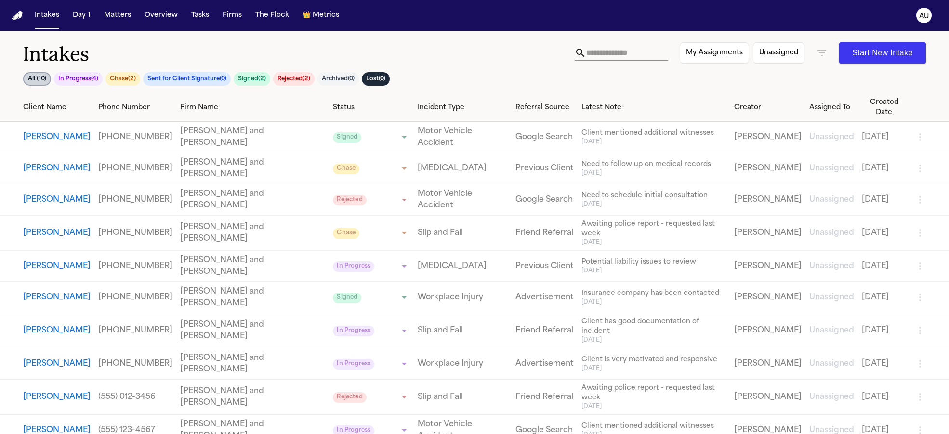
click at [131, 78] on button "Chase ( 2 )" at bounding box center [122, 78] width 35 height 13
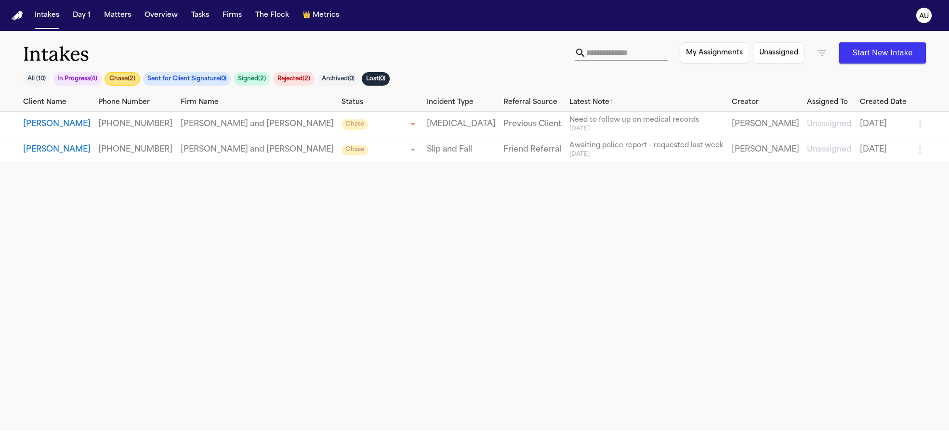
click at [167, 78] on button "Sent for Client Signature ( 0 )" at bounding box center [187, 78] width 88 height 13
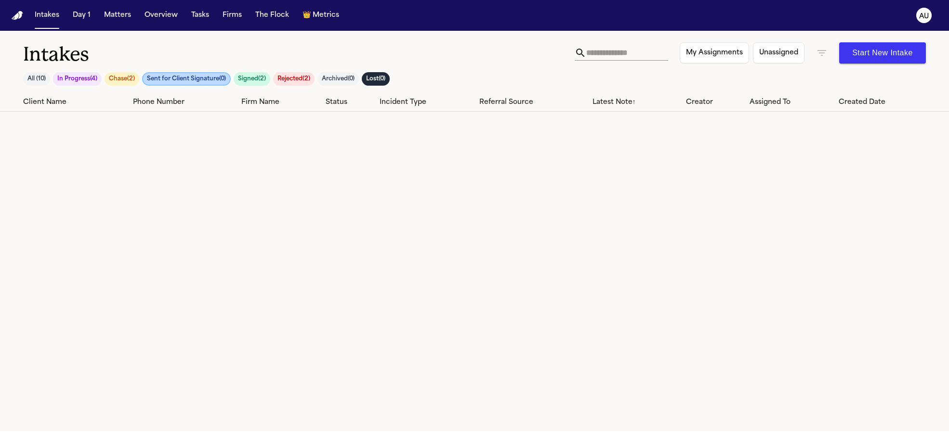
click at [255, 76] on button "Signed ( 2 )" at bounding box center [252, 78] width 37 height 13
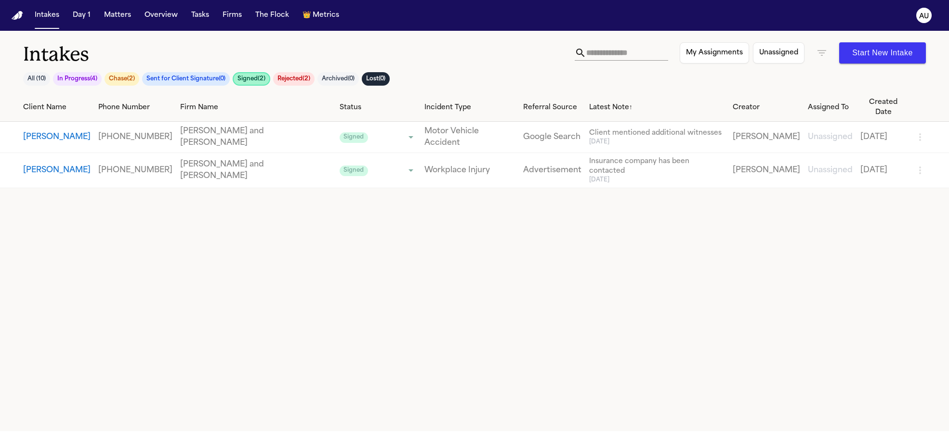
click at [85, 79] on button "In Progress ( 4 )" at bounding box center [77, 78] width 49 height 13
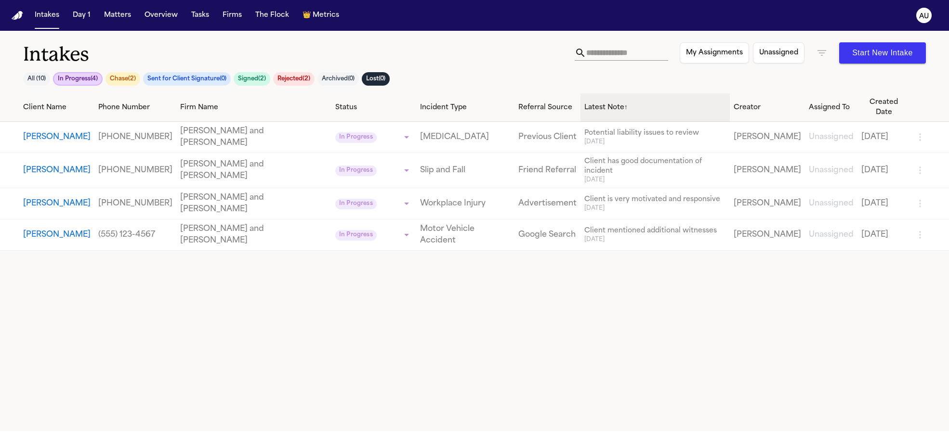
click at [584, 103] on div "Latest Note ↑" at bounding box center [655, 108] width 142 height 10
click at [584, 103] on div "Latest Note ↓" at bounding box center [655, 108] width 142 height 10
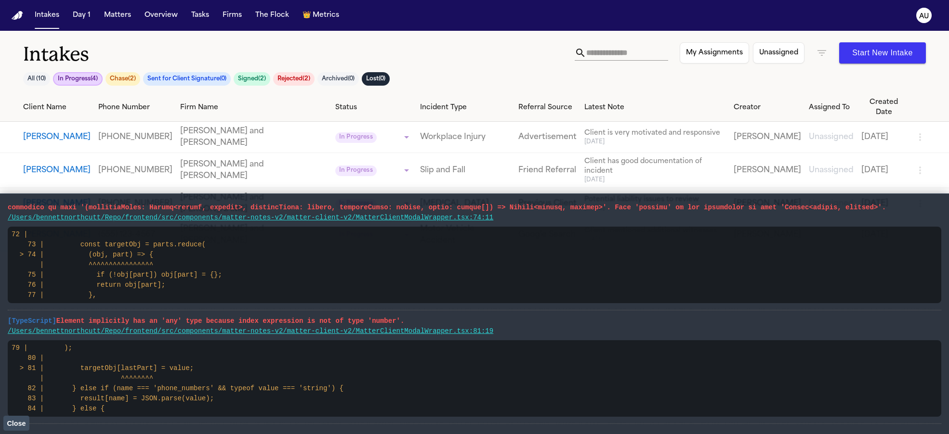
scroll to position [70, 0]
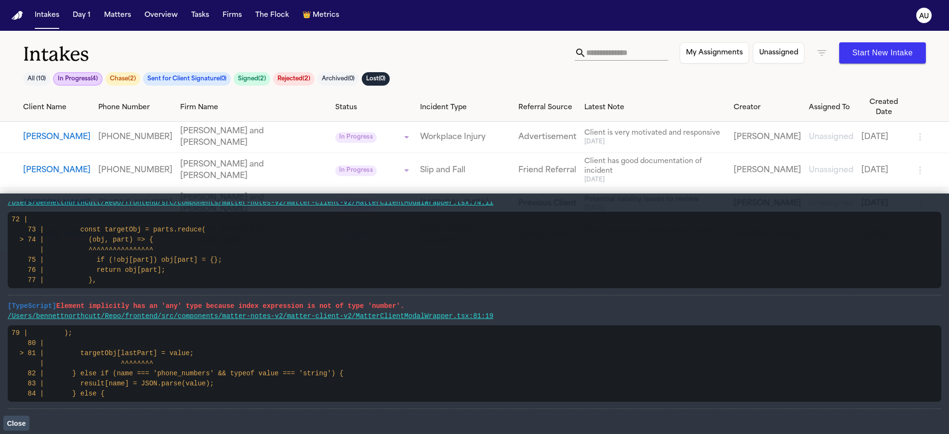
drag, startPoint x: 79, startPoint y: 231, endPoint x: 295, endPoint y: 394, distance: 270.9
click at [295, 394] on ul "[TypeScript] /Users/bennettnorthcutt/Repo/frontend/src/components/matter-notes-…" at bounding box center [474, 276] width 933 height 268
click at [234, 366] on pre "79 | ); 80 | > 81 | targetObj[lastPart] = value; | ^^^^^^^^ 82 | } else if (nam…" at bounding box center [474, 364] width 933 height 77
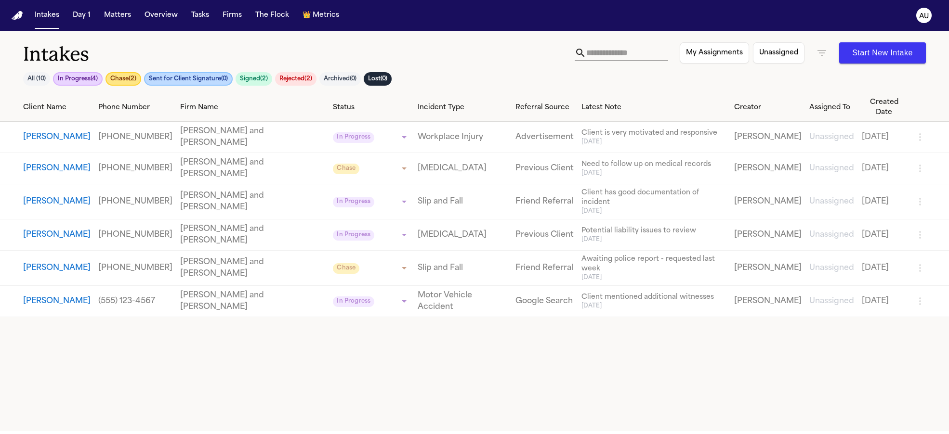
click at [79, 78] on button "In Progress ( 4 )" at bounding box center [78, 78] width 50 height 13
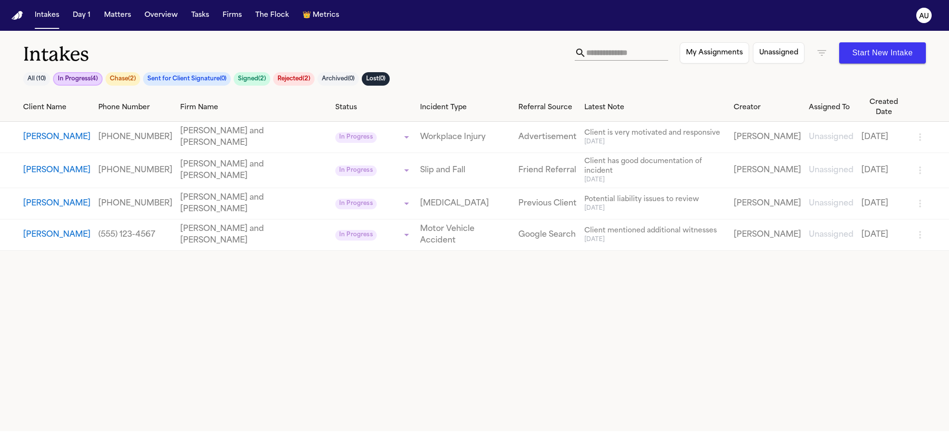
click at [111, 81] on button "Chase ( 2 )" at bounding box center [122, 78] width 35 height 13
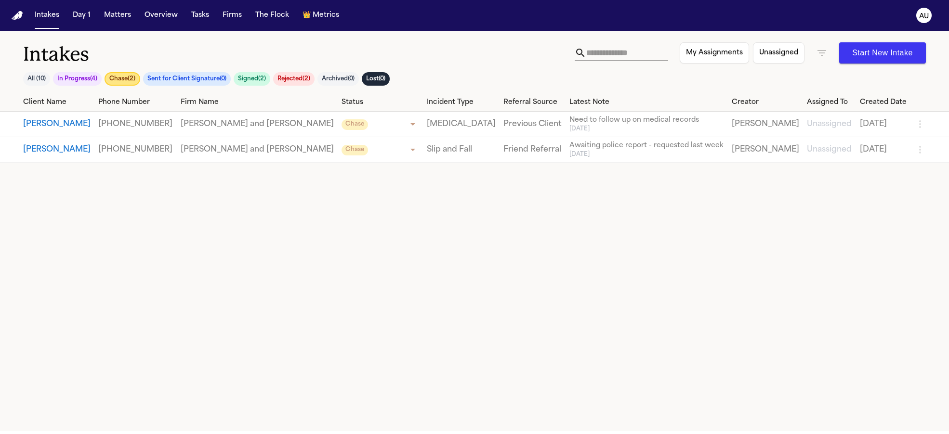
click at [71, 74] on button "In Progress ( 4 )" at bounding box center [77, 78] width 49 height 13
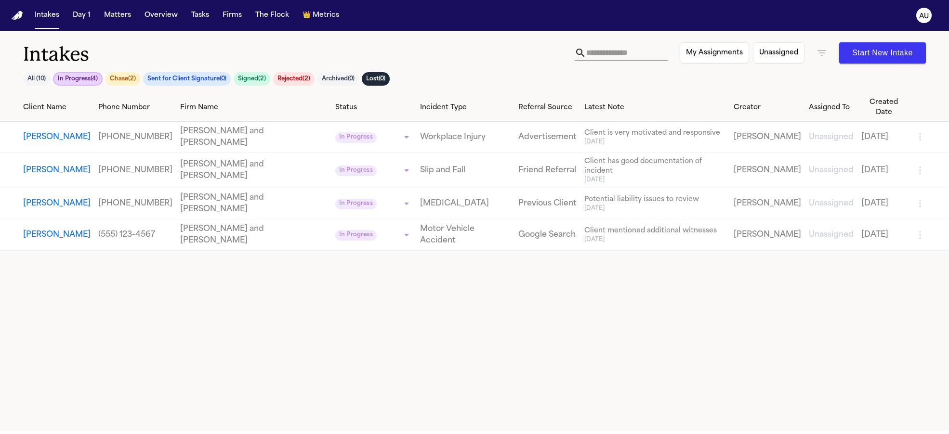
click at [181, 72] on button "Sent for Client Signature ( 0 )" at bounding box center [187, 78] width 88 height 13
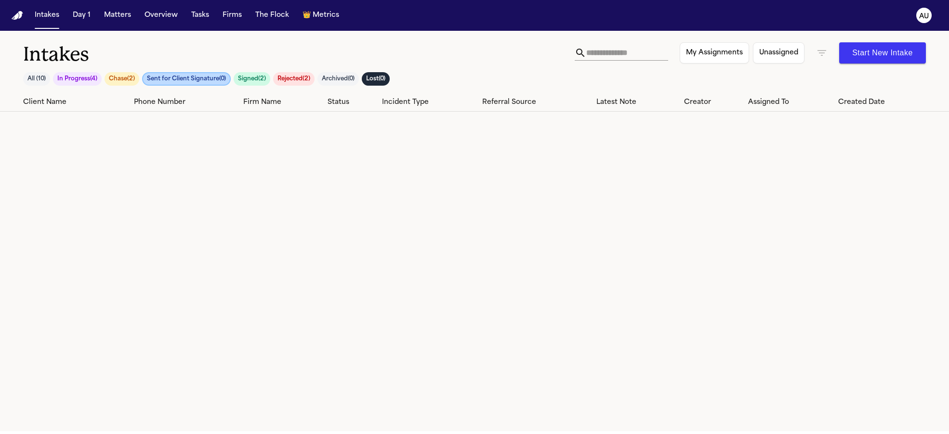
click at [251, 79] on button "Signed ( 2 )" at bounding box center [252, 78] width 37 height 13
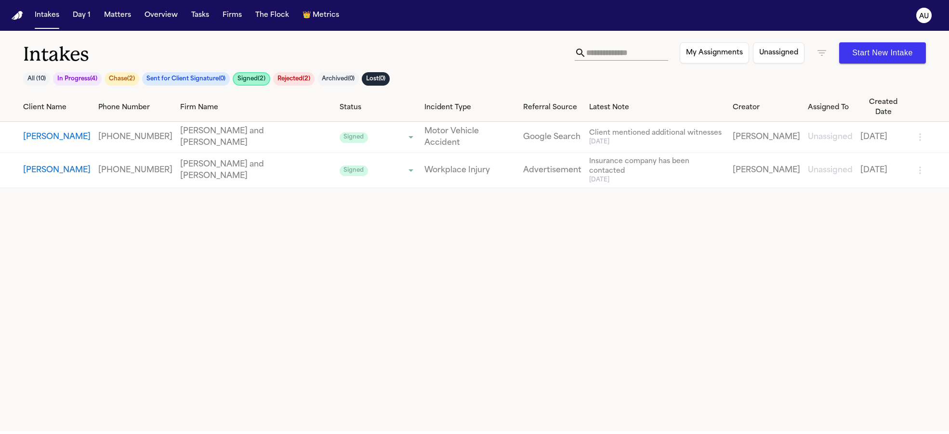
click at [37, 79] on button "All ( 10 )" at bounding box center [36, 78] width 27 height 13
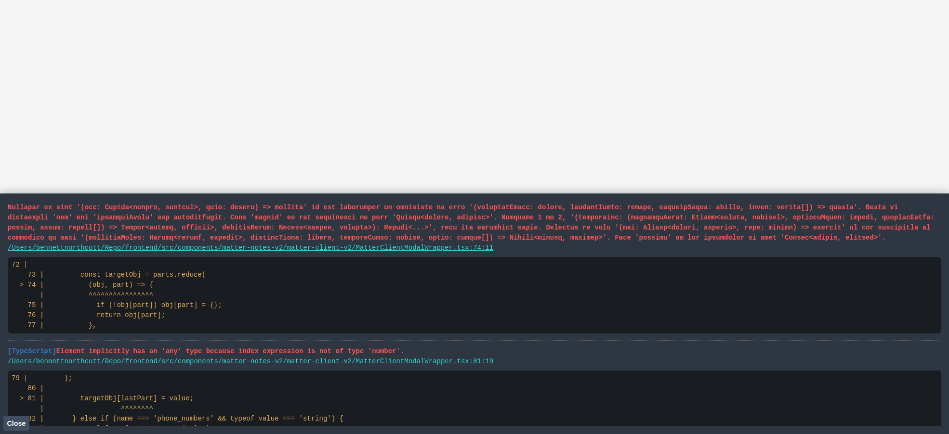
scroll to position [16, 0]
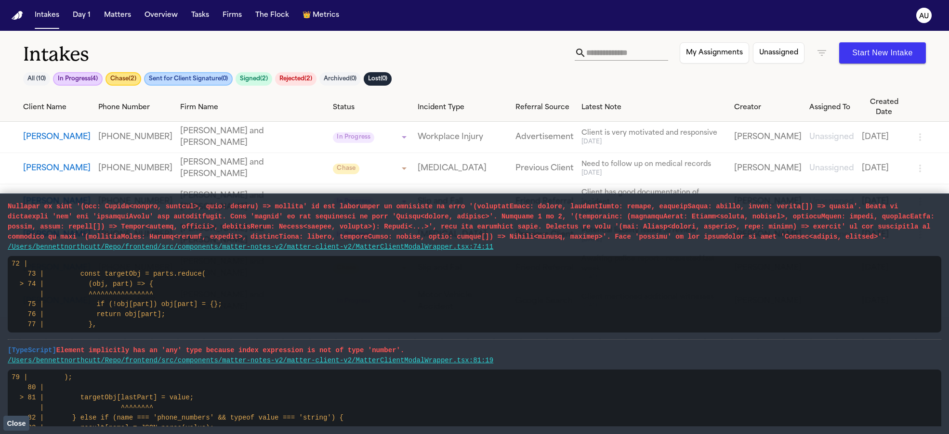
click at [784, 57] on button "Unassigned" at bounding box center [779, 52] width 52 height 21
click at [779, 54] on button "Unassigned" at bounding box center [779, 52] width 51 height 21
click at [630, 129] on span "Client is very motivated and responsive" at bounding box center [653, 134] width 145 height 10
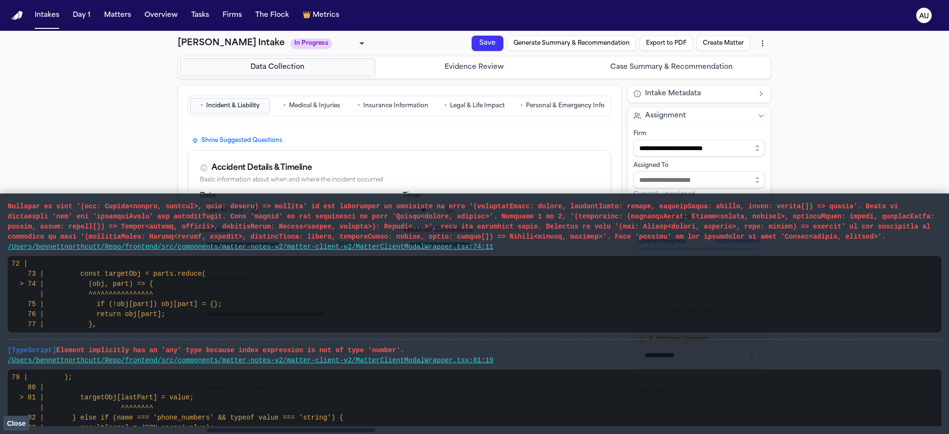
click at [20, 423] on span "Close" at bounding box center [16, 424] width 19 height 8
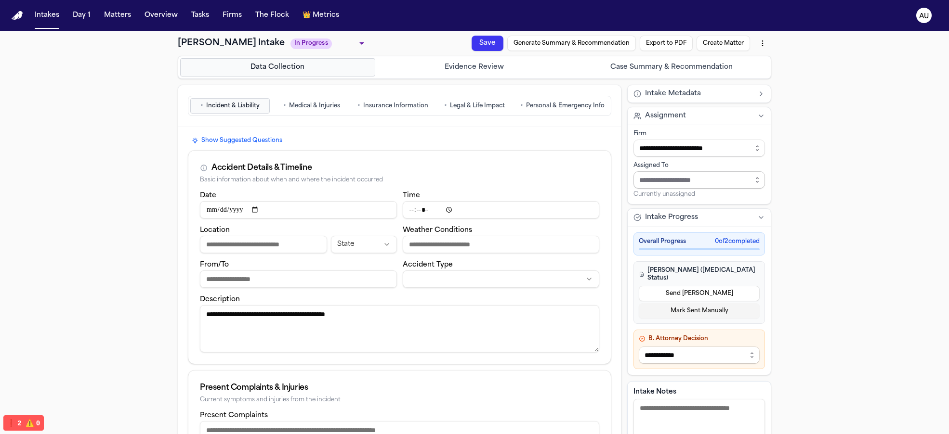
click at [703, 178] on input "Assign to staff member" at bounding box center [698, 179] width 131 height 17
click at [750, 184] on button "button" at bounding box center [756, 179] width 15 height 17
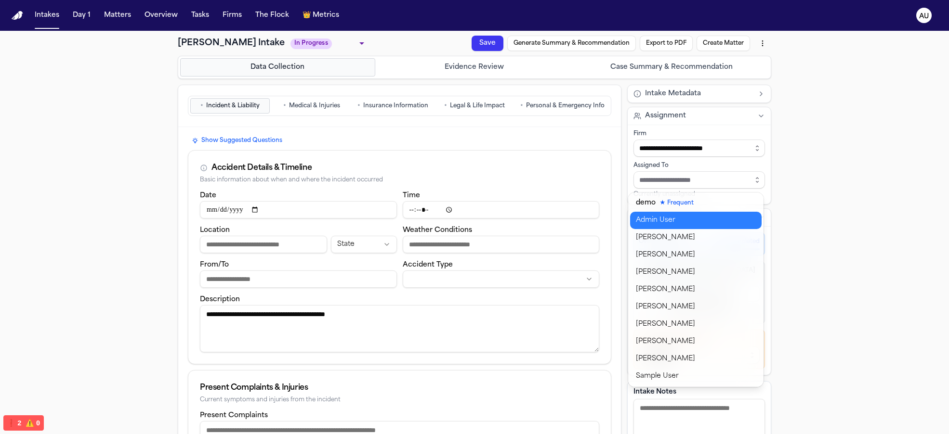
type input "**********"
click at [683, 222] on body "**********" at bounding box center [474, 217] width 949 height 434
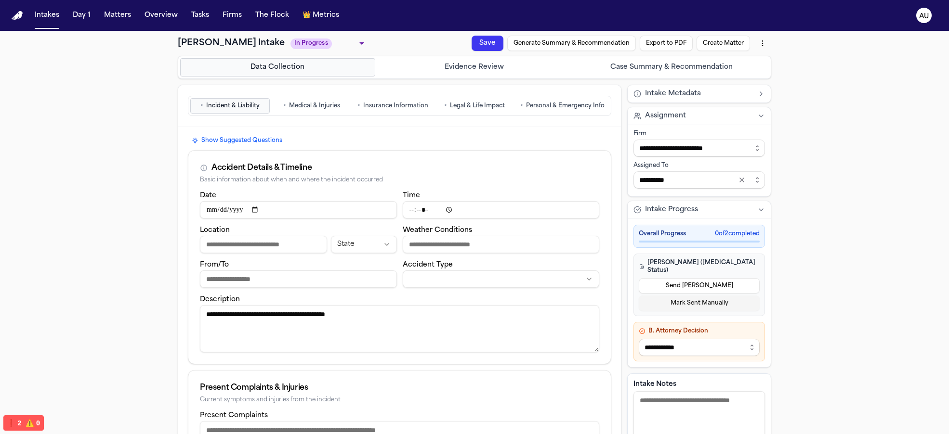
click at [803, 216] on div "**********" at bounding box center [474, 391] width 949 height 721
click at [473, 37] on button "Save" at bounding box center [488, 43] width 32 height 15
click at [53, 21] on button "Intakes" at bounding box center [47, 15] width 32 height 17
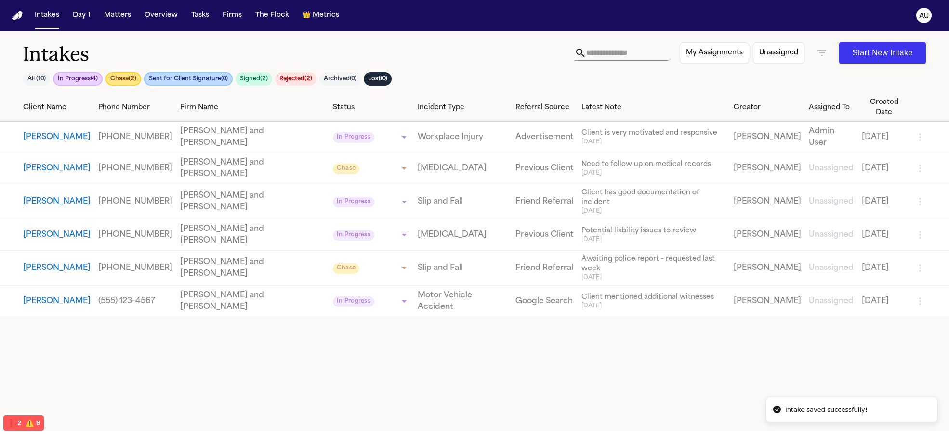
click at [782, 58] on button "Unassigned" at bounding box center [779, 52] width 52 height 21
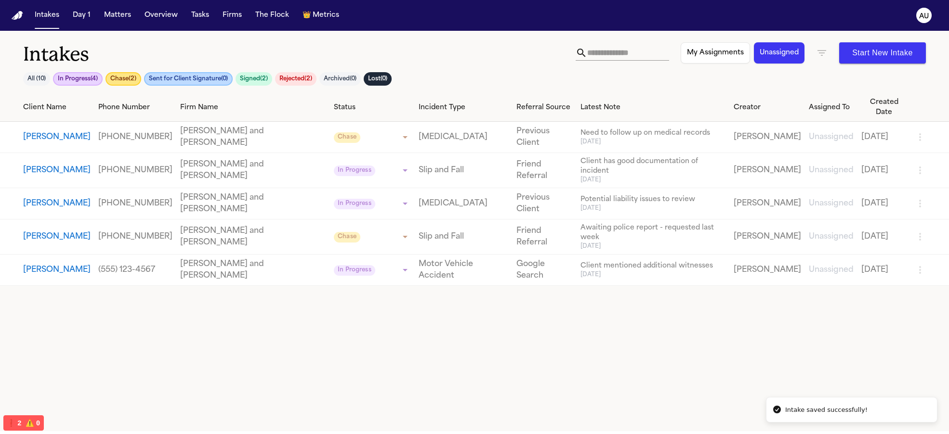
click at [782, 58] on button "Unassigned" at bounding box center [779, 52] width 51 height 21
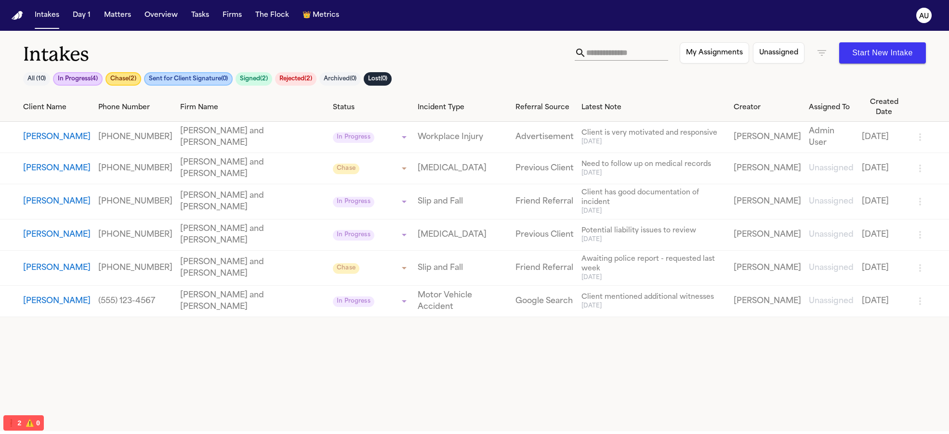
click at [241, 79] on button "Signed ( 2 )" at bounding box center [254, 78] width 37 height 13
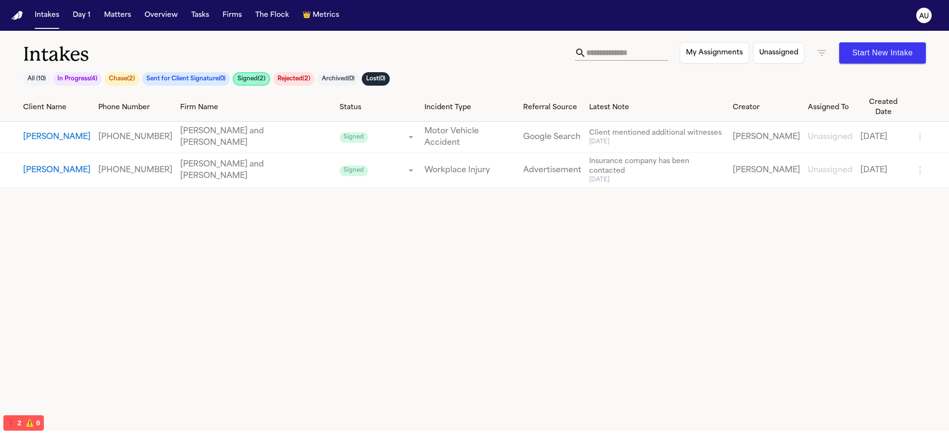
click at [792, 54] on button "Unassigned" at bounding box center [779, 52] width 52 height 21
click at [792, 54] on button "Unassigned" at bounding box center [779, 52] width 51 height 21
drag, startPoint x: 323, startPoint y: 207, endPoint x: 133, endPoint y: 146, distance: 199.2
click at [197, 184] on div "Client Name Phone Number Firm Name Status Incident Type Referral Source Latest …" at bounding box center [474, 262] width 949 height 338
click at [45, 80] on button "All ( 10 )" at bounding box center [36, 78] width 27 height 13
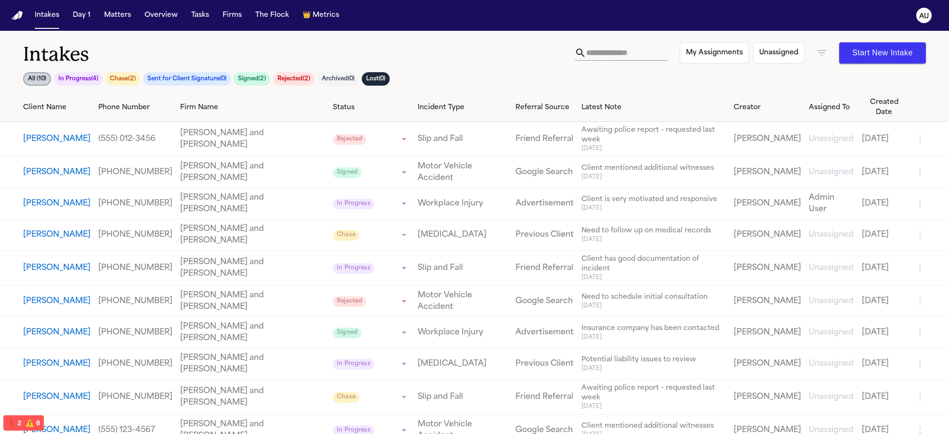
click at [33, 422] on span "⚠️" at bounding box center [30, 424] width 9 height 8
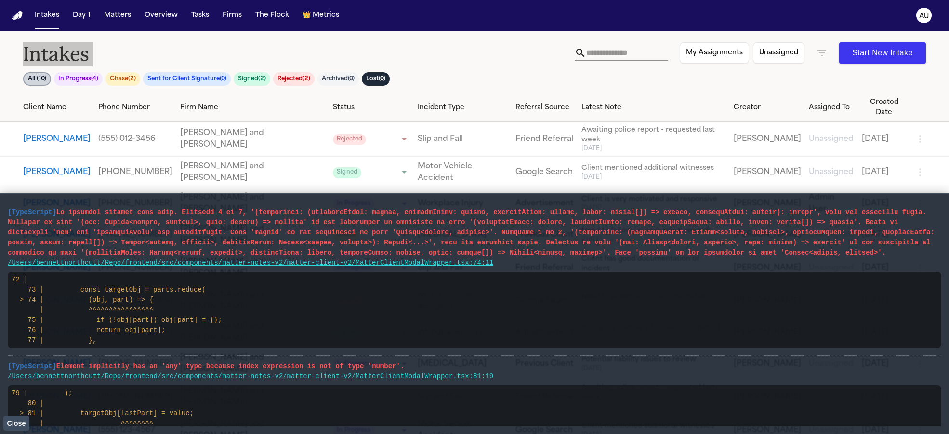
drag, startPoint x: 277, startPoint y: 64, endPoint x: 368, endPoint y: 6, distance: 108.1
click at [0, 0] on div "**********" at bounding box center [474, 217] width 949 height 434
click at [276, 50] on h1 "Intakes" at bounding box center [298, 54] width 551 height 24
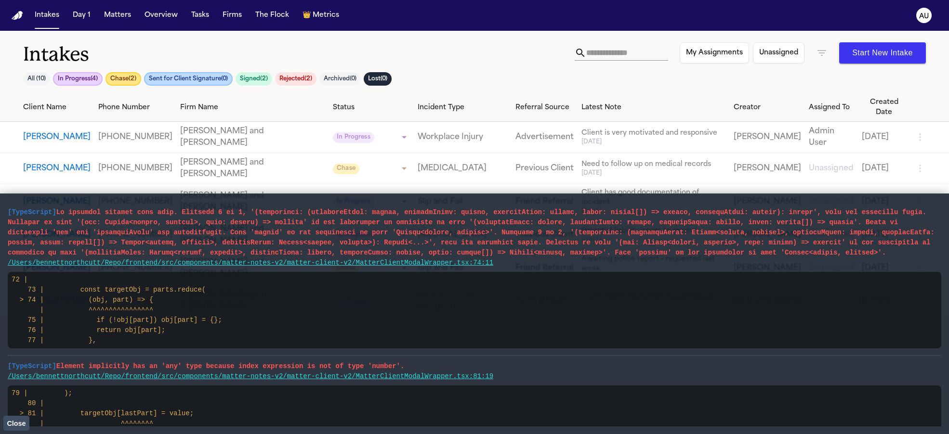
click at [125, 79] on button "Chase ( 2 )" at bounding box center [123, 78] width 36 height 13
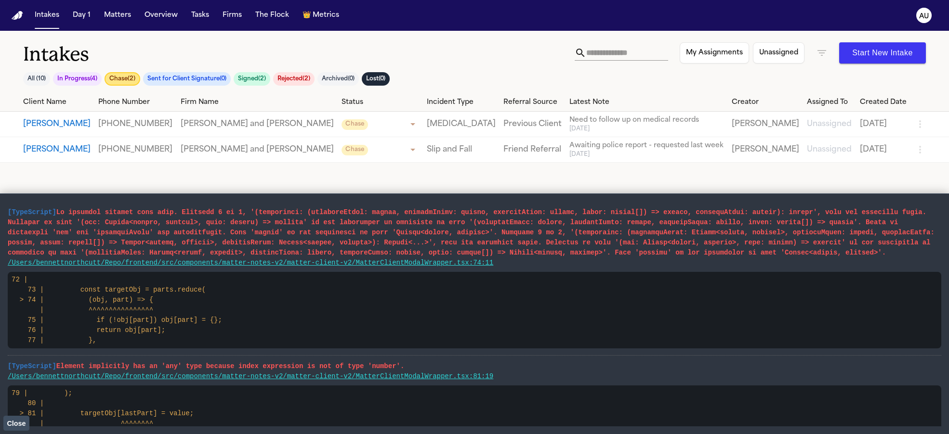
click at [159, 65] on h1 "Intakes" at bounding box center [298, 54] width 551 height 24
click at [164, 71] on div "Intakes All ( 10 ) In Progress ( 4 ) Chase ( 2 ) Sent for Client Signature ( 0 …" at bounding box center [298, 67] width 551 height 51
click at [183, 95] on th "Firm Name" at bounding box center [257, 102] width 161 height 18
click at [128, 77] on button "Chase ( 2 )" at bounding box center [123, 78] width 36 height 13
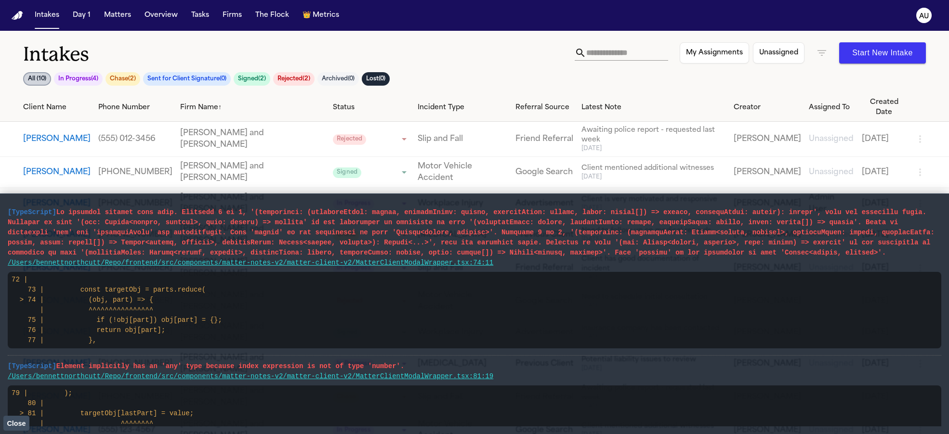
click at [825, 56] on icon "button" at bounding box center [822, 53] width 12 height 12
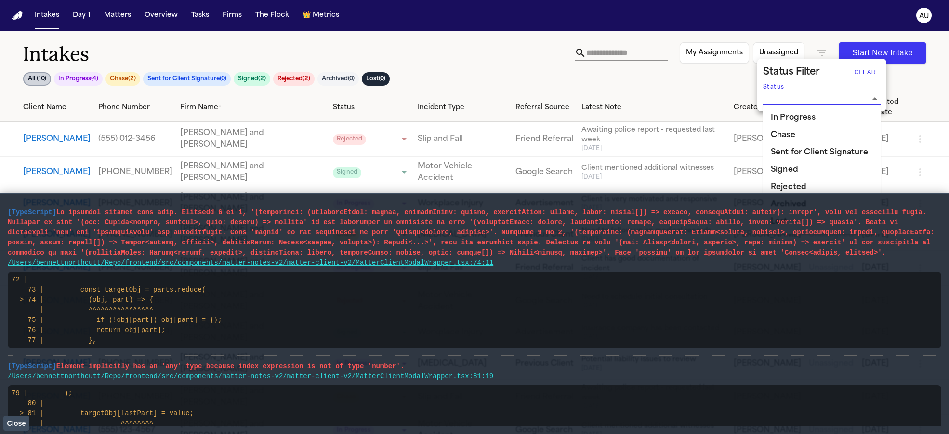
click at [850, 96] on input "Status" at bounding box center [814, 98] width 103 height 13
click at [699, 85] on div at bounding box center [474, 217] width 949 height 434
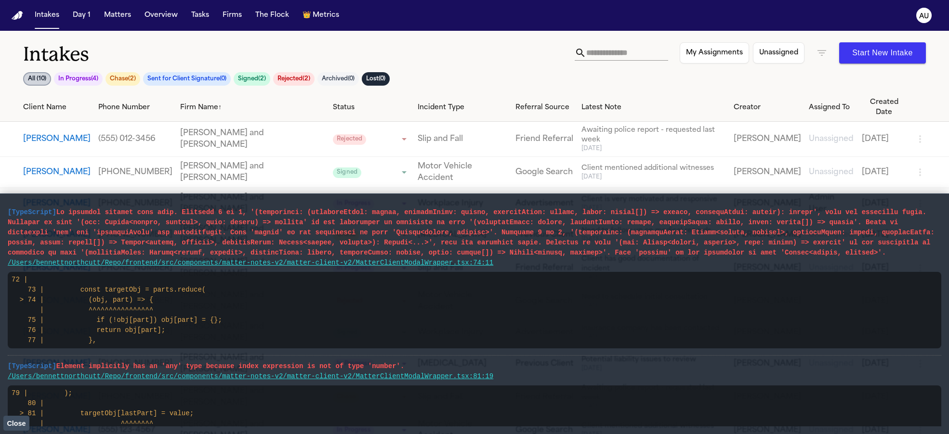
click at [13, 421] on span "Close" at bounding box center [16, 424] width 19 height 8
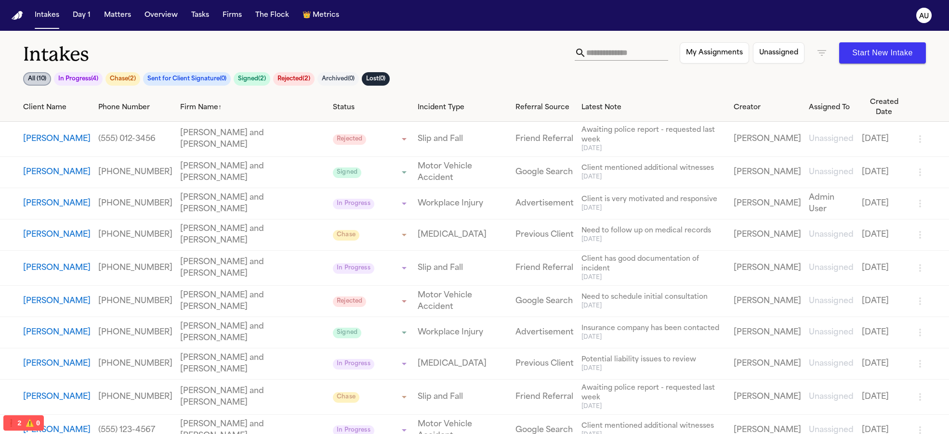
click at [132, 79] on button "Chase ( 2 )" at bounding box center [122, 78] width 35 height 13
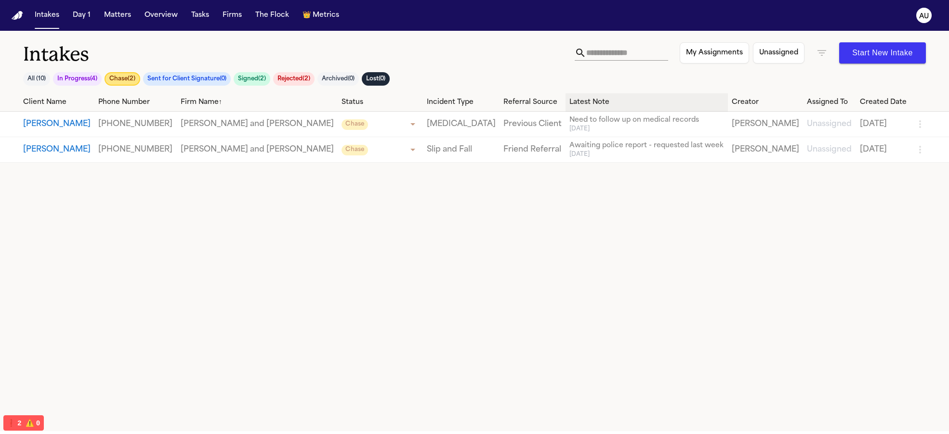
click at [605, 106] on div "Latest Note" at bounding box center [646, 102] width 155 height 10
click at [605, 106] on div "Latest Note ↑" at bounding box center [646, 102] width 155 height 10
click at [504, 54] on body "Intakes Day 1 Matters Overview Tasks Firms The Flock 👑 Metrics AU Intakes All (…" at bounding box center [474, 217] width 949 height 434
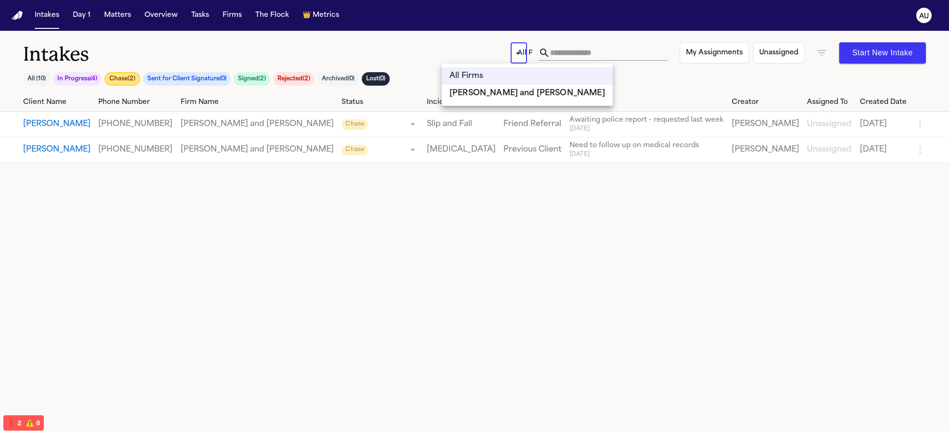
click at [479, 46] on div at bounding box center [474, 217] width 949 height 434
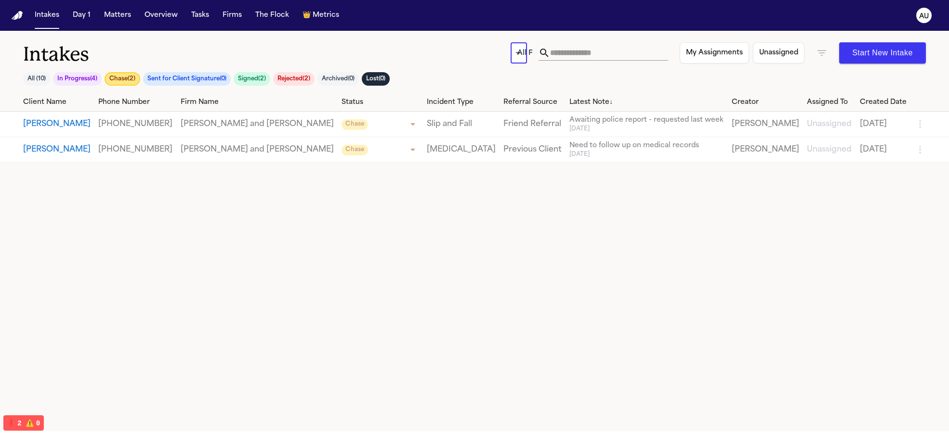
click at [510, 52] on body "Intakes Day 1 Matters Overview Tasks Firms The Flock 👑 Metrics AU Intakes All (…" at bounding box center [474, 217] width 949 height 434
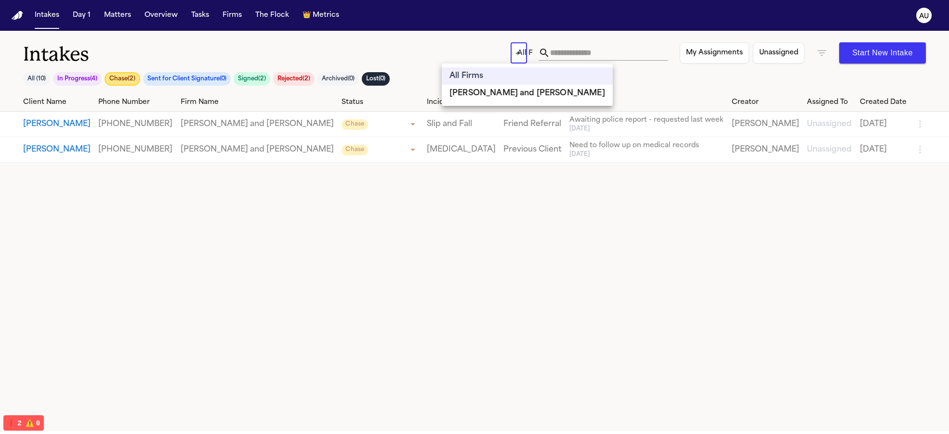
click at [500, 92] on li "[PERSON_NAME] and [PERSON_NAME]" at bounding box center [527, 93] width 171 height 17
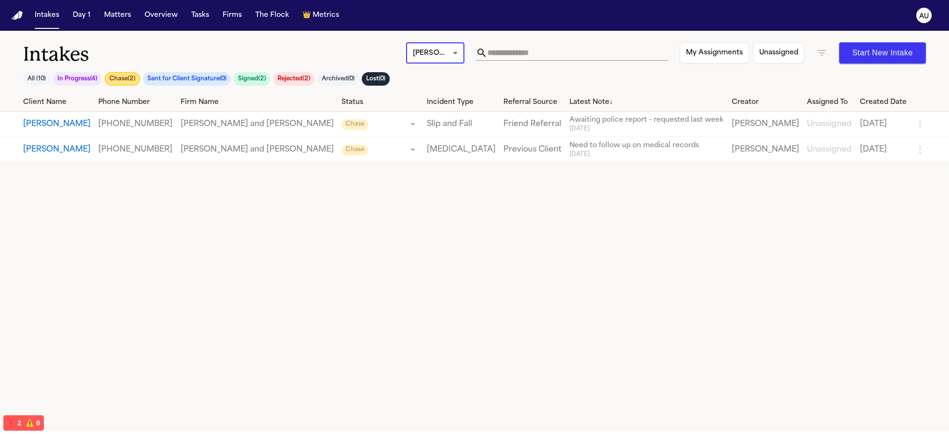
click at [435, 50] on body "**********" at bounding box center [474, 217] width 949 height 434
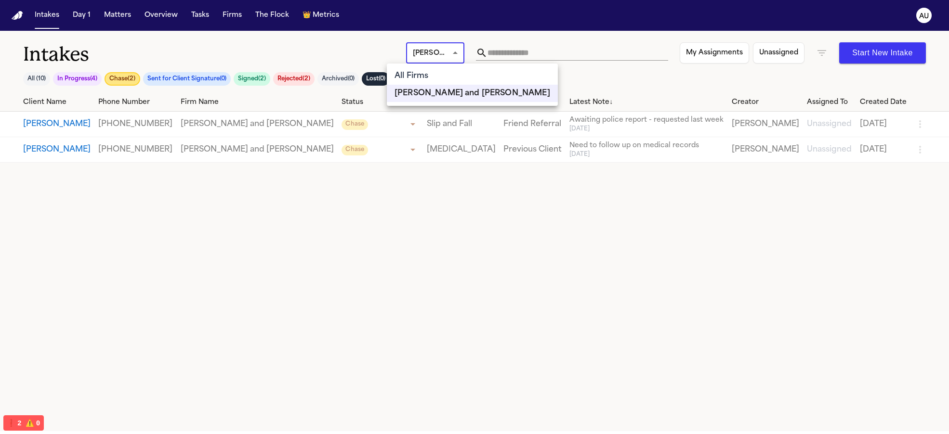
click at [441, 70] on li "All Firms" at bounding box center [472, 75] width 171 height 17
type input "***"
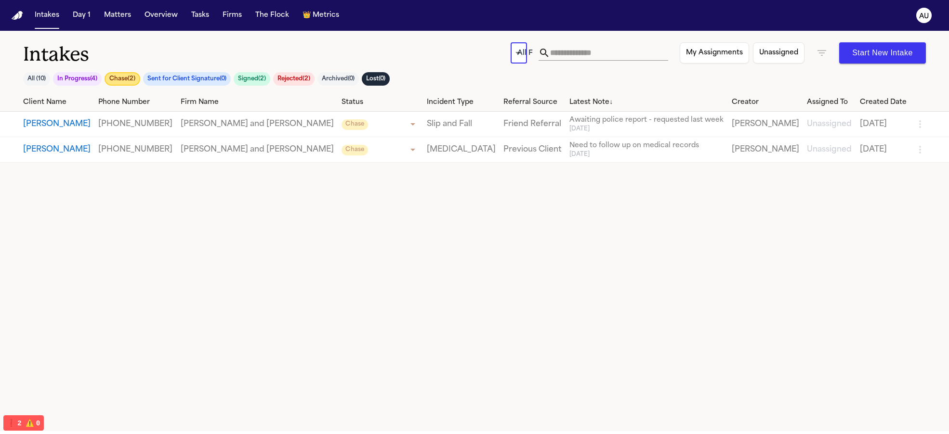
click at [503, 60] on body "Intakes Day 1 Matters Overview Tasks Firms The Flock 👑 Metrics AU Intakes All (…" at bounding box center [474, 217] width 949 height 434
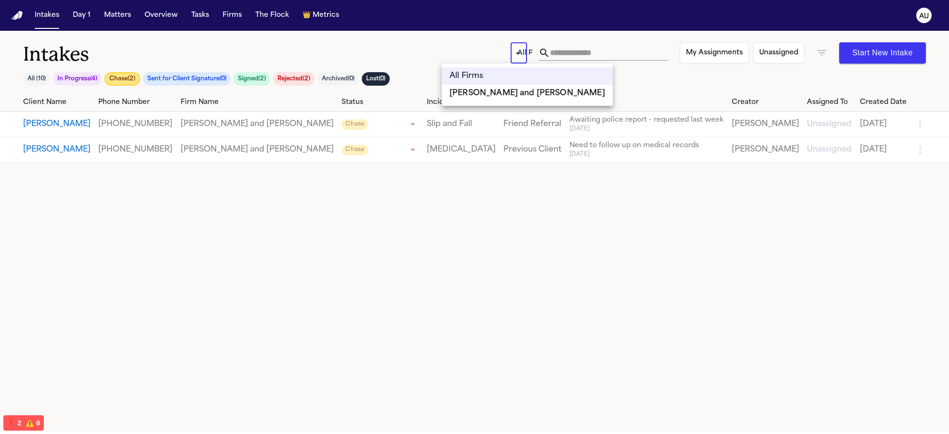
click at [488, 41] on div at bounding box center [474, 217] width 949 height 434
click at [498, 57] on body "Intakes Day 1 Matters Overview Tasks Firms The Flock 👑 Metrics AU Intakes All (…" at bounding box center [474, 217] width 949 height 434
click at [417, 52] on div at bounding box center [474, 217] width 949 height 434
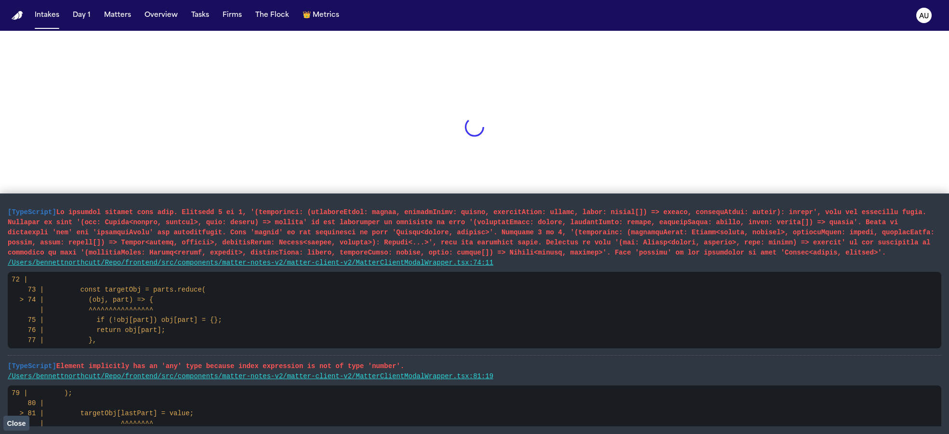
click at [13, 422] on span "Close" at bounding box center [16, 424] width 19 height 8
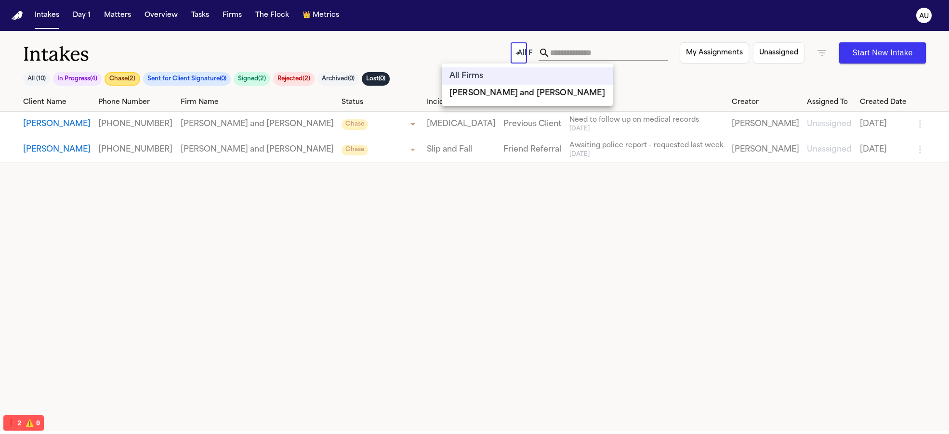
click at [503, 53] on body "Intakes Day 1 Matters Overview Tasks Firms The Flock 👑 Metrics AU Intakes All (…" at bounding box center [474, 217] width 949 height 434
click at [509, 48] on div at bounding box center [474, 217] width 949 height 434
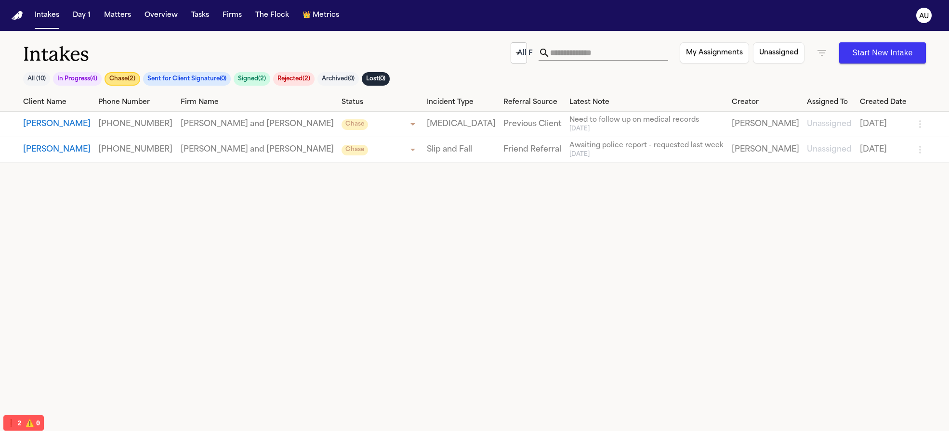
click at [502, 53] on body "Intakes Day 1 Matters Overview Tasks Firms The Flock 👑 Metrics AU Intakes All (…" at bounding box center [474, 217] width 949 height 434
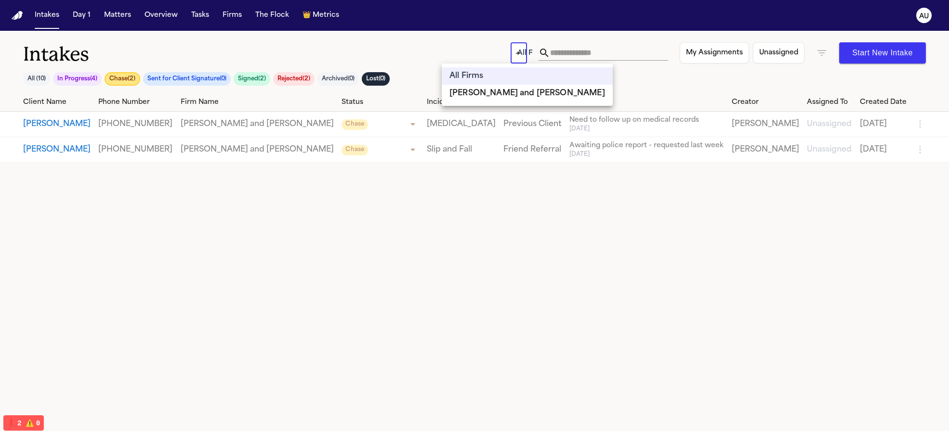
click at [489, 50] on div at bounding box center [474, 217] width 949 height 434
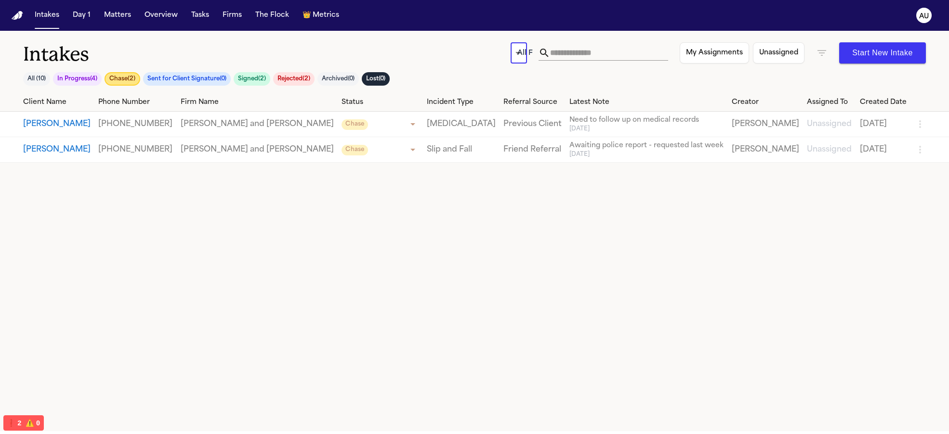
click at [507, 61] on body "Intakes Day 1 Matters Overview Tasks Firms The Flock 👑 Metrics AU Intakes All (…" at bounding box center [474, 217] width 949 height 434
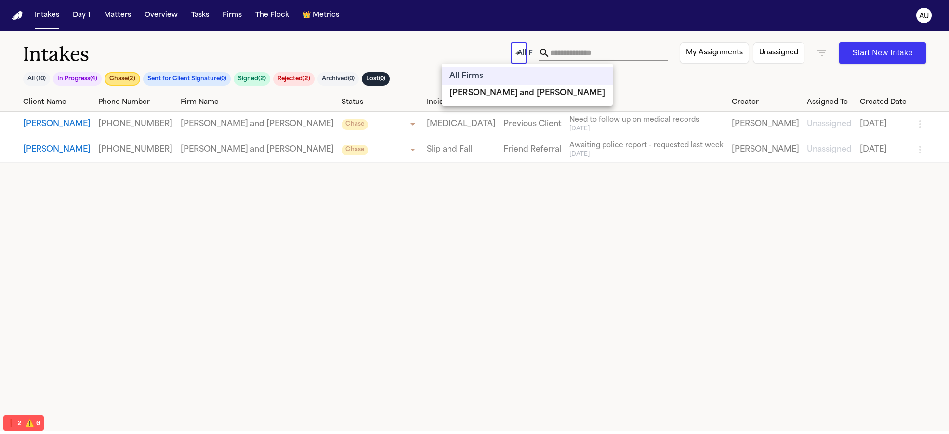
click at [472, 48] on div at bounding box center [474, 217] width 949 height 434
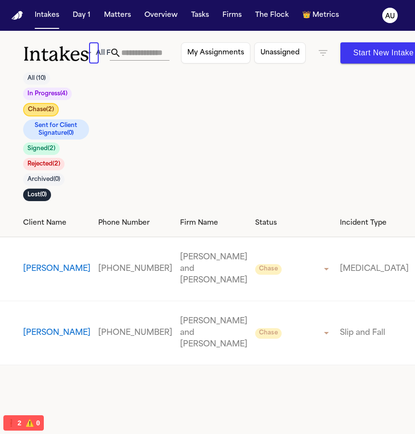
click at [333, 186] on div "Intakes All ( 10 ) In Progress ( 4 ) Chase ( 2 ) Sent for Client Signature ( 0 …" at bounding box center [207, 125] width 369 height 167
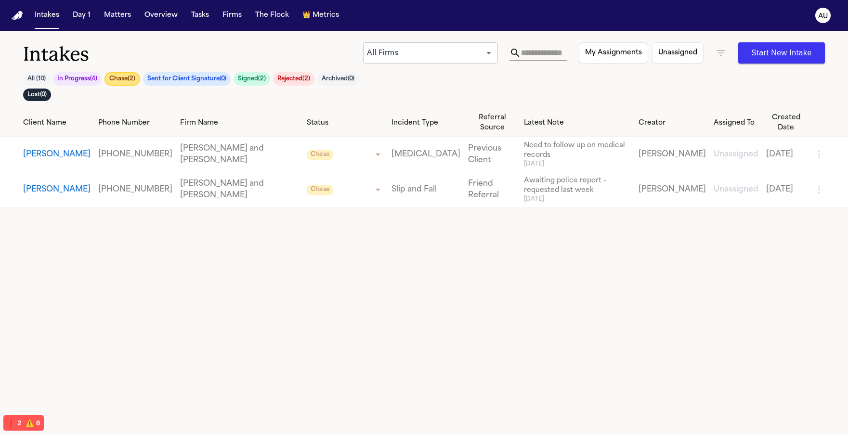
click at [421, 60] on body "Intakes Day 1 Matters Overview Tasks Firms The Flock 👑 Metrics AU Intakes All (…" at bounding box center [424, 217] width 848 height 434
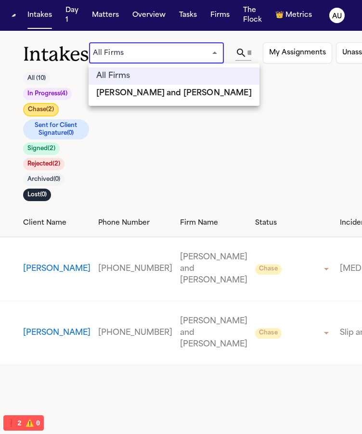
click at [184, 171] on div at bounding box center [181, 217] width 362 height 434
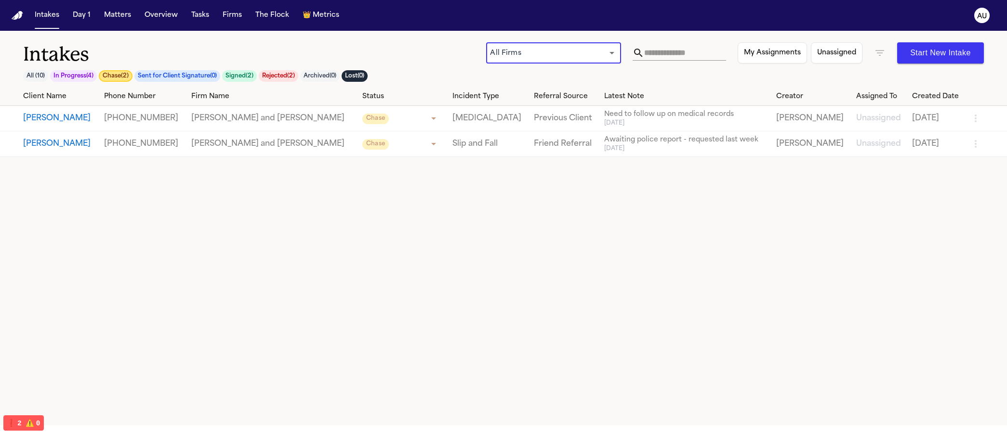
drag, startPoint x: 126, startPoint y: 70, endPoint x: 139, endPoint y: 74, distance: 13.4
click at [125, 70] on button "Chase ( 2 )" at bounding box center [116, 76] width 34 height 12
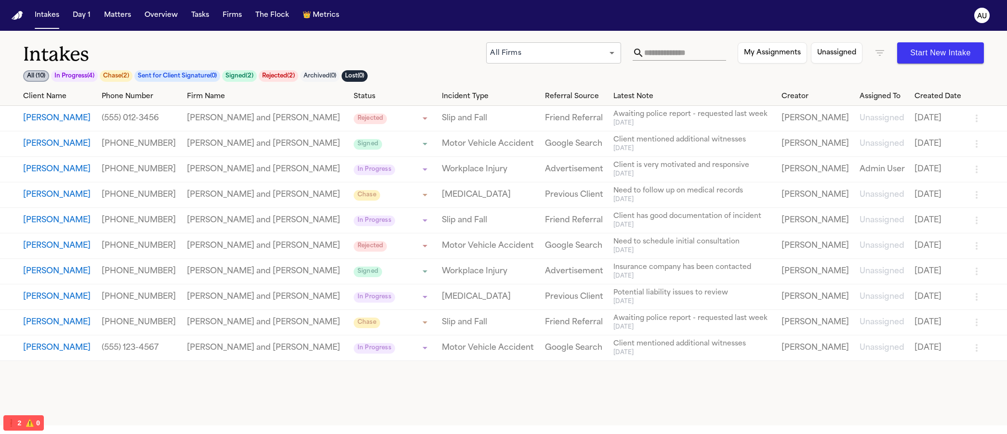
click at [158, 75] on button "Sent for Client Signature ( 0 )" at bounding box center [177, 76] width 86 height 12
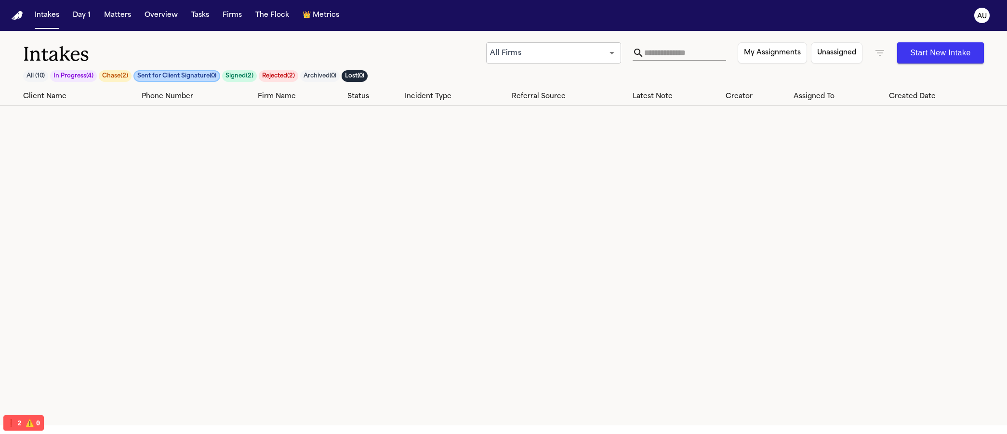
click at [106, 74] on button "Chase ( 2 )" at bounding box center [115, 76] width 33 height 12
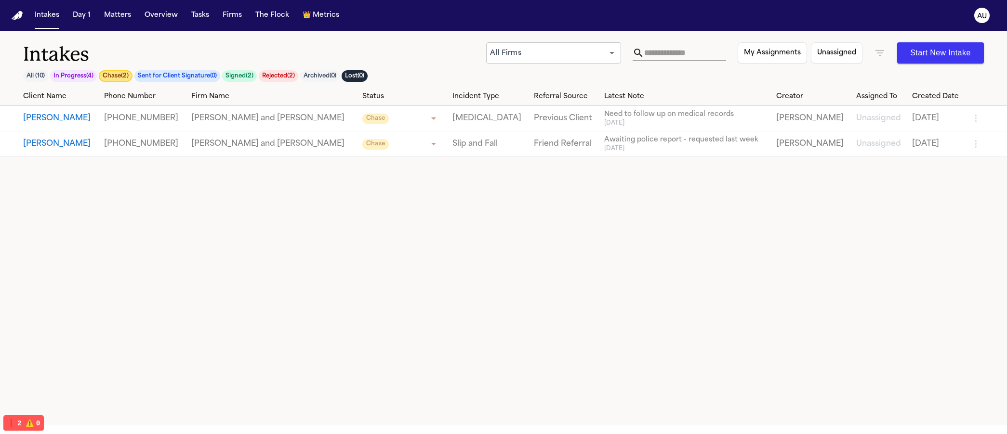
click at [75, 77] on button "In Progress ( 4 )" at bounding box center [73, 76] width 47 height 12
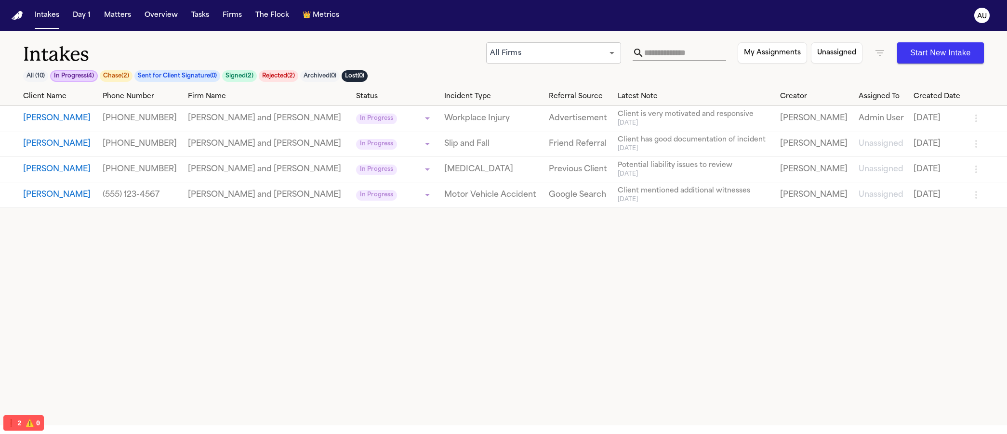
click at [47, 76] on button "All ( 10 )" at bounding box center [35, 76] width 25 height 12
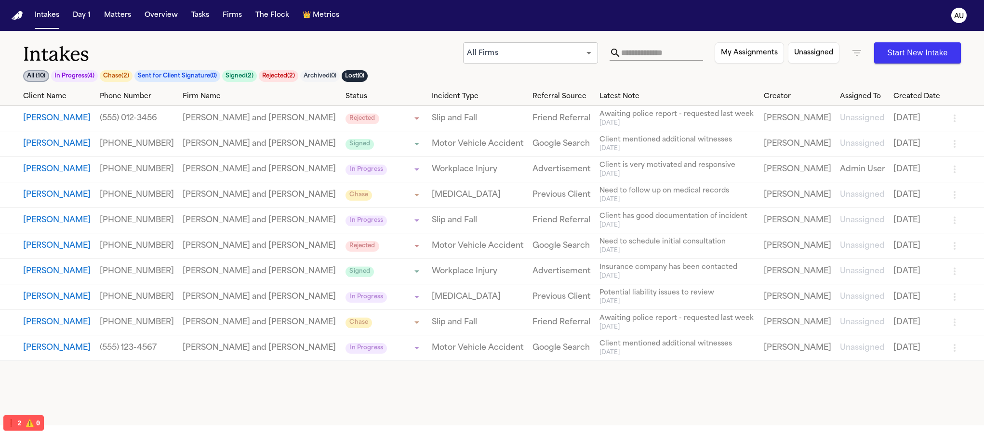
click at [338, 45] on h1 "Intakes" at bounding box center [243, 54] width 440 height 24
click at [494, 37] on div "Intakes All ( 10 ) In Progress ( 4 ) Chase ( 2 ) Sent for Client Signature ( 0 …" at bounding box center [492, 59] width 984 height 57
click at [491, 55] on body "**********" at bounding box center [492, 217] width 984 height 434
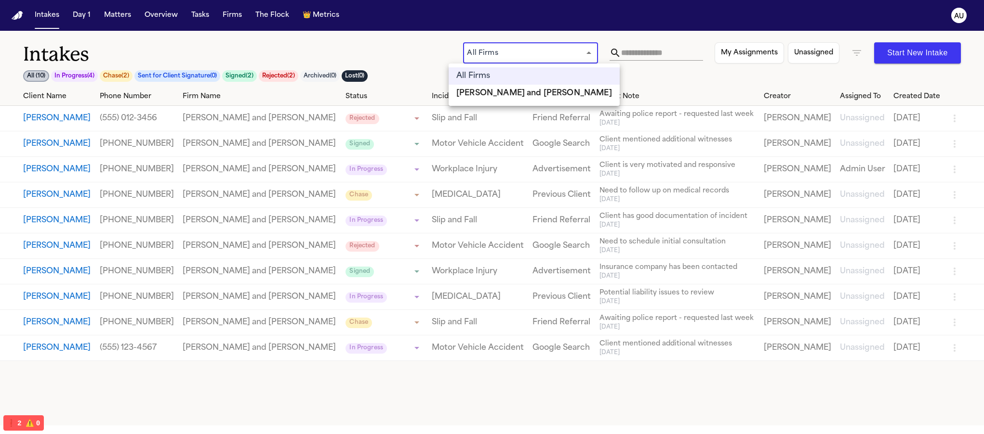
click at [407, 51] on div at bounding box center [492, 217] width 984 height 434
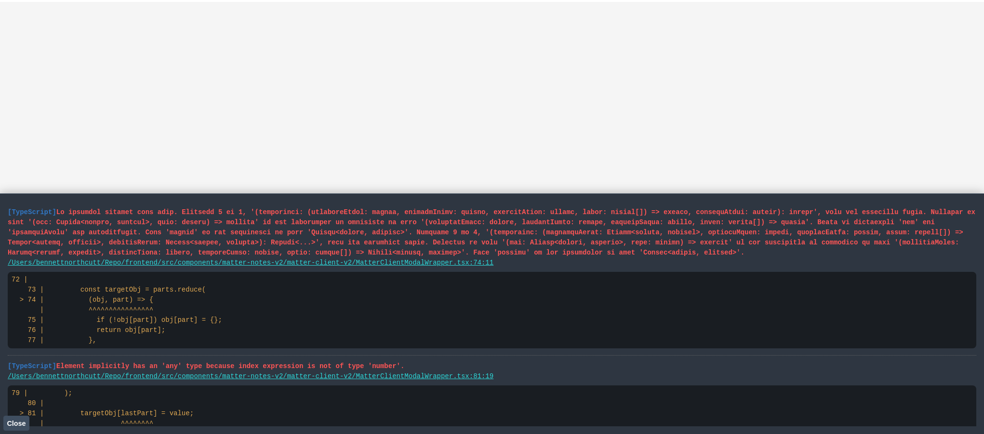
click at [20, 420] on span "Close" at bounding box center [16, 424] width 19 height 8
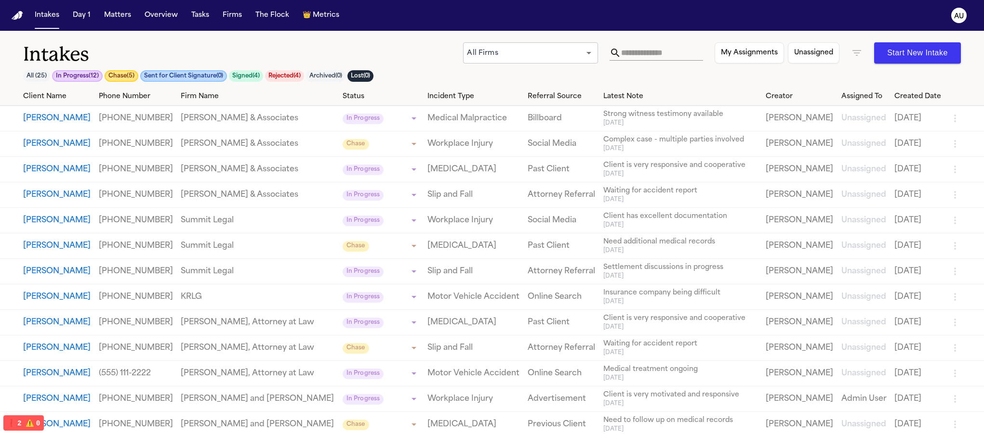
click at [493, 57] on body "**********" at bounding box center [492, 217] width 984 height 434
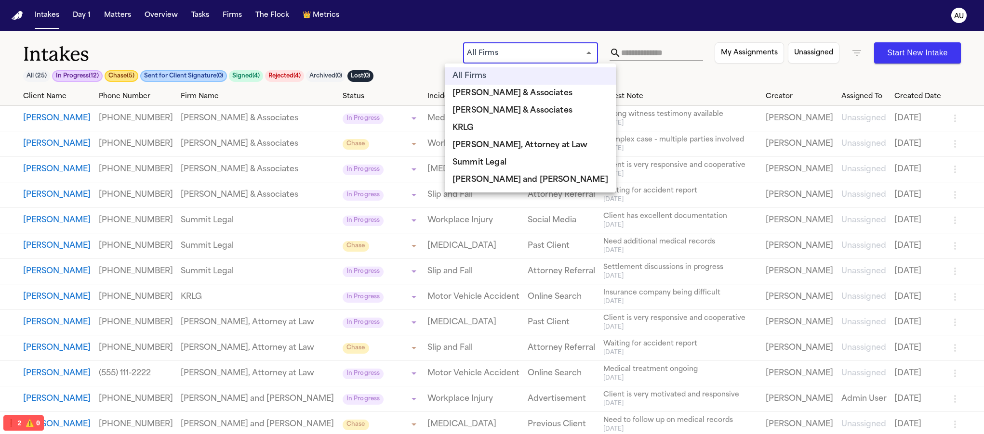
click at [492, 118] on li "[PERSON_NAME] & Associates" at bounding box center [530, 110] width 171 height 17
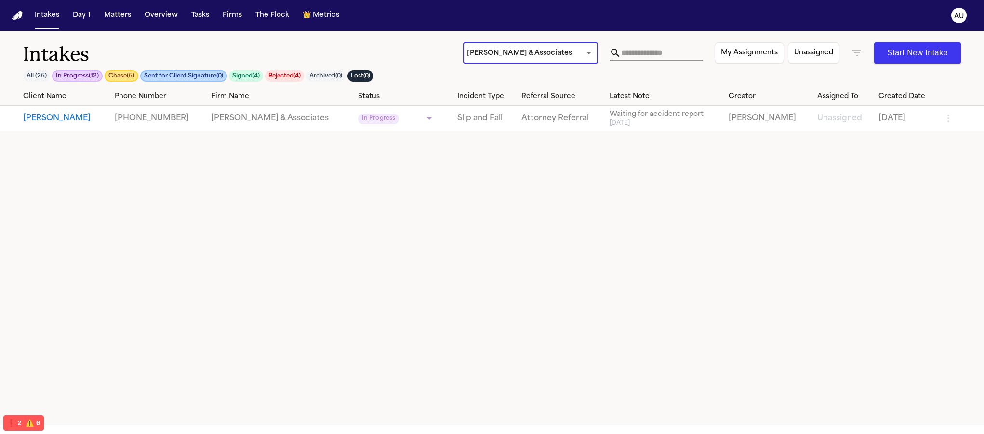
click at [514, 52] on body "**********" at bounding box center [492, 217] width 984 height 434
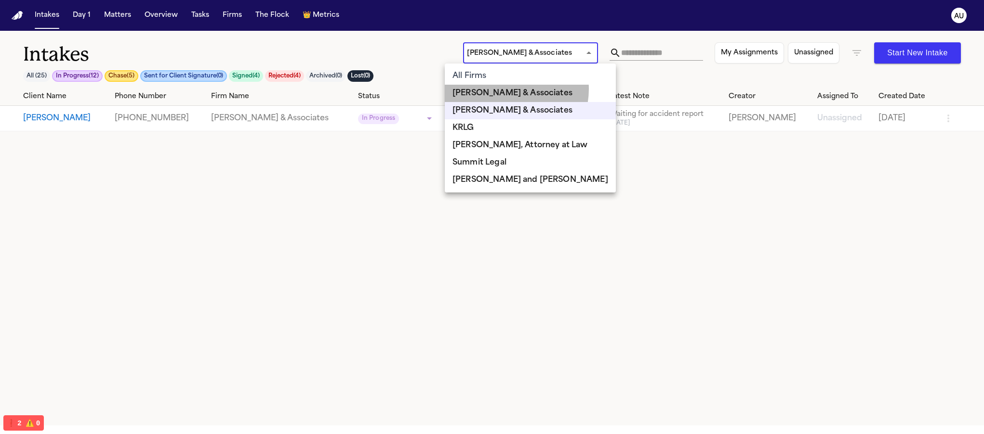
click at [508, 89] on li "[PERSON_NAME] & Associates" at bounding box center [530, 93] width 171 height 17
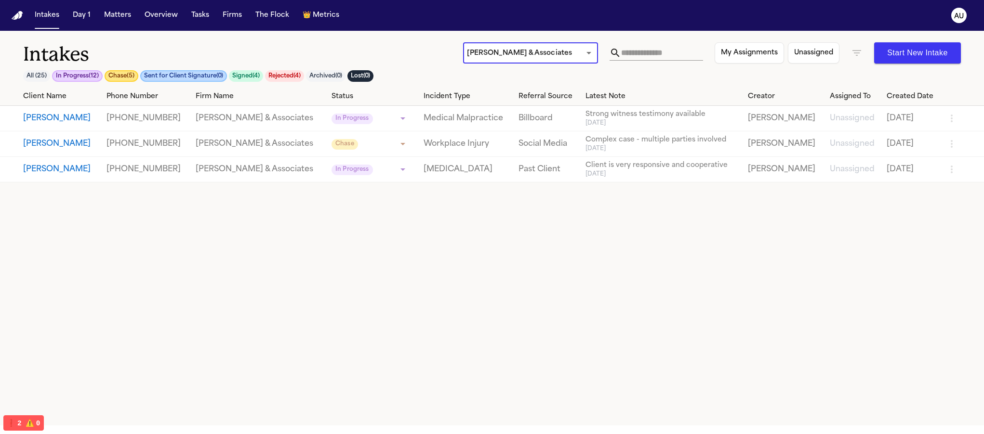
click at [504, 46] on body "**********" at bounding box center [492, 217] width 984 height 434
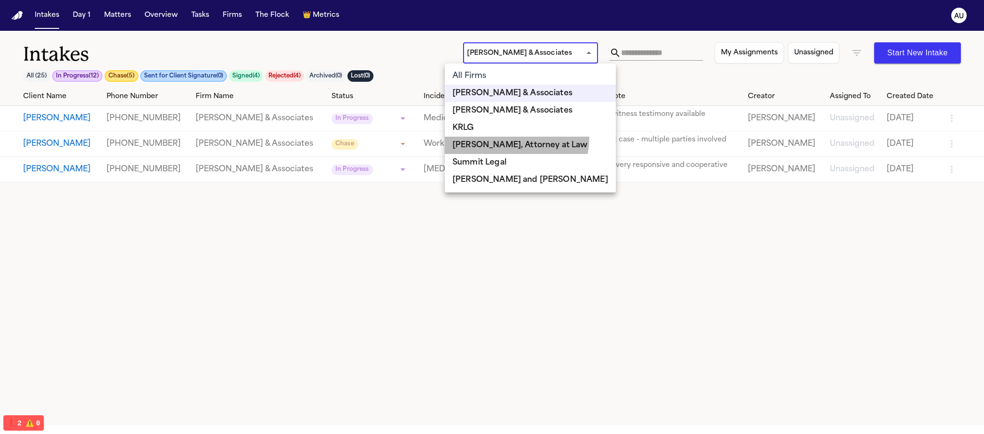
click at [503, 138] on li "[PERSON_NAME], Attorney at Law" at bounding box center [530, 145] width 171 height 17
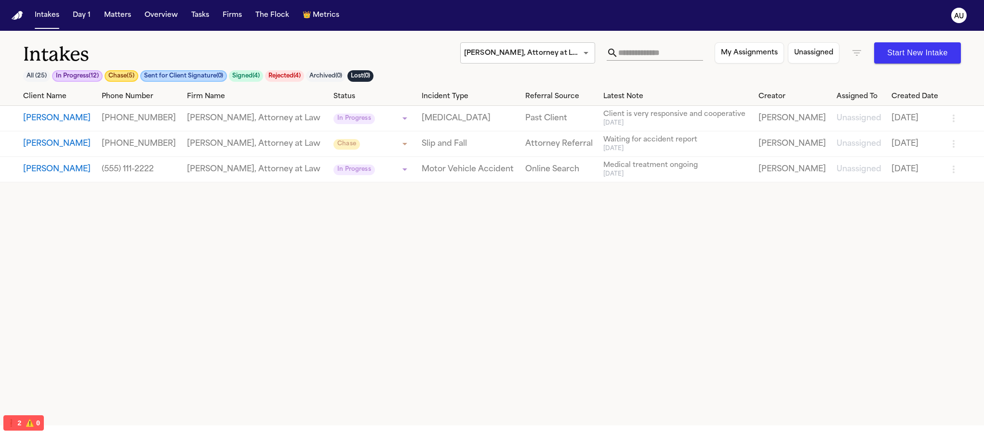
click at [84, 75] on button "In Progress ( 12 )" at bounding box center [77, 76] width 51 height 12
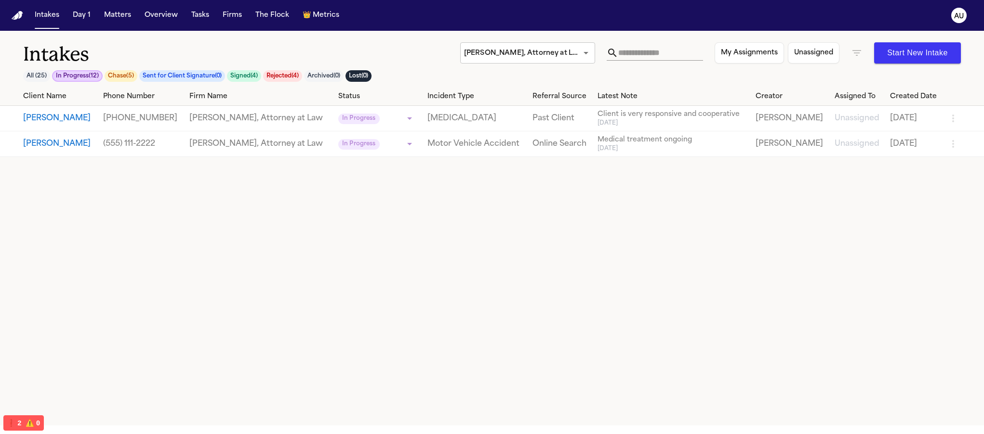
click at [128, 76] on button "Chase ( 5 )" at bounding box center [121, 76] width 33 height 12
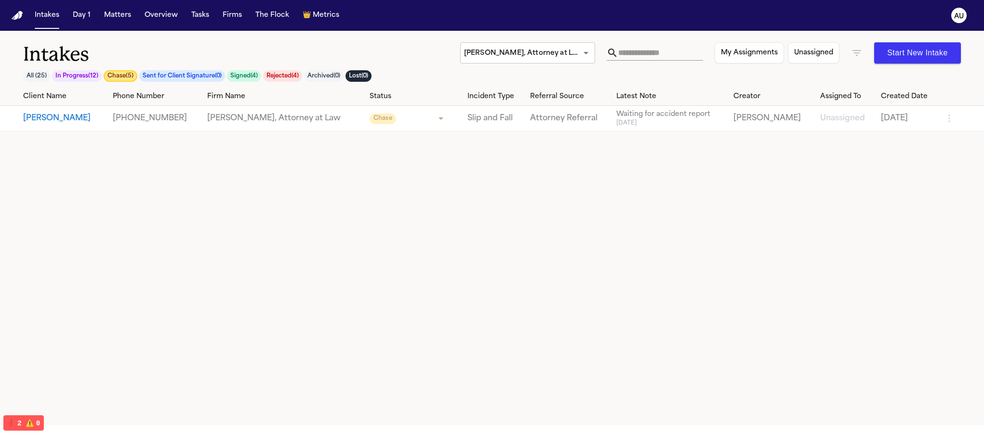
click at [176, 77] on button "Sent for Client Signature ( 0 )" at bounding box center [182, 76] width 86 height 12
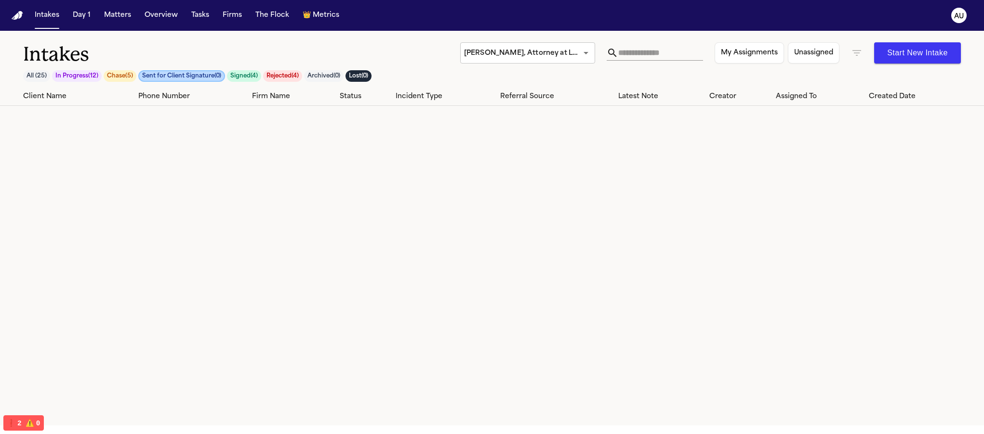
click at [257, 76] on button "Signed ( 4 )" at bounding box center [244, 76] width 34 height 12
click at [499, 52] on body "**********" at bounding box center [492, 217] width 984 height 434
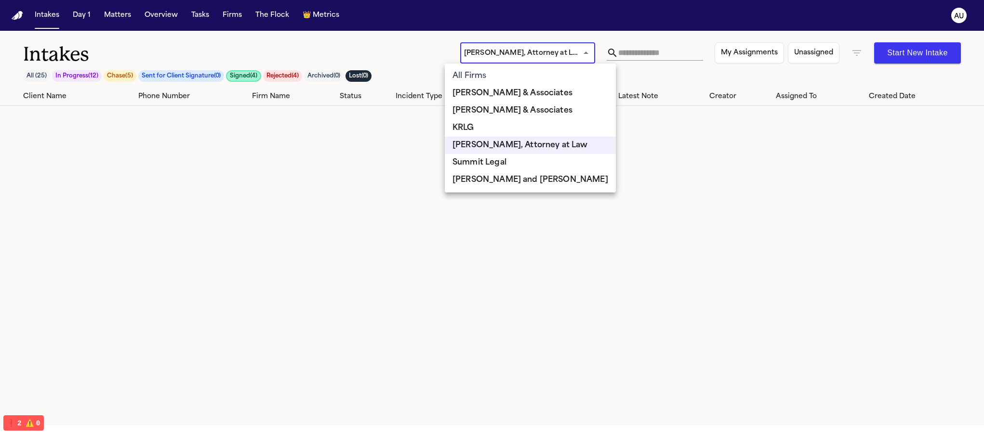
click at [518, 134] on li "KRLG" at bounding box center [530, 127] width 171 height 17
type input "****"
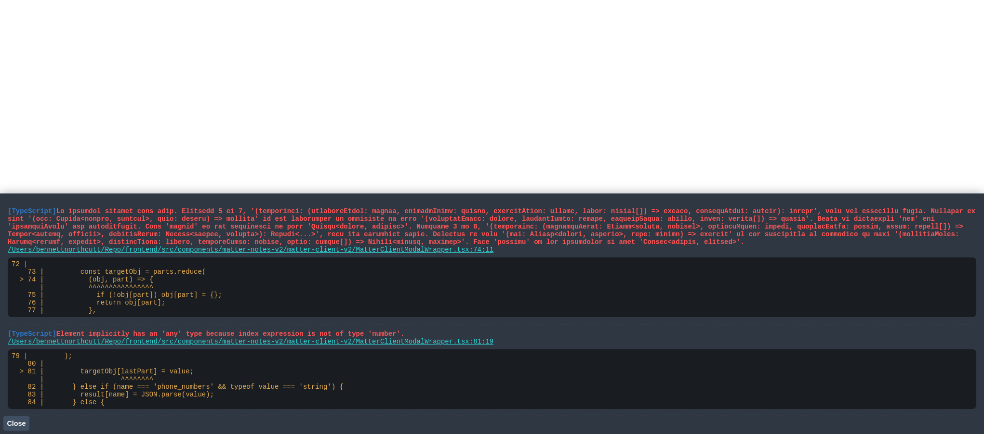
click at [23, 421] on span "Close" at bounding box center [16, 424] width 19 height 8
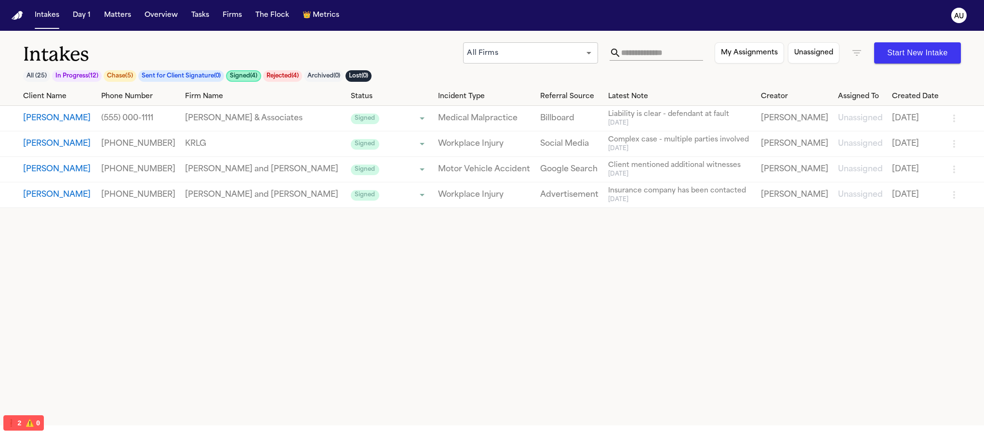
click at [295, 76] on button "Rejected ( 4 )" at bounding box center [282, 76] width 39 height 12
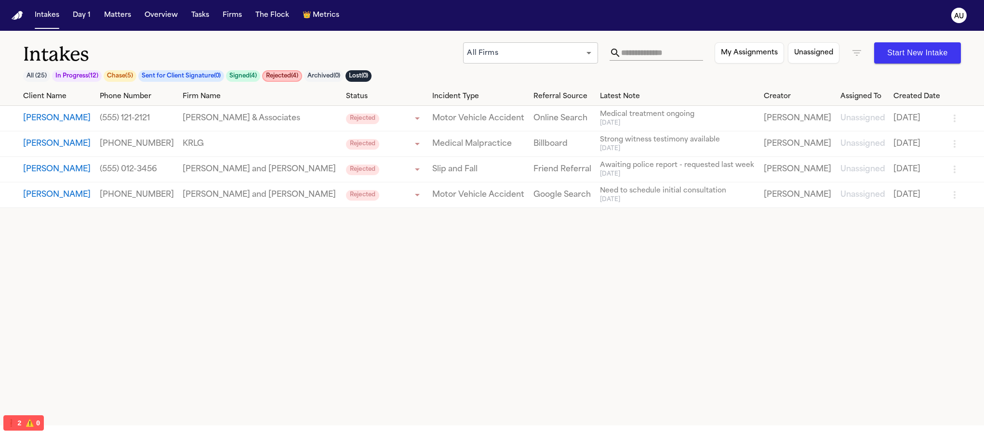
click at [118, 76] on button "Chase ( 5 )" at bounding box center [120, 76] width 33 height 12
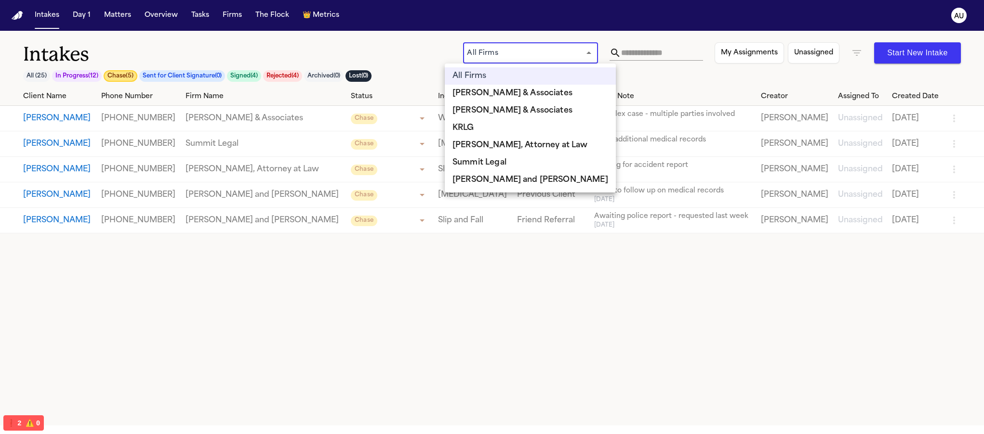
click at [521, 56] on body "Intakes Day 1 Matters Overview Tasks Firms The Flock 👑 Metrics AU Intakes All (…" at bounding box center [492, 217] width 984 height 434
click at [507, 109] on li "[PERSON_NAME] & Associates" at bounding box center [530, 110] width 171 height 17
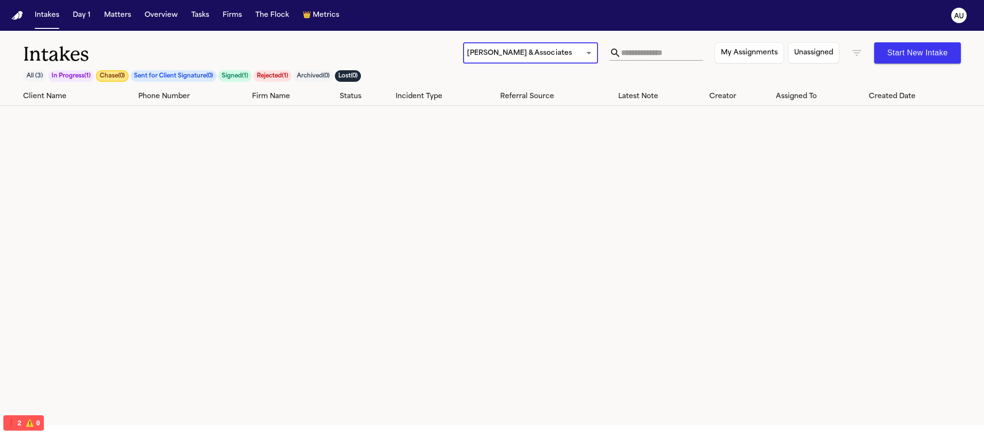
click at [274, 76] on button "Rejected ( 1 )" at bounding box center [272, 76] width 38 height 12
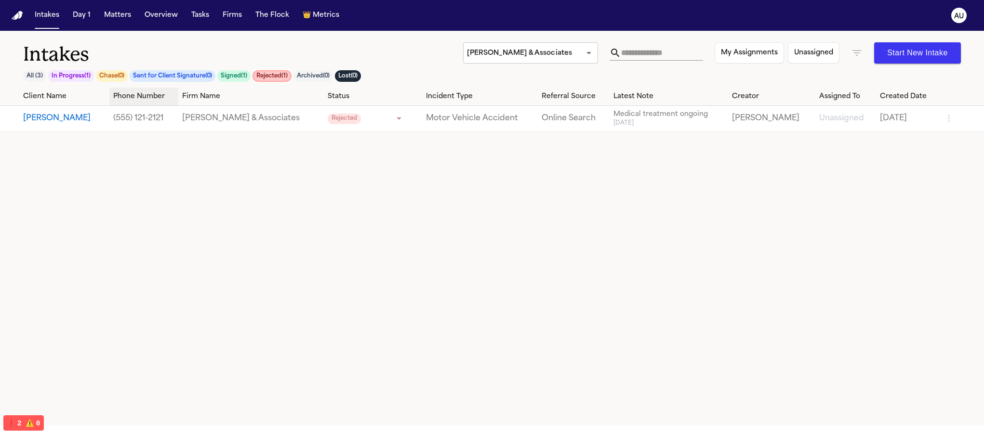
click at [240, 78] on button "Signed ( 1 )" at bounding box center [233, 76] width 33 height 12
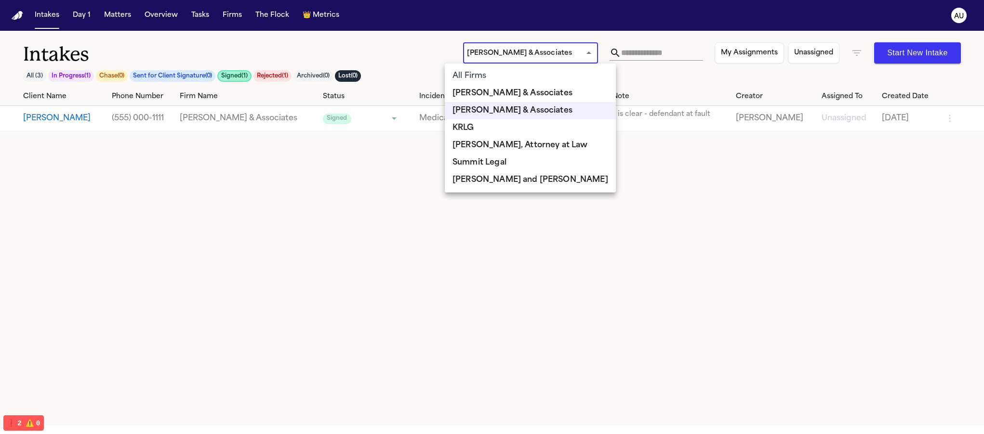
click at [498, 48] on body "**********" at bounding box center [492, 217] width 984 height 434
click at [505, 158] on li "Summit Legal" at bounding box center [530, 162] width 171 height 17
type input "**********"
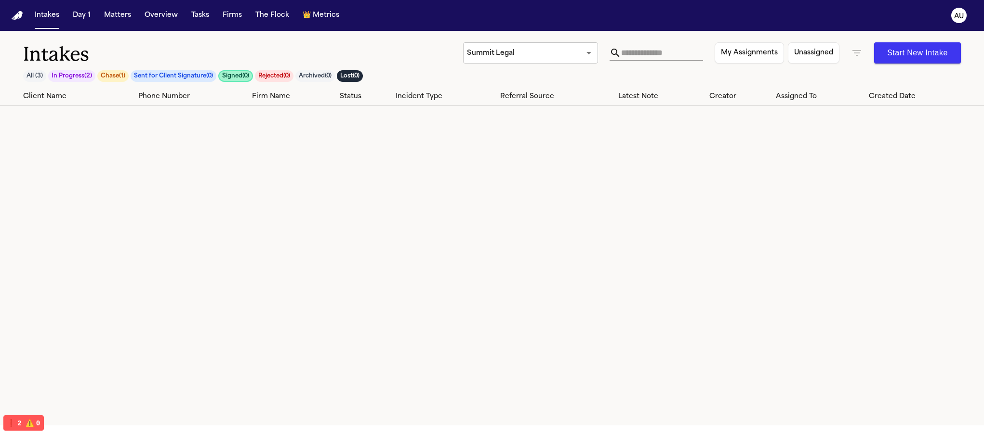
click at [108, 66] on h1 "Intakes" at bounding box center [243, 54] width 440 height 24
click at [109, 73] on button "Chase ( 1 )" at bounding box center [112, 76] width 31 height 12
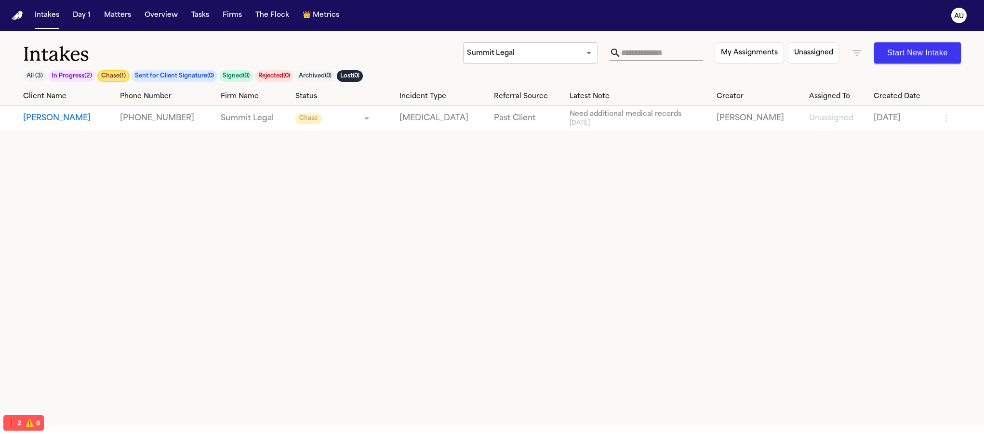
click at [70, 80] on button "In Progress ( 2 )" at bounding box center [71, 76] width 47 height 12
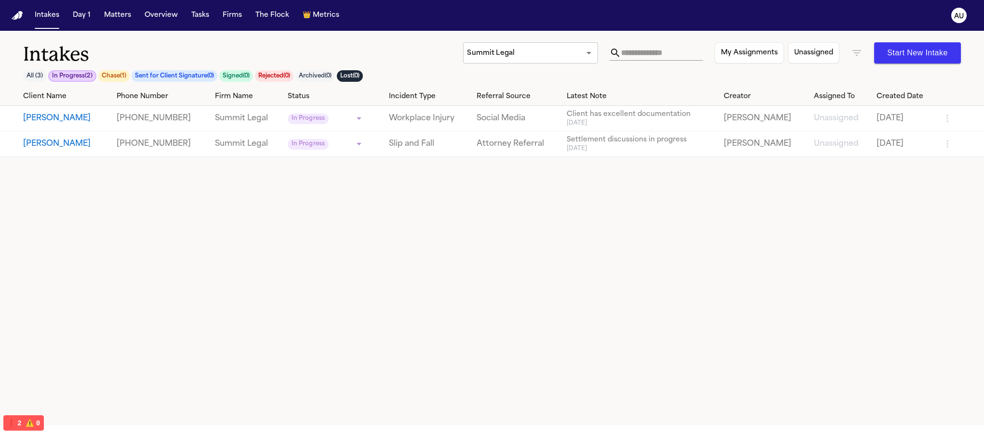
click at [502, 54] on body "**********" at bounding box center [492, 217] width 984 height 434
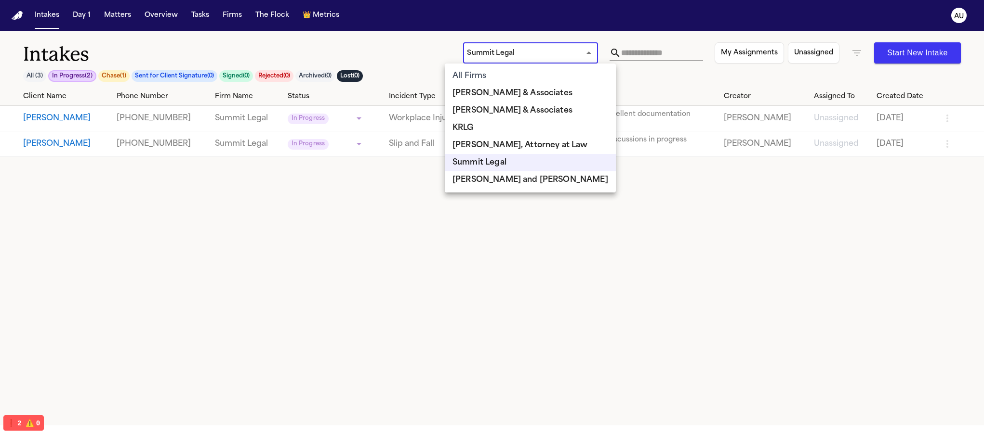
click at [157, 46] on div at bounding box center [492, 217] width 984 height 434
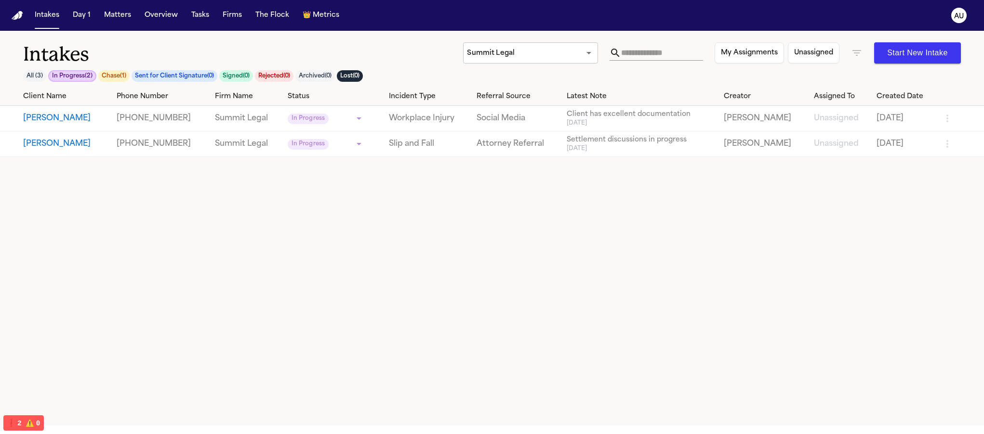
click at [180, 77] on button "Sent for Client Signature ( 0 )" at bounding box center [174, 76] width 86 height 12
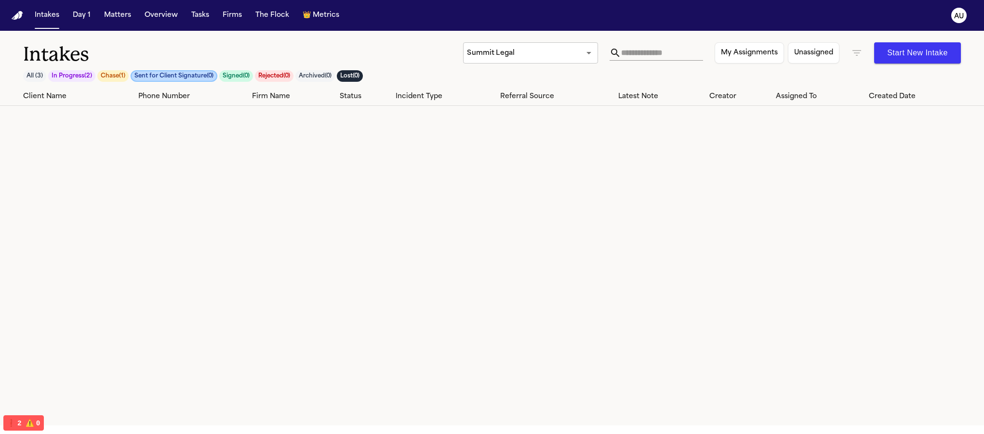
click at [56, 77] on button "In Progress ( 2 )" at bounding box center [71, 76] width 47 height 12
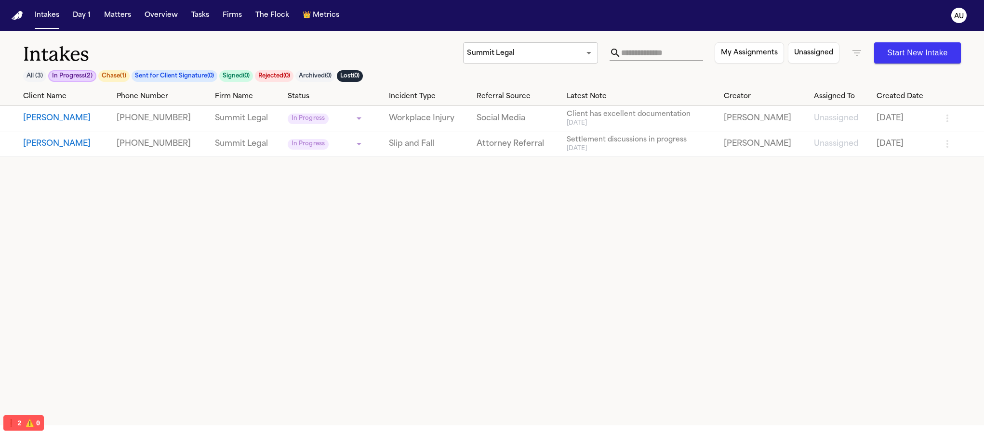
click at [30, 72] on button "All ( 3 )" at bounding box center [34, 76] width 23 height 12
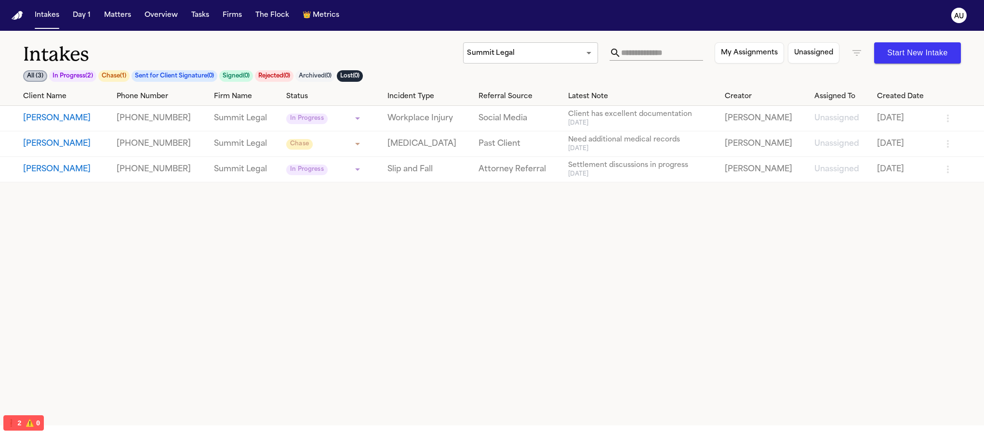
click at [200, 81] on button "Sent for Client Signature ( 0 )" at bounding box center [174, 76] width 86 height 12
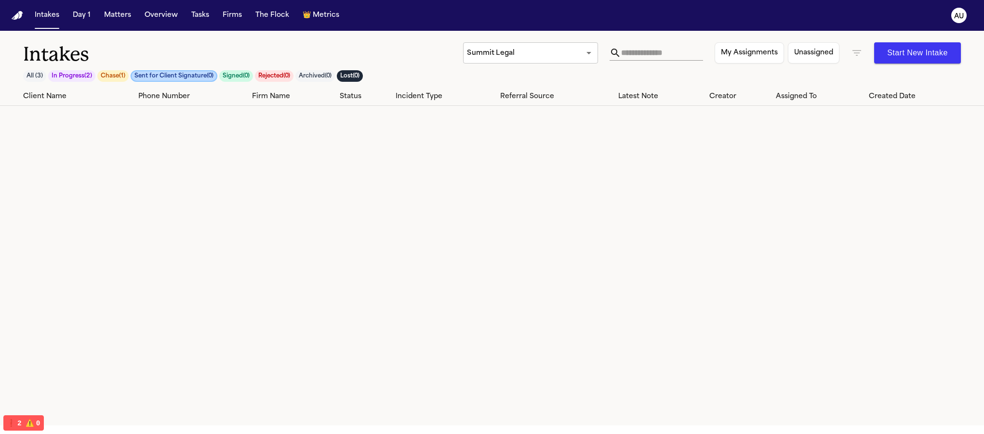
click at [121, 76] on button "Chase ( 1 )" at bounding box center [112, 76] width 31 height 12
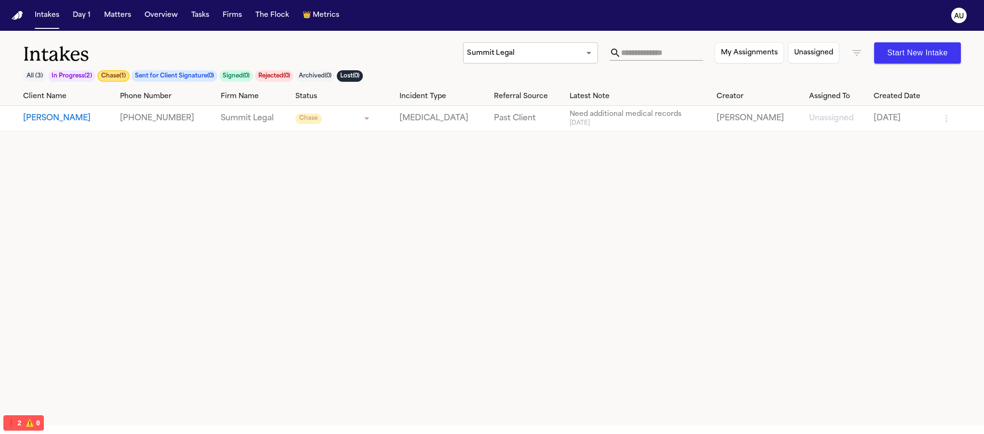
click at [251, 72] on button "Signed ( 0 )" at bounding box center [236, 76] width 34 height 12
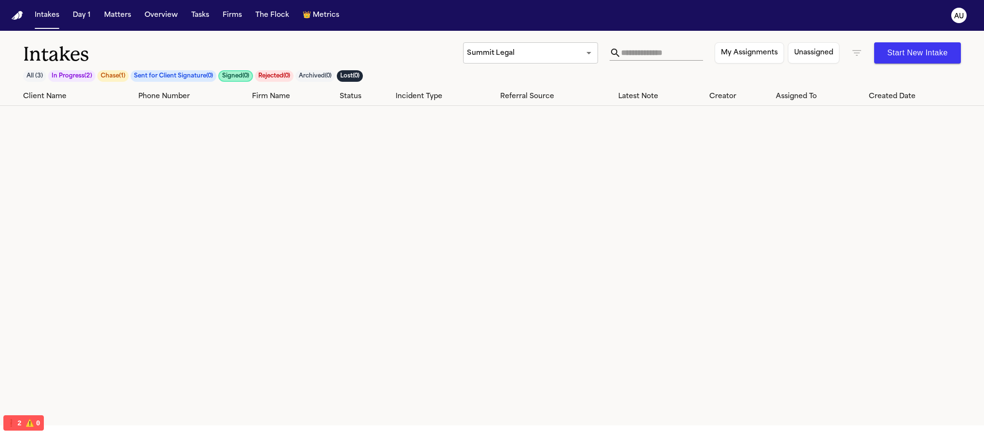
click at [310, 73] on button "Archived ( 0 )" at bounding box center [314, 76] width 39 height 12
click at [272, 78] on button "Rejected ( 0 )" at bounding box center [273, 76] width 39 height 12
click at [355, 75] on button "Lost ( 0 )" at bounding box center [350, 76] width 26 height 12
click at [323, 55] on h1 "Intakes" at bounding box center [243, 54] width 440 height 24
click at [475, 58] on body "**********" at bounding box center [492, 217] width 984 height 434
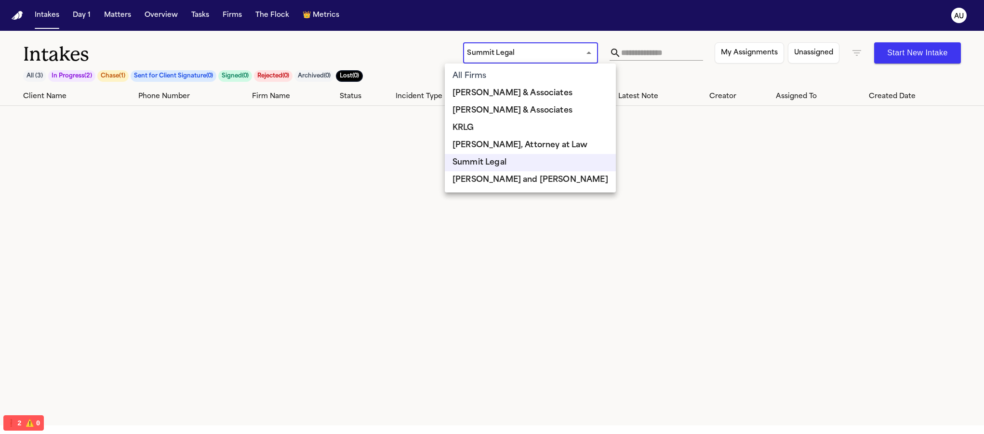
click at [480, 80] on span "All Firms" at bounding box center [469, 76] width 34 height 12
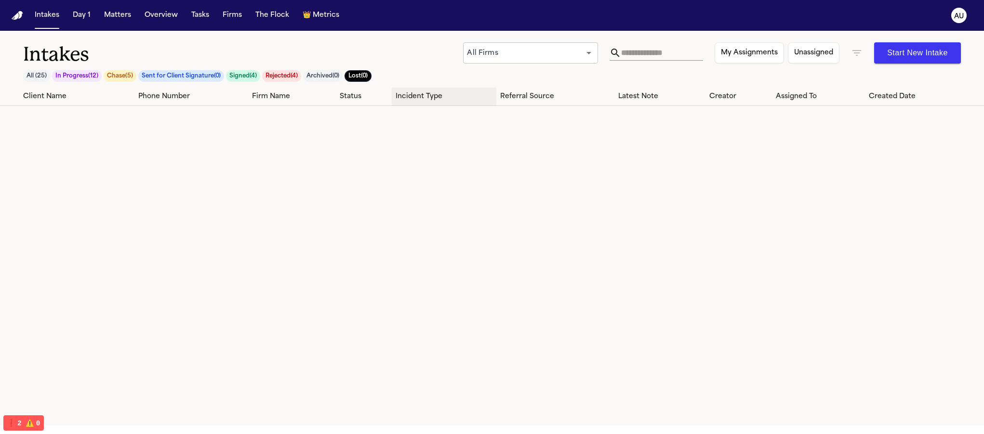
drag, startPoint x: 329, startPoint y: 47, endPoint x: 434, endPoint y: 87, distance: 112.5
click at [294, 47] on h1 "Intakes" at bounding box center [243, 54] width 440 height 24
drag, startPoint x: 30, startPoint y: 71, endPoint x: 127, endPoint y: 85, distance: 97.9
click at [29, 71] on button "All ( 25 )" at bounding box center [36, 76] width 27 height 12
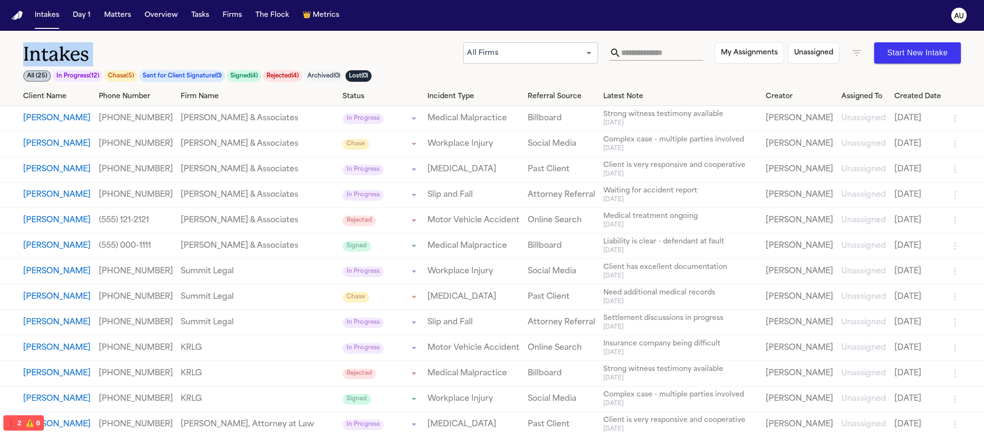
click at [432, 67] on div "Intakes All ( 25 ) In Progress ( 12 ) Chase ( 5 ) Sent for Client Signature ( 0…" at bounding box center [243, 64] width 440 height 45
click at [851, 54] on icon "button" at bounding box center [857, 53] width 12 height 12
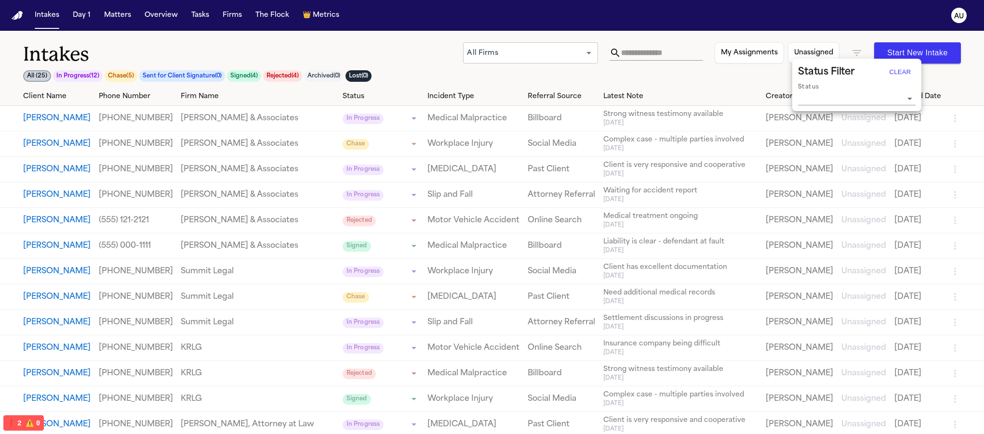
click at [847, 105] on input "Status" at bounding box center [849, 98] width 103 height 13
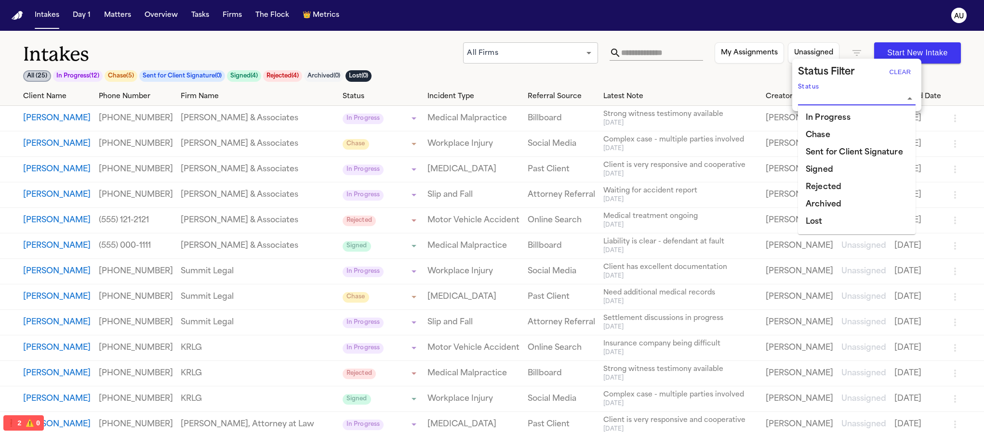
click at [724, 78] on div at bounding box center [492, 217] width 984 height 434
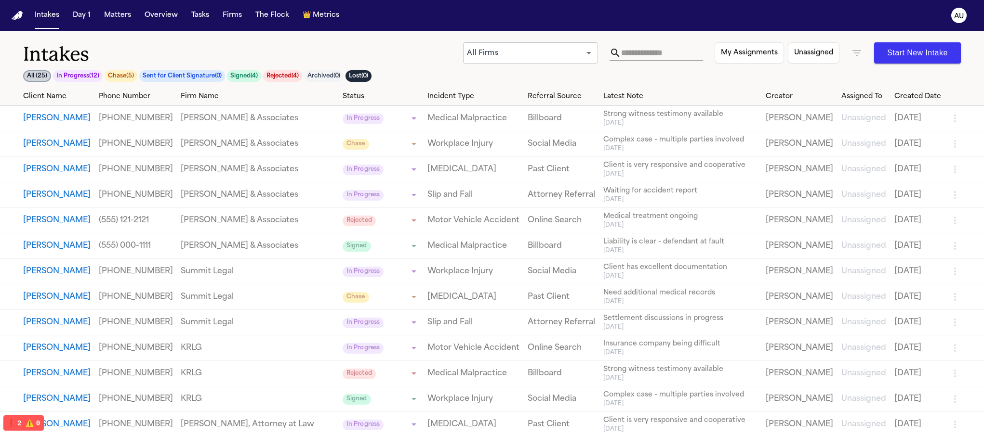
click at [850, 57] on div "All Firms *** ​ My Assignments Unassigned Start New Intake" at bounding box center [712, 52] width 498 height 21
click at [853, 57] on icon "button" at bounding box center [857, 53] width 12 height 12
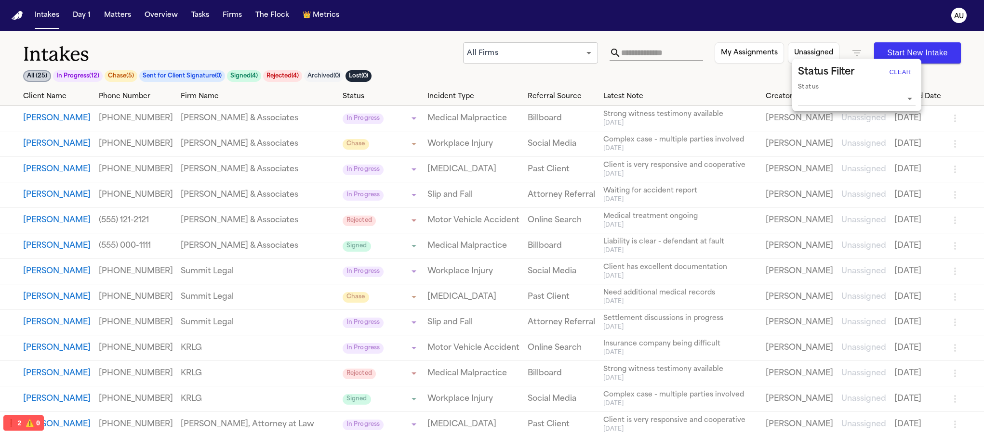
click at [752, 80] on div at bounding box center [492, 217] width 984 height 434
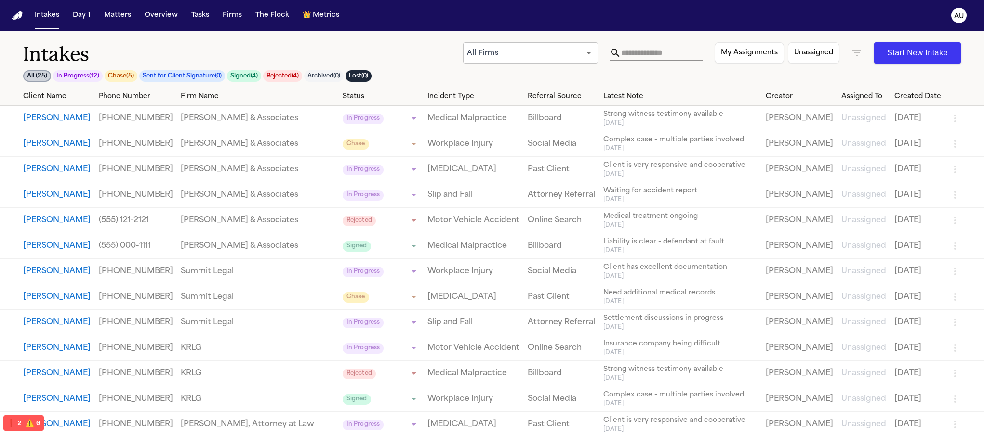
click at [854, 57] on icon "button" at bounding box center [857, 53] width 12 height 12
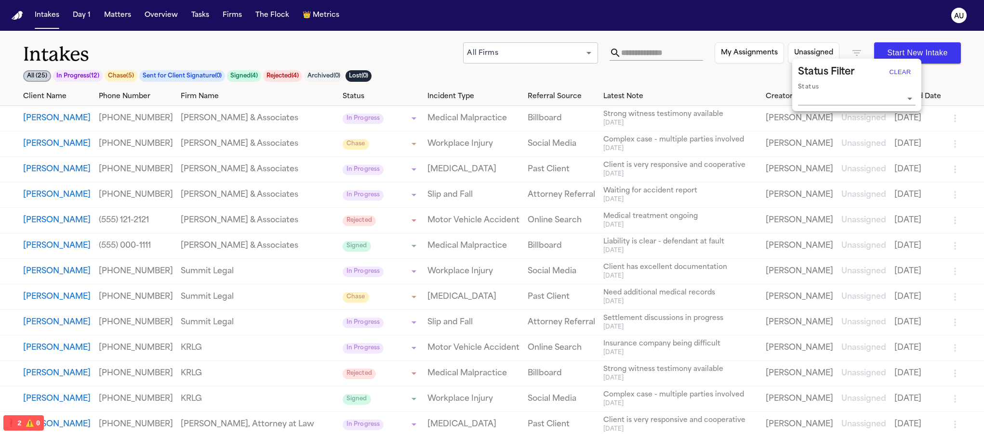
click at [717, 91] on div at bounding box center [492, 217] width 984 height 434
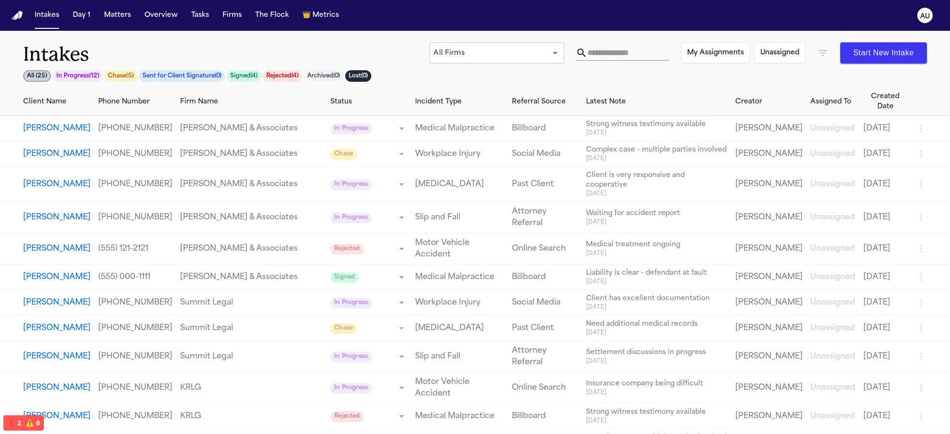
click at [443, 52] on body "**********" at bounding box center [475, 217] width 950 height 434
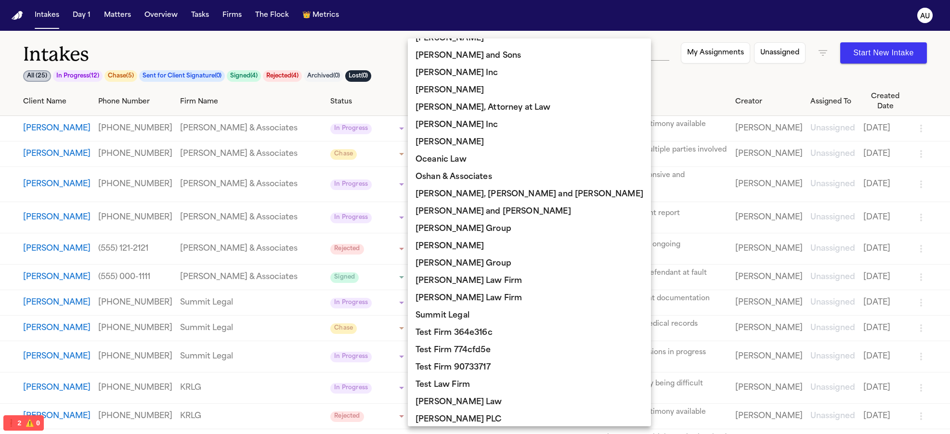
scroll to position [486, 0]
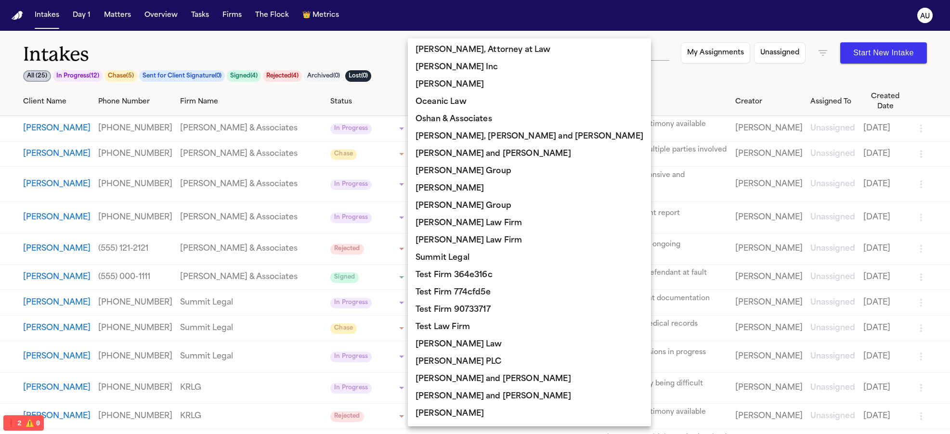
click at [463, 261] on li "Summit Legal" at bounding box center [529, 257] width 243 height 17
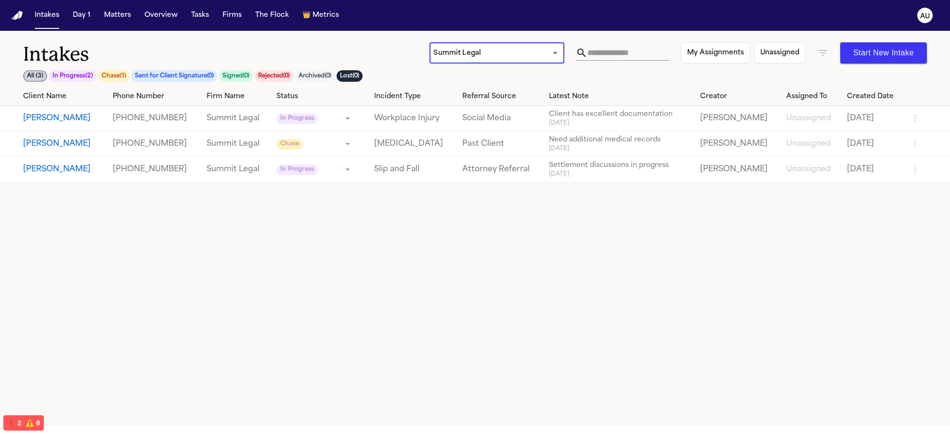
click at [480, 53] on body "**********" at bounding box center [475, 217] width 950 height 434
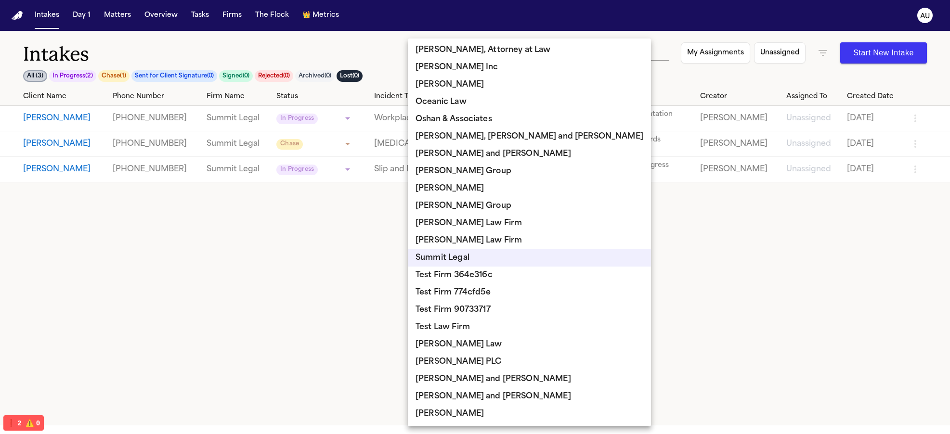
click at [475, 109] on li "Oceanic Law" at bounding box center [529, 101] width 243 height 17
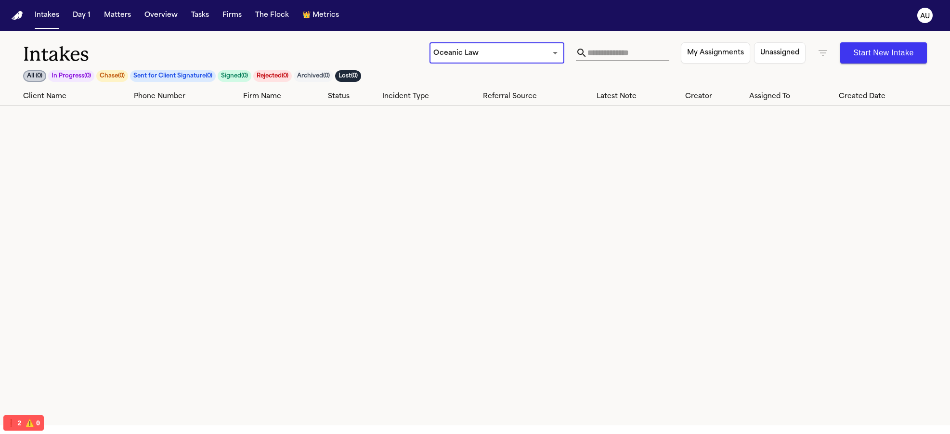
click at [468, 49] on body "**********" at bounding box center [475, 217] width 950 height 434
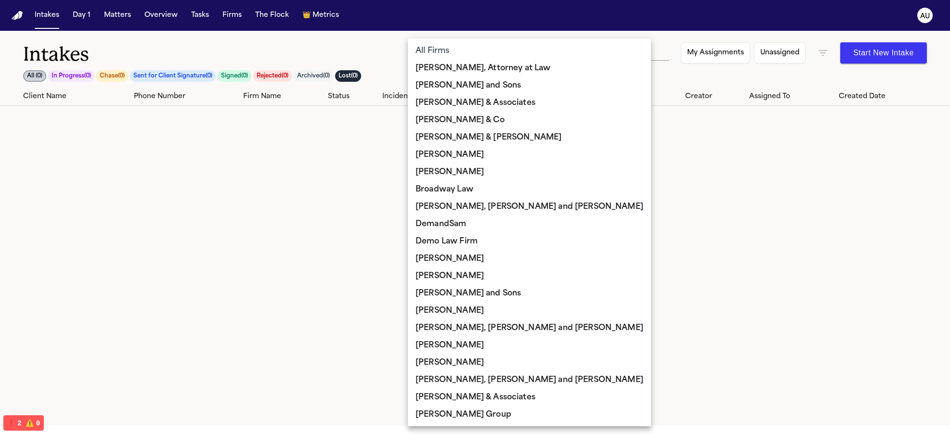
scroll to position [356, 0]
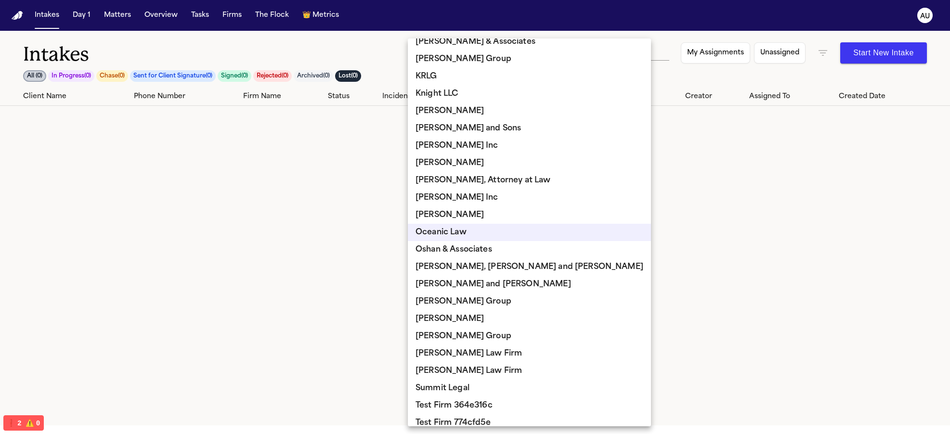
click at [467, 60] on li "Jones Group" at bounding box center [529, 59] width 243 height 17
type input "**********"
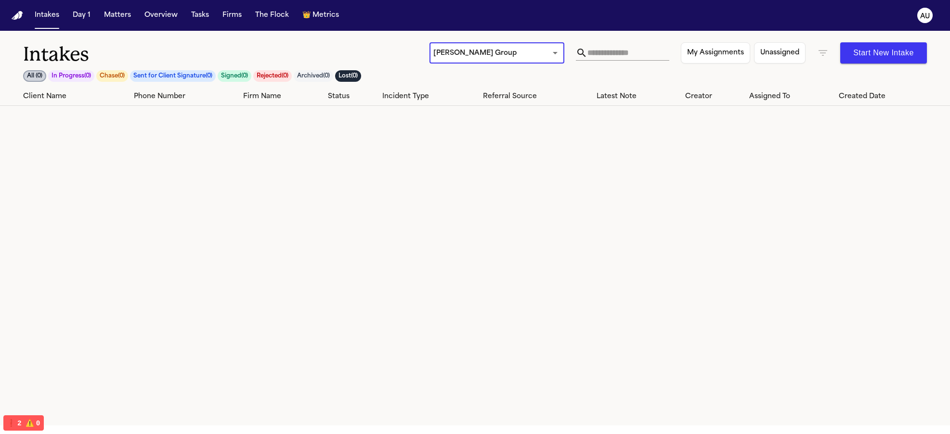
click at [469, 57] on body "**********" at bounding box center [475, 217] width 950 height 434
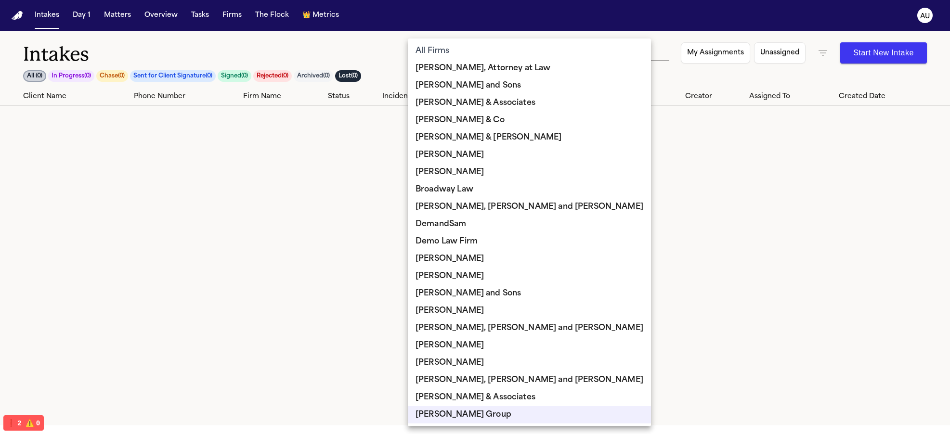
click at [375, 61] on div at bounding box center [475, 217] width 950 height 434
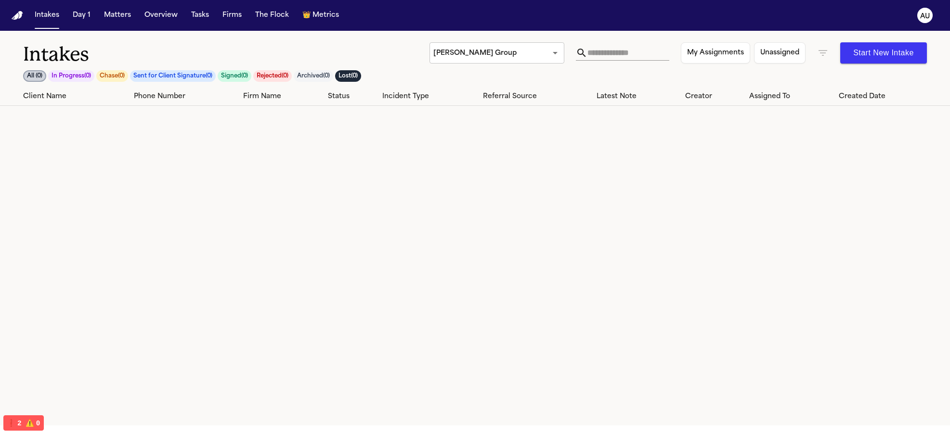
click at [498, 49] on body "**********" at bounding box center [475, 217] width 950 height 434
click at [496, 52] on body "**********" at bounding box center [475, 217] width 950 height 434
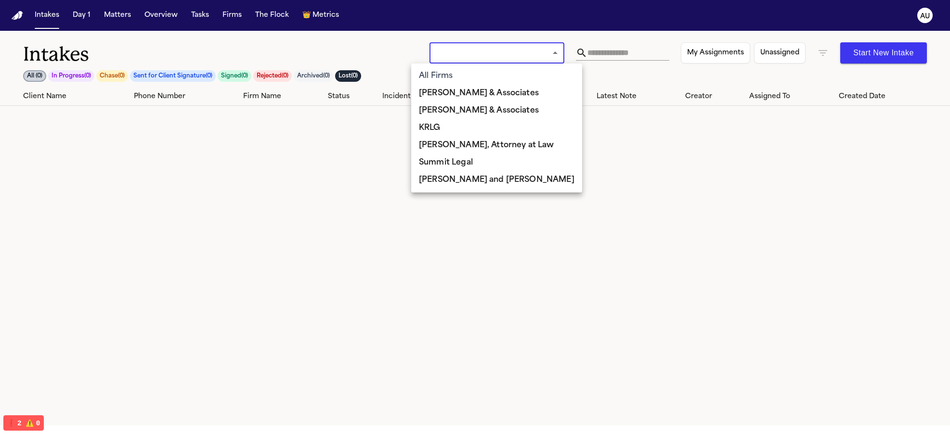
click at [397, 30] on div at bounding box center [475, 217] width 950 height 434
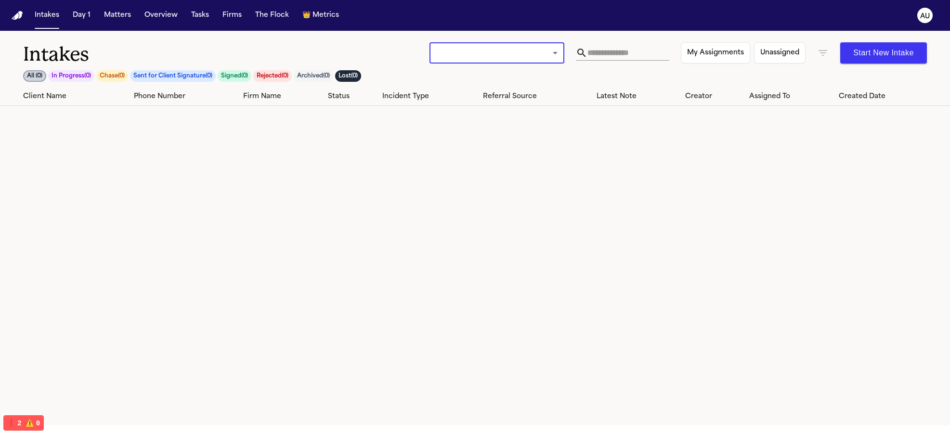
click at [19, 76] on div "**********" at bounding box center [475, 59] width 950 height 57
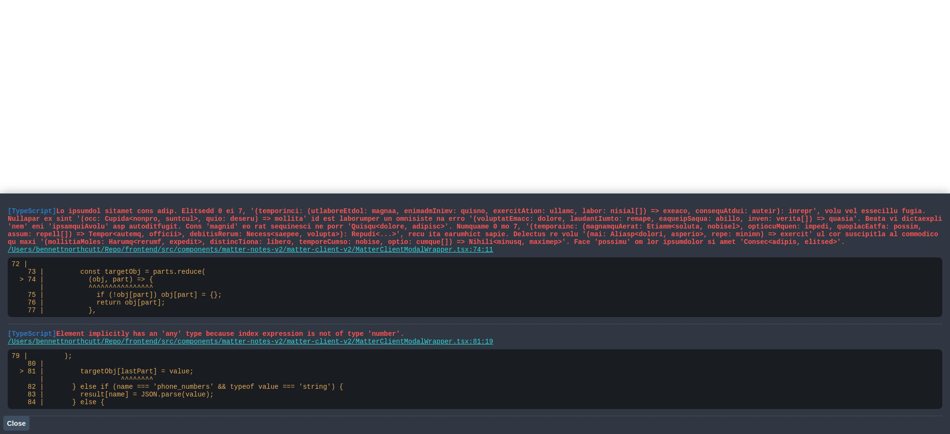
drag, startPoint x: 9, startPoint y: 423, endPoint x: 184, endPoint y: 177, distance: 301.9
click at [9, 423] on span "Close" at bounding box center [16, 424] width 19 height 8
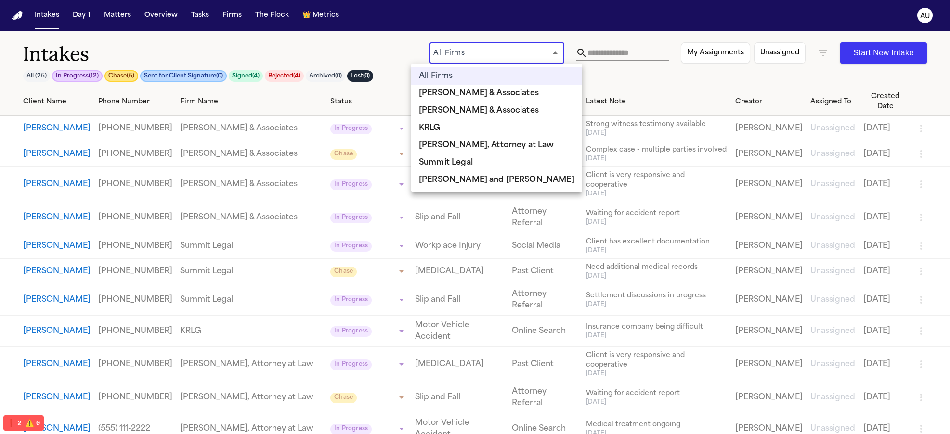
drag, startPoint x: 432, startPoint y: 49, endPoint x: 451, endPoint y: 96, distance: 51.4
click at [432, 49] on body "**********" at bounding box center [475, 217] width 950 height 434
click at [453, 100] on li "[PERSON_NAME] & Associates" at bounding box center [496, 93] width 171 height 17
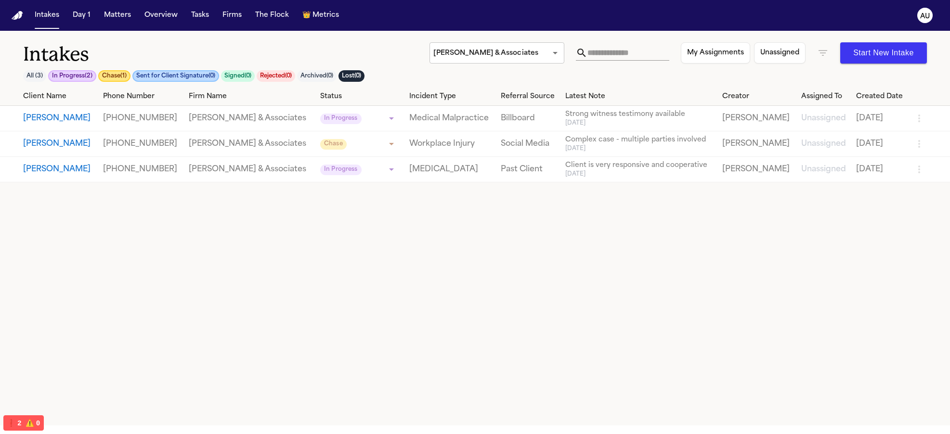
drag, startPoint x: 407, startPoint y: 58, endPoint x: 383, endPoint y: 52, distance: 24.4
click at [461, 54] on body "**********" at bounding box center [475, 217] width 950 height 434
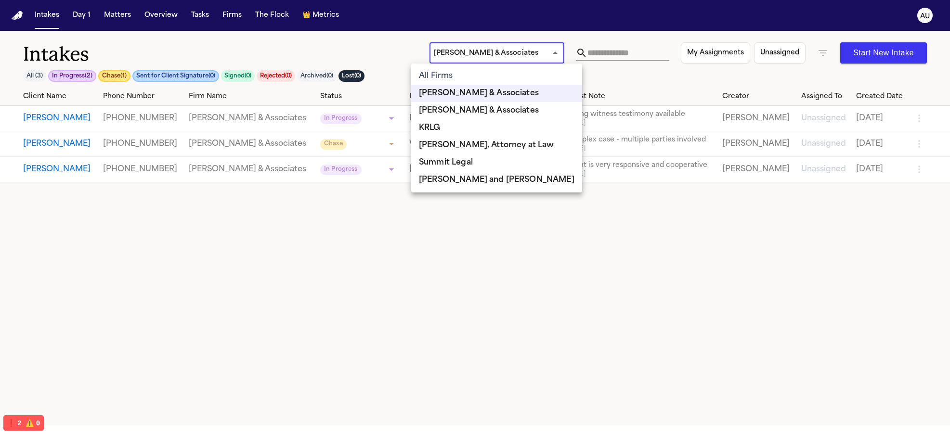
click at [464, 121] on li "KRLG" at bounding box center [496, 127] width 171 height 17
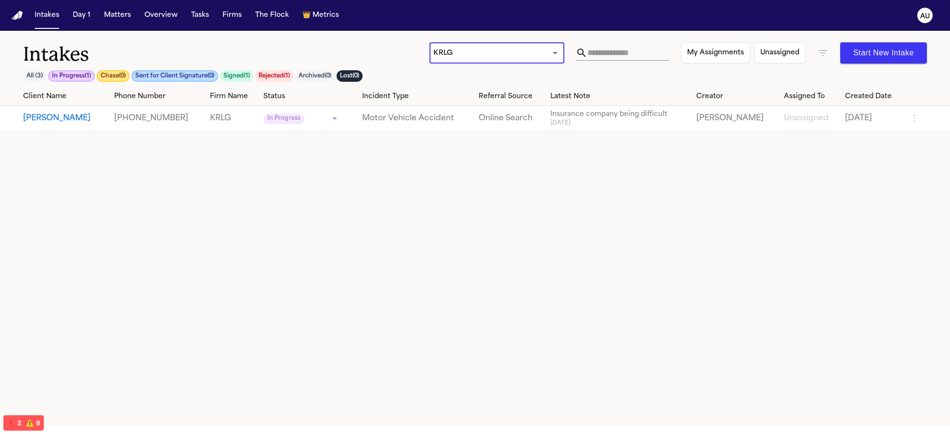
click at [339, 52] on h1 "Intakes" at bounding box center [226, 54] width 407 height 24
drag, startPoint x: 343, startPoint y: 44, endPoint x: 346, endPoint y: 39, distance: 5.0
click at [338, 40] on div "Intakes All ( 3 ) In Progress ( 1 ) Chase ( 0 ) Sent for Client Signature ( 0 )…" at bounding box center [475, 59] width 950 height 57
click at [32, 78] on button "All ( 3 )" at bounding box center [34, 76] width 23 height 12
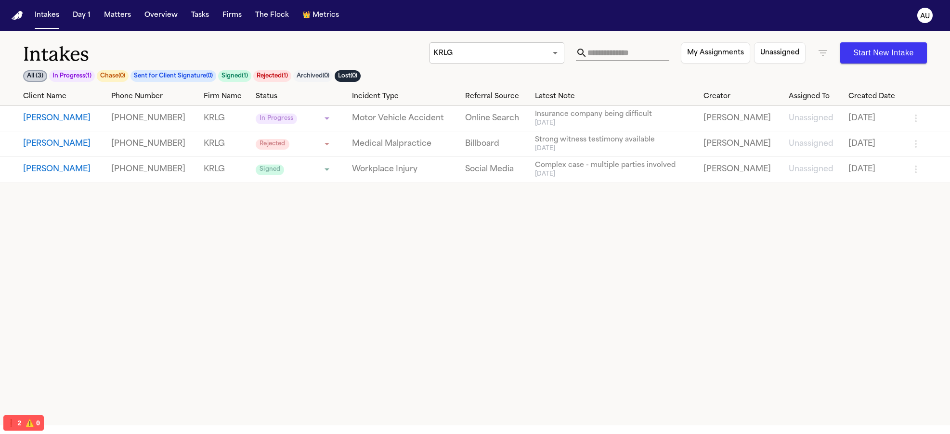
click at [473, 49] on body "**********" at bounding box center [475, 217] width 950 height 434
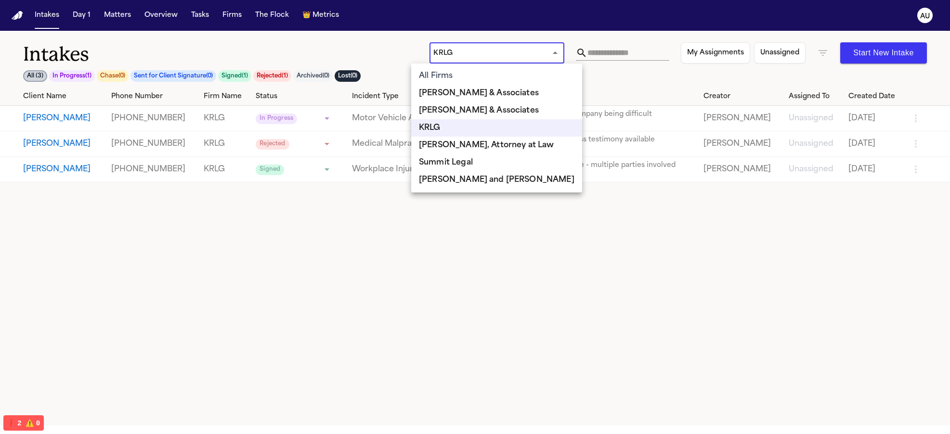
click at [468, 77] on li "All Firms" at bounding box center [496, 75] width 171 height 17
type input "***"
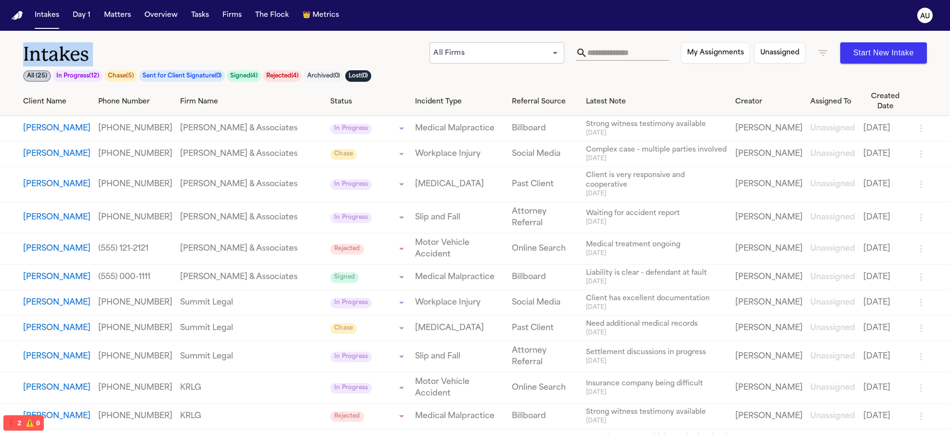
click at [311, 46] on h1 "Intakes" at bounding box center [226, 54] width 407 height 24
click at [37, 79] on button "All ( 25 )" at bounding box center [37, 76] width 28 height 12
click at [258, 66] on div "Intakes All ( 25 ) In Progress ( 12 ) Chase ( 5 ) Sent for Client Signature ( 0…" at bounding box center [226, 64] width 407 height 45
click at [258, 62] on h1 "Intakes" at bounding box center [226, 54] width 407 height 24
click at [257, 59] on h1 "Intakes" at bounding box center [226, 54] width 407 height 24
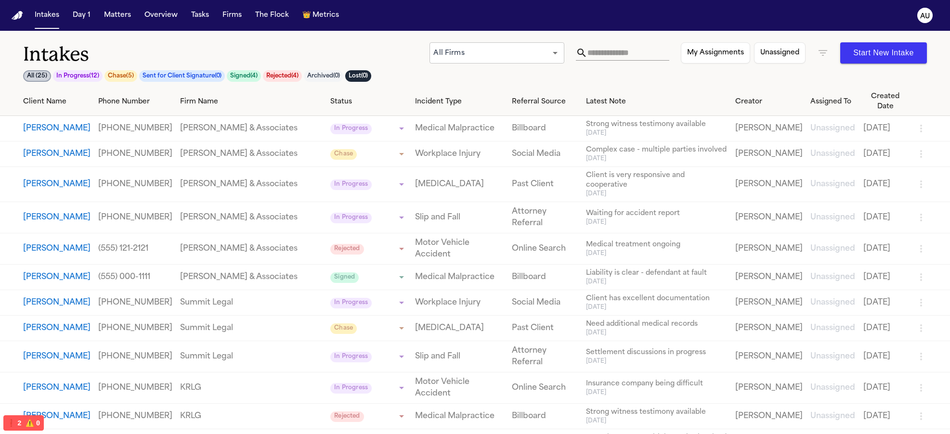
click at [122, 73] on button "Chase ( 5 )" at bounding box center [121, 76] width 33 height 12
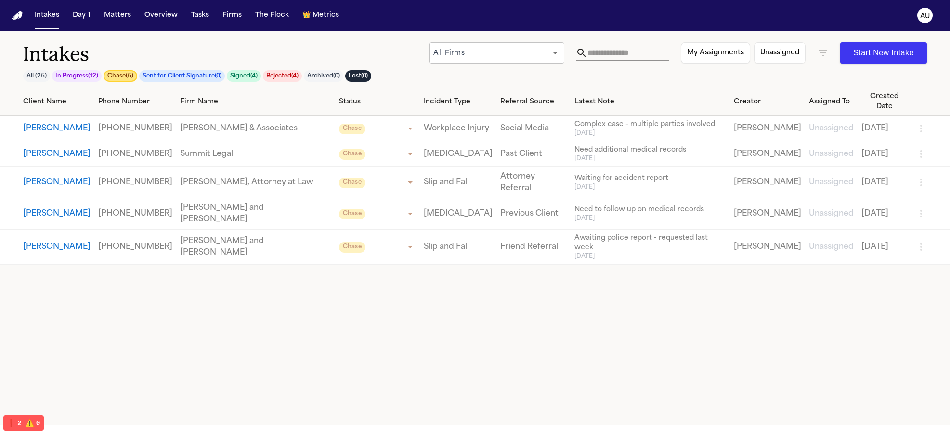
click at [46, 75] on button "All ( 25 )" at bounding box center [36, 76] width 27 height 12
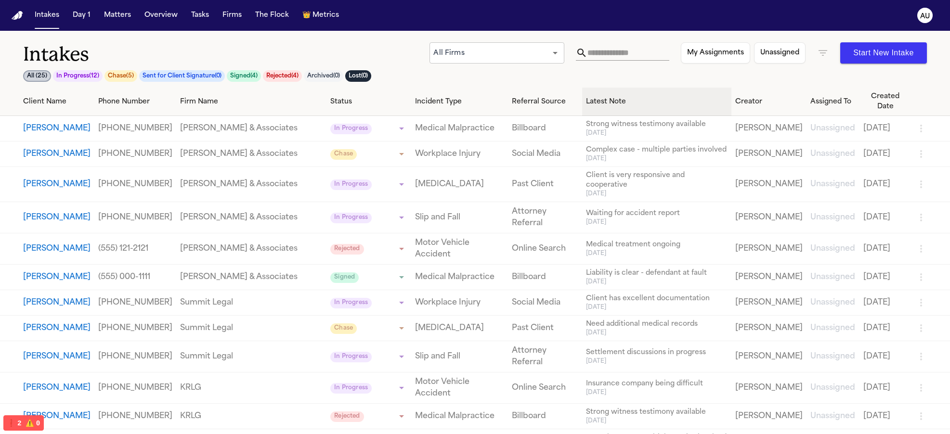
click at [609, 101] on div "Latest Note" at bounding box center [657, 102] width 142 height 10
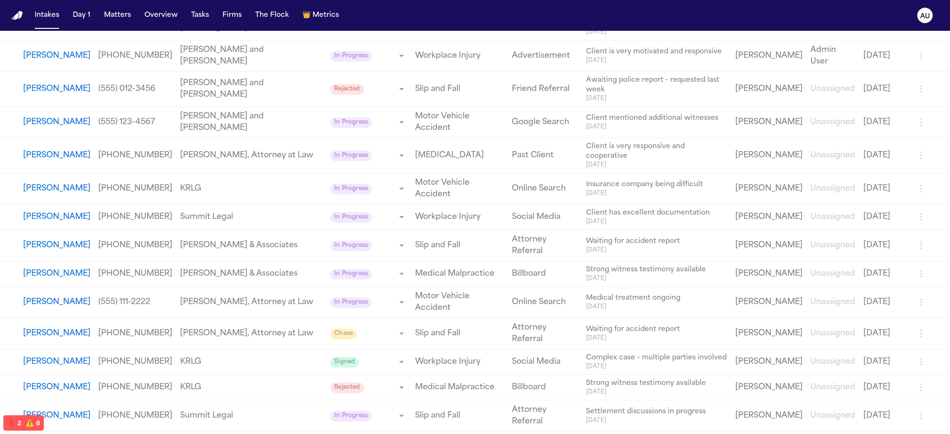
scroll to position [310, 0]
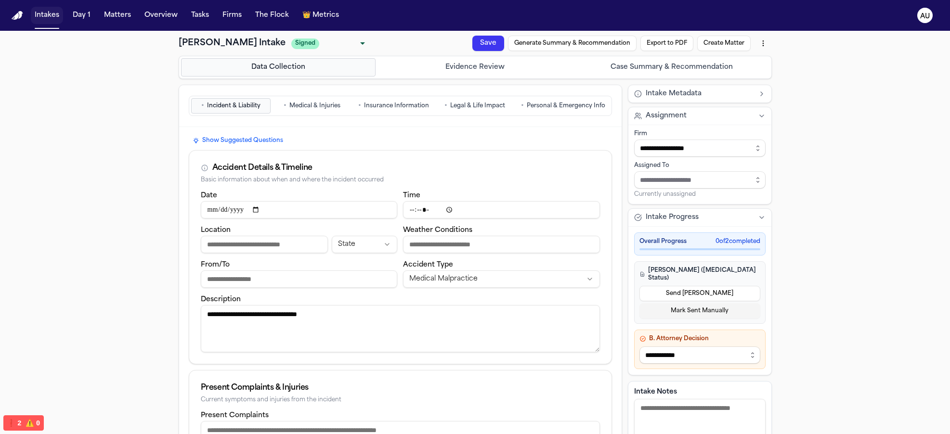
click at [49, 14] on button "Intakes" at bounding box center [47, 15] width 32 height 17
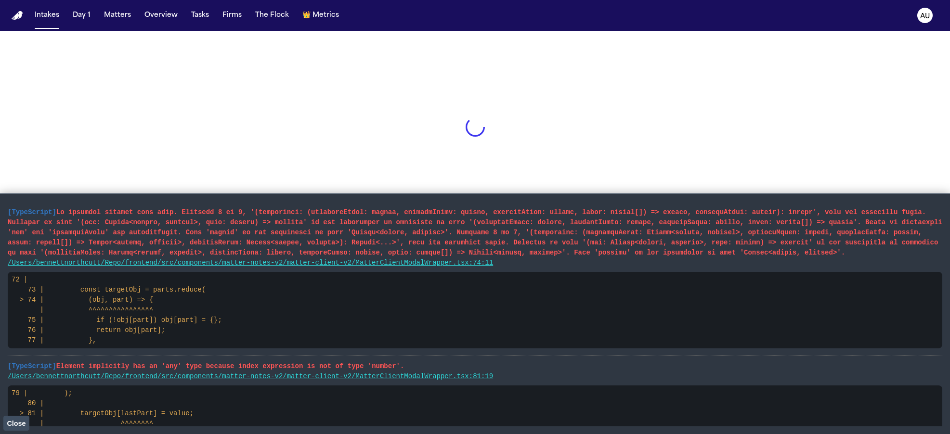
click at [12, 422] on span "Close" at bounding box center [16, 424] width 19 height 8
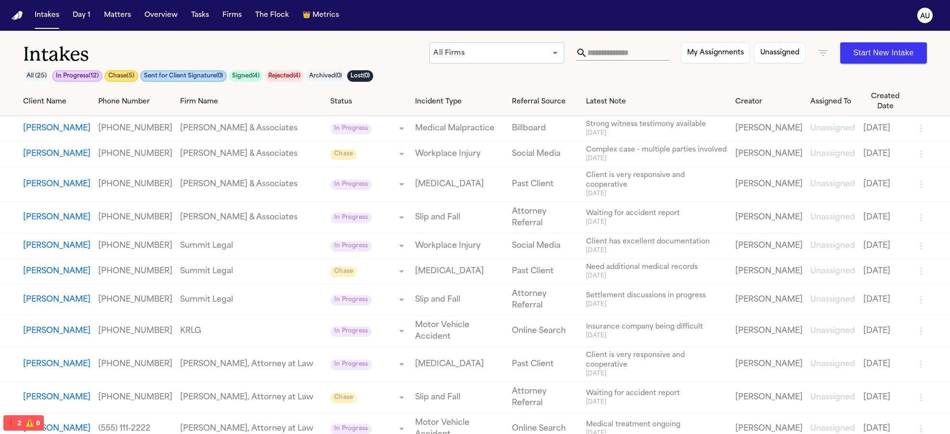
click at [52, 78] on button "In Progress ( 12 )" at bounding box center [77, 76] width 51 height 12
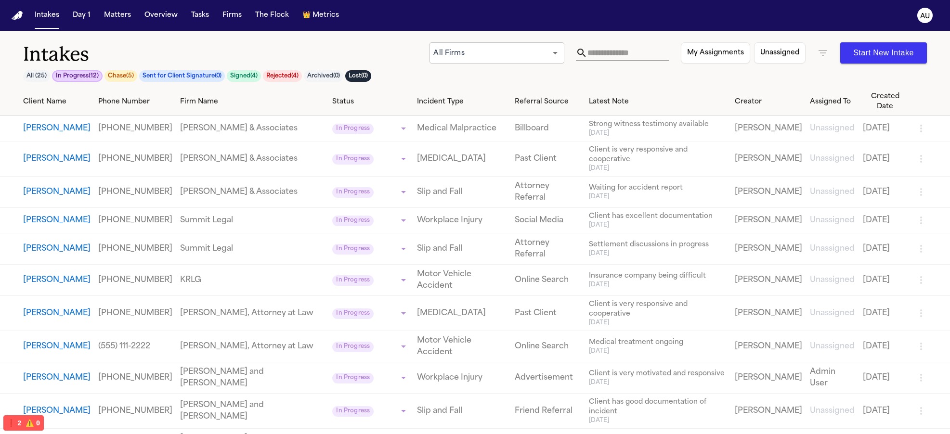
click at [510, 56] on body "**********" at bounding box center [475, 217] width 950 height 434
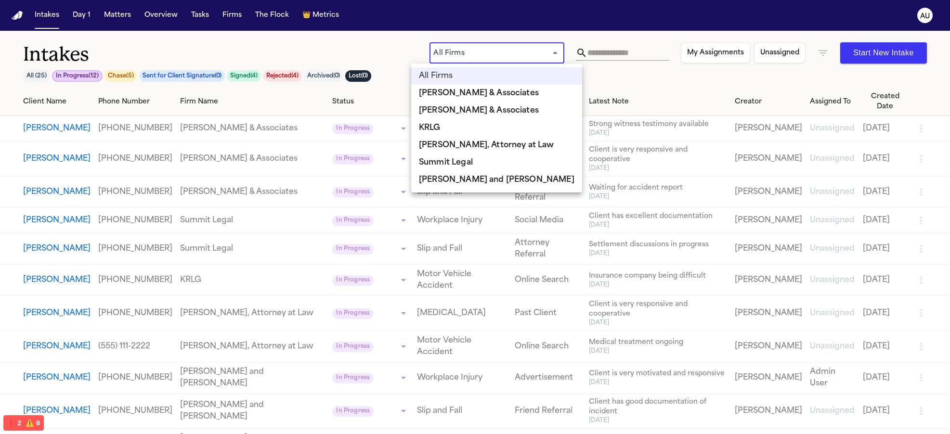
click at [493, 134] on li "KRLG" at bounding box center [496, 127] width 171 height 17
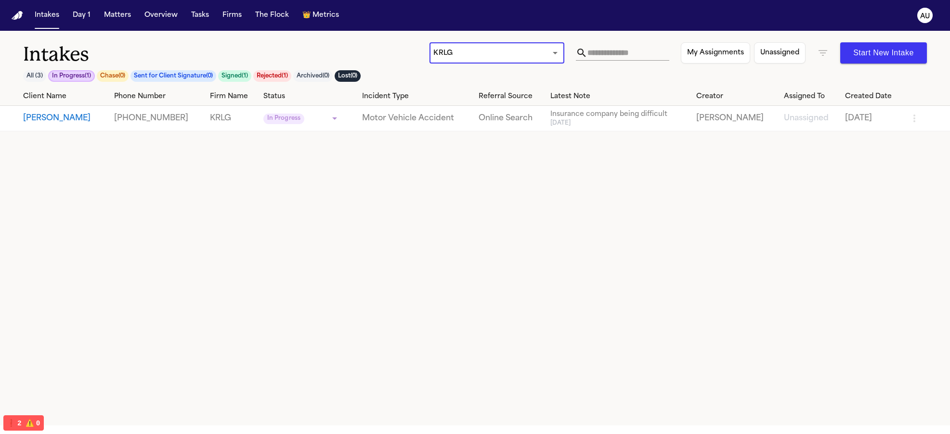
click at [25, 76] on button "All ( 3 )" at bounding box center [34, 76] width 23 height 12
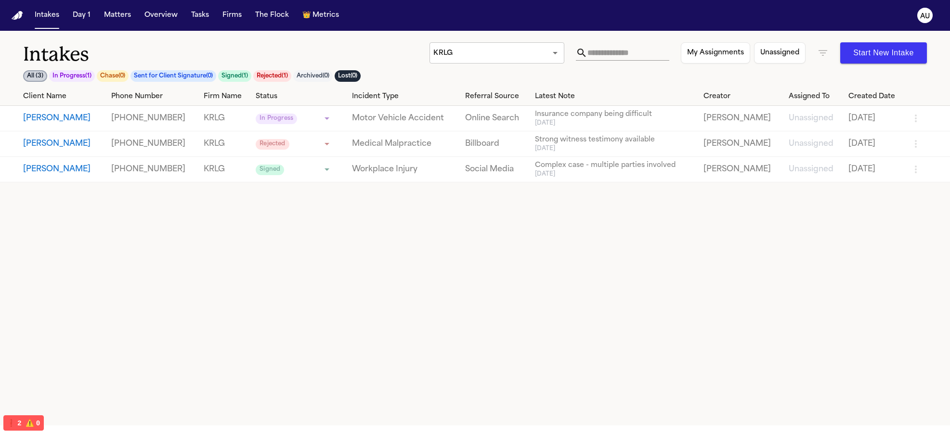
click at [473, 56] on body "**********" at bounding box center [475, 217] width 950 height 434
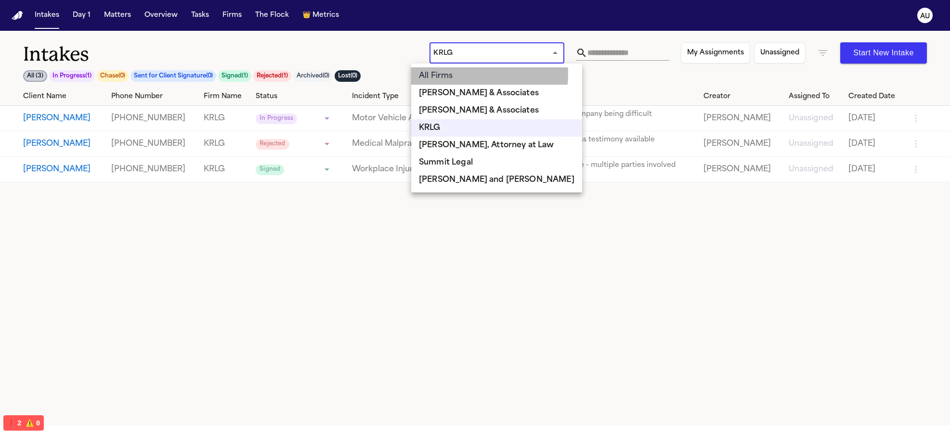
click at [489, 75] on li "All Firms" at bounding box center [496, 75] width 171 height 17
type input "***"
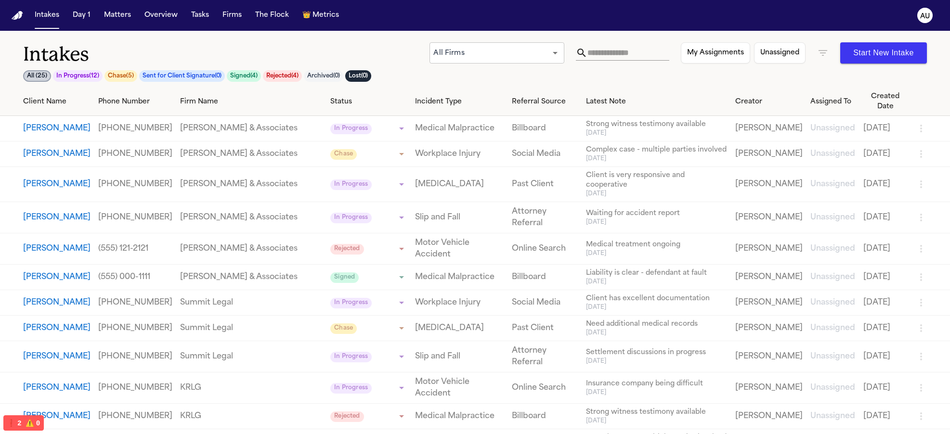
click at [352, 33] on div "Intakes All ( 25 ) In Progress ( 12 ) Chase ( 5 ) Sent for Client Signature ( 0…" at bounding box center [475, 59] width 950 height 57
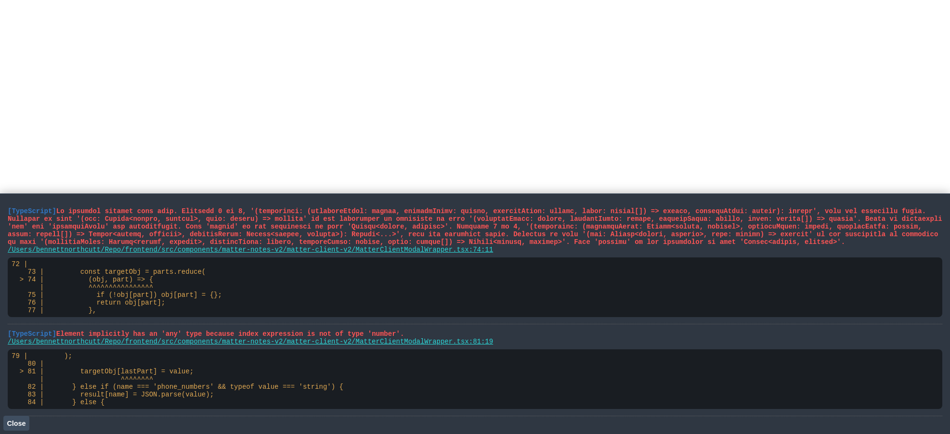
click at [21, 419] on button "Close" at bounding box center [16, 423] width 26 height 14
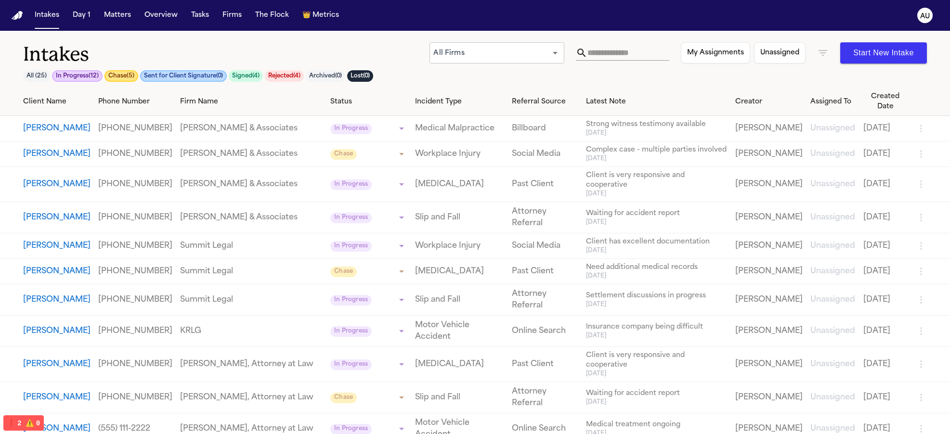
click at [236, 77] on button "Signed ( 4 )" at bounding box center [246, 76] width 34 height 12
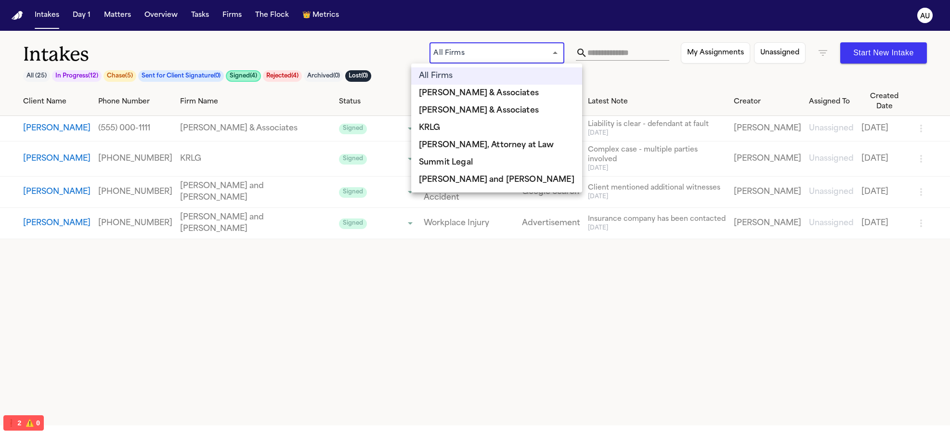
click at [516, 50] on body "Intakes Day 1 Matters Overview Tasks Firms The Flock 👑 Metrics AU Intakes All (…" at bounding box center [475, 217] width 950 height 434
click at [492, 115] on li "[PERSON_NAME] & Associates" at bounding box center [496, 110] width 171 height 17
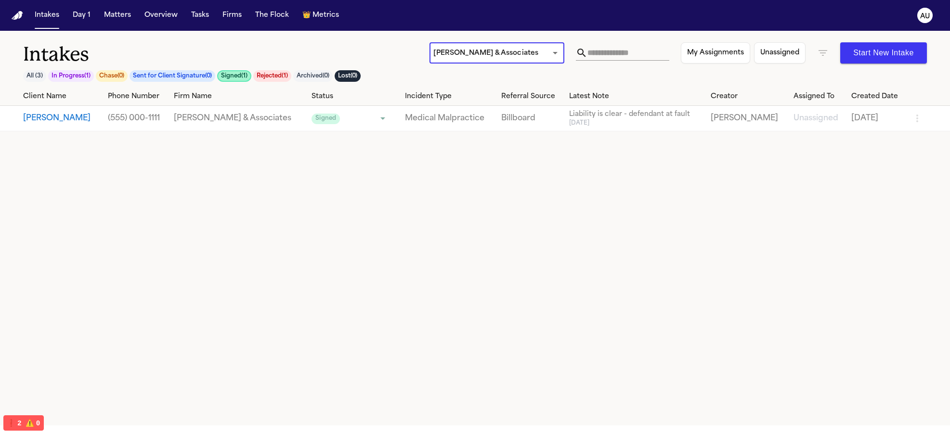
click at [465, 47] on body "**********" at bounding box center [475, 217] width 950 height 434
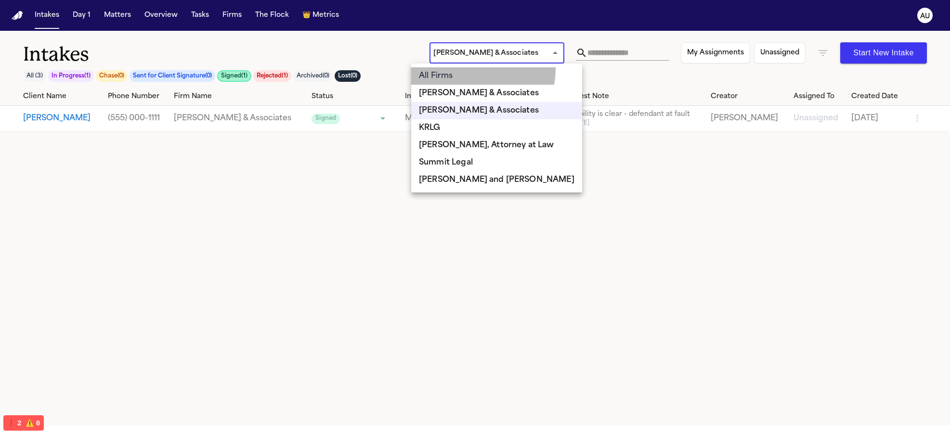
click at [474, 69] on li "All Firms" at bounding box center [496, 75] width 171 height 17
type input "***"
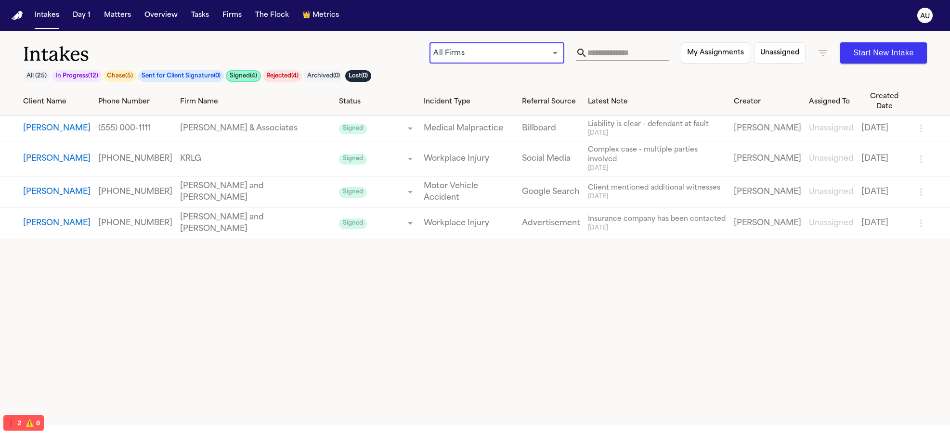
click at [501, 52] on body "Intakes Day 1 Matters Overview Tasks Firms The Flock 👑 Metrics AU Intakes All (…" at bounding box center [475, 217] width 950 height 434
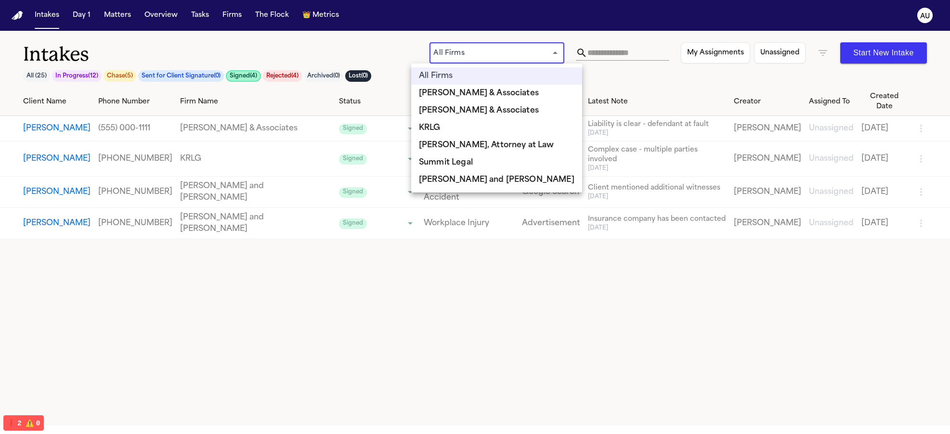
click at [317, 225] on div at bounding box center [475, 217] width 950 height 434
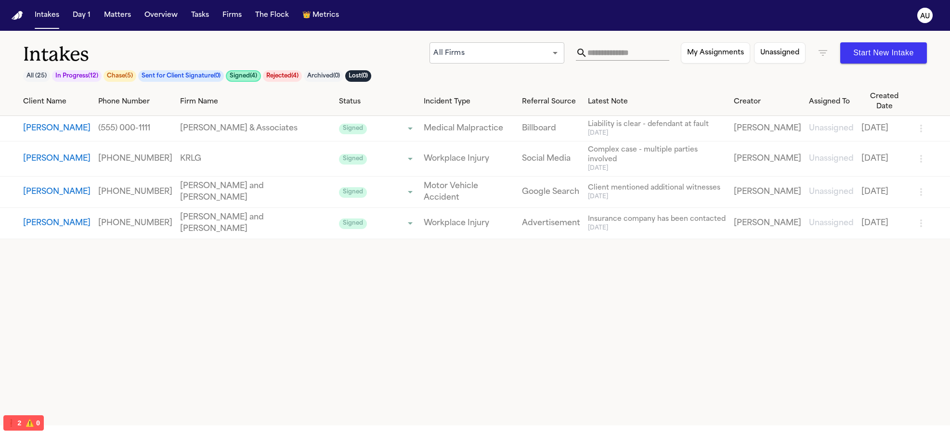
click at [28, 78] on button "All ( 25 )" at bounding box center [36, 76] width 27 height 12
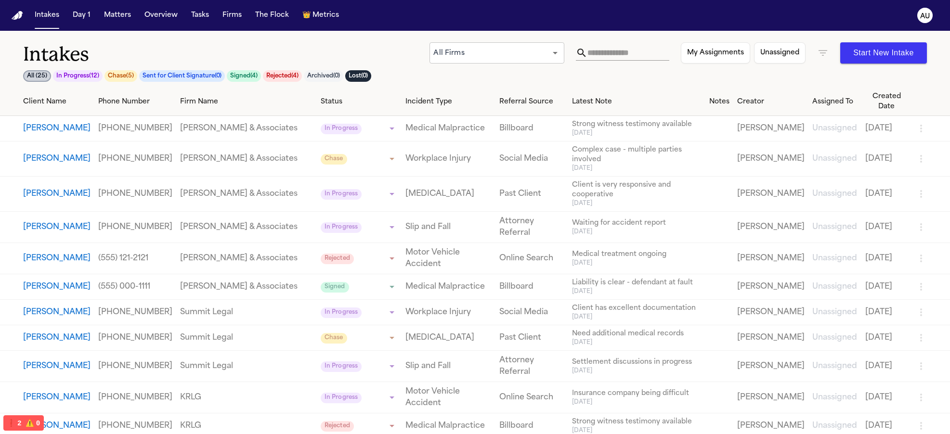
click at [97, 75] on button "In Progress ( 12 )" at bounding box center [78, 76] width 50 height 12
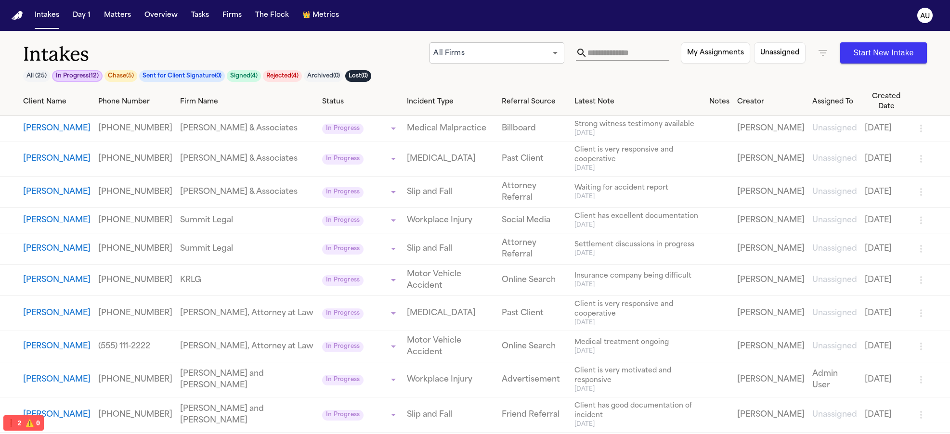
click at [121, 76] on button "Chase ( 5 )" at bounding box center [121, 76] width 33 height 12
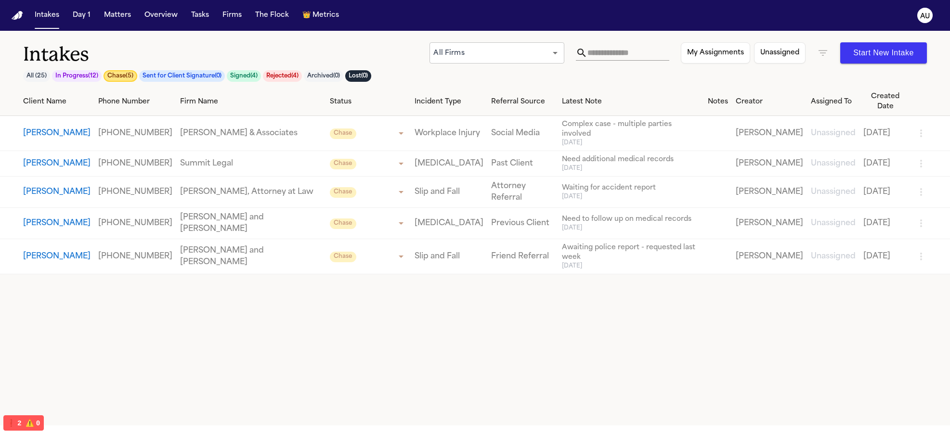
click at [562, 139] on span "Oct 1" at bounding box center [631, 143] width 138 height 8
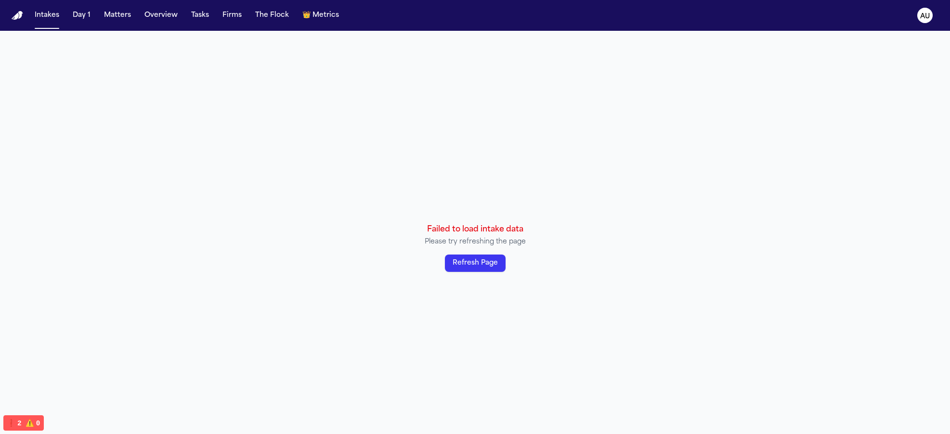
click at [470, 265] on button "Refresh Page" at bounding box center [475, 263] width 61 height 17
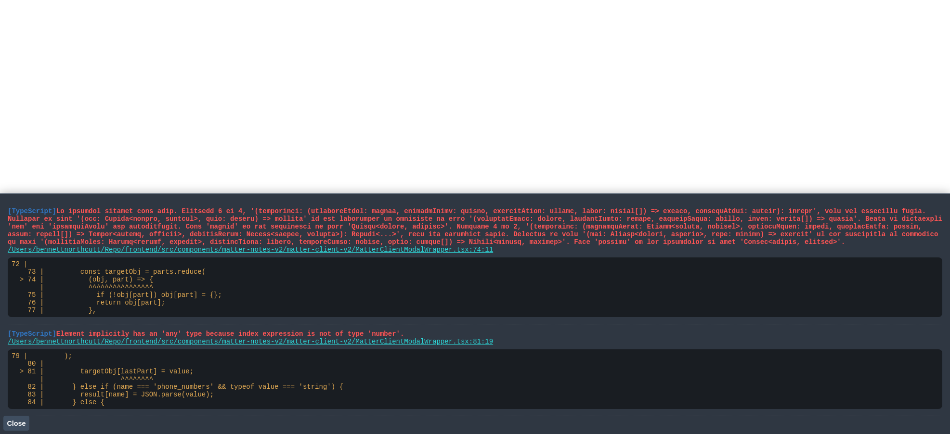
click at [17, 426] on span "Close" at bounding box center [16, 424] width 19 height 8
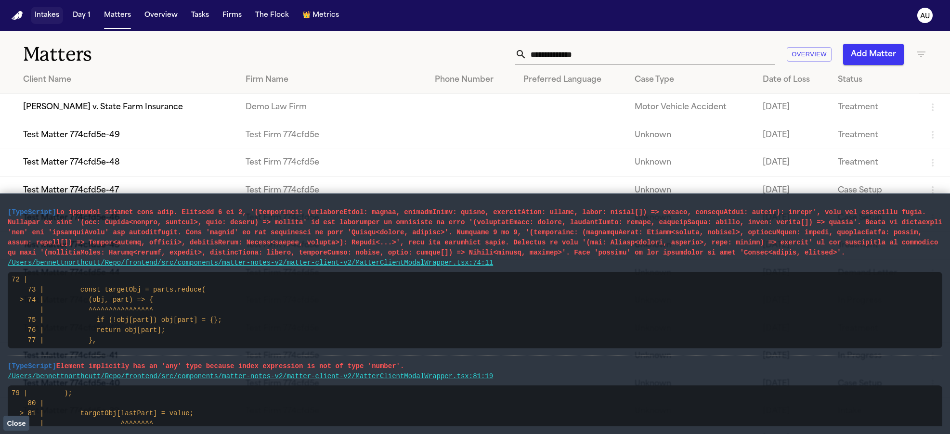
click at [39, 13] on button "Intakes" at bounding box center [47, 15] width 32 height 17
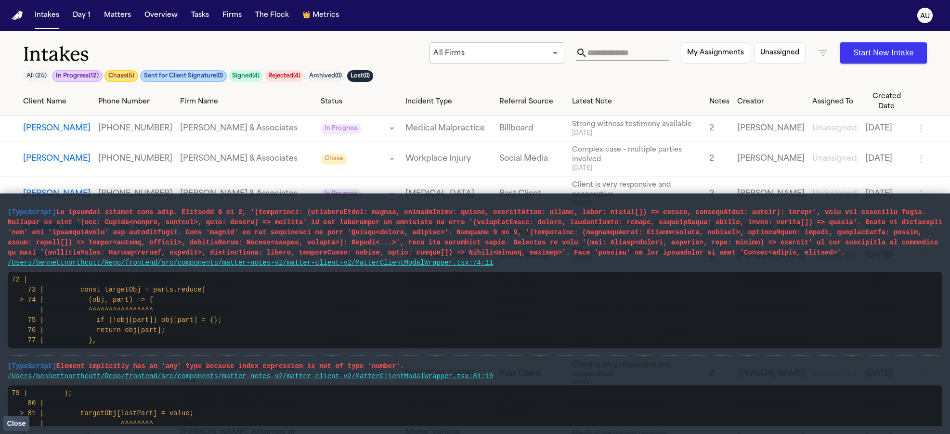
click at [11, 422] on span "Close" at bounding box center [16, 424] width 19 height 8
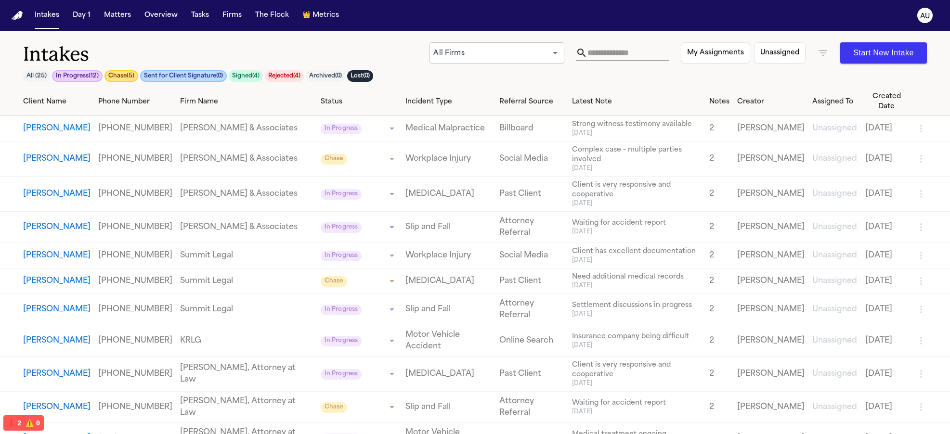
click at [134, 79] on button "Chase ( 5 )" at bounding box center [122, 76] width 34 height 12
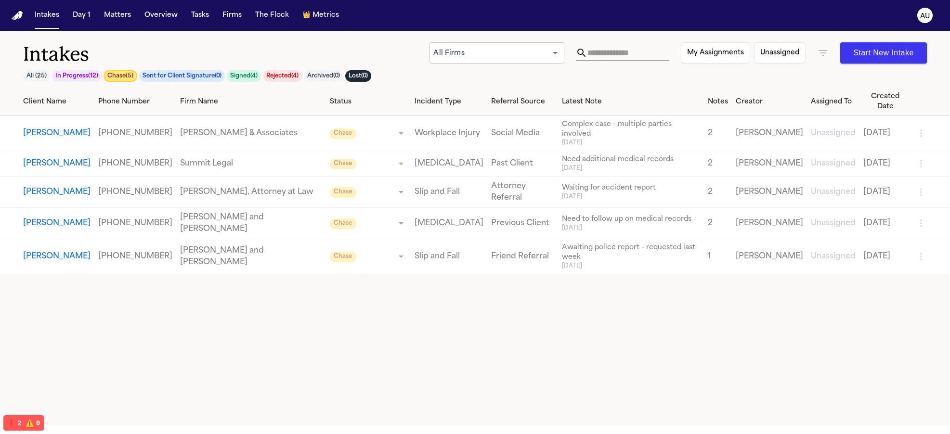
click at [430, 128] on td "Workplace Injury" at bounding box center [449, 133] width 77 height 35
click at [452, 239] on td "Slip and Fall" at bounding box center [449, 256] width 77 height 35
click at [441, 251] on link "Slip and Fall" at bounding box center [449, 257] width 69 height 12
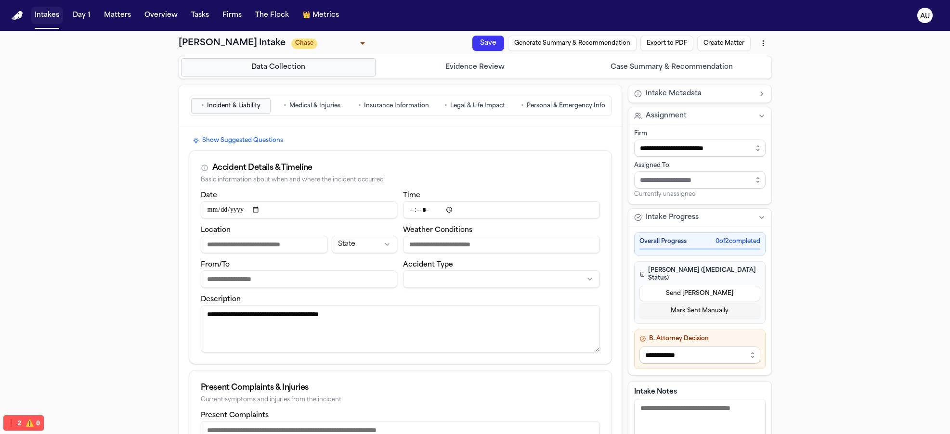
click at [49, 22] on button "Intakes" at bounding box center [47, 15] width 32 height 17
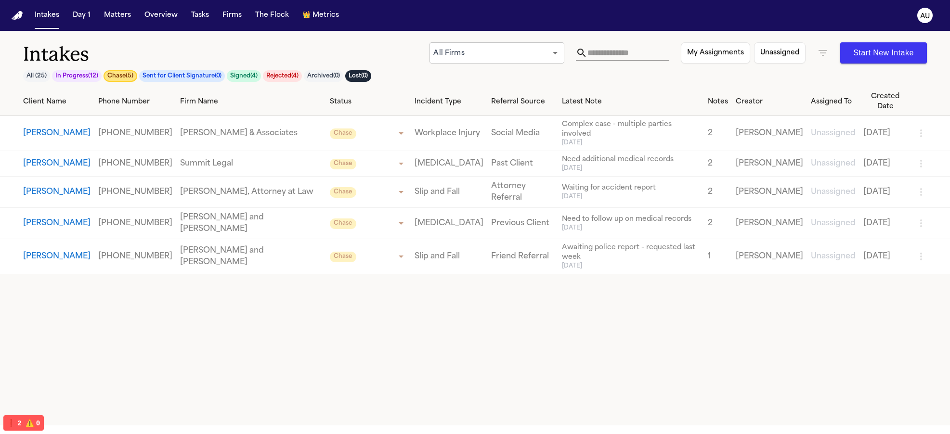
click at [182, 80] on button "Sent for Client Signature ( 0 )" at bounding box center [182, 76] width 86 height 12
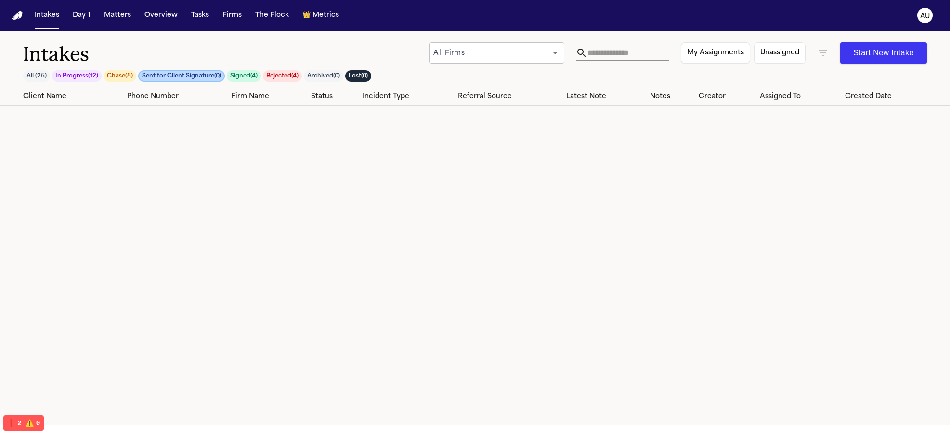
click at [131, 77] on button "Chase ( 5 )" at bounding box center [120, 76] width 33 height 12
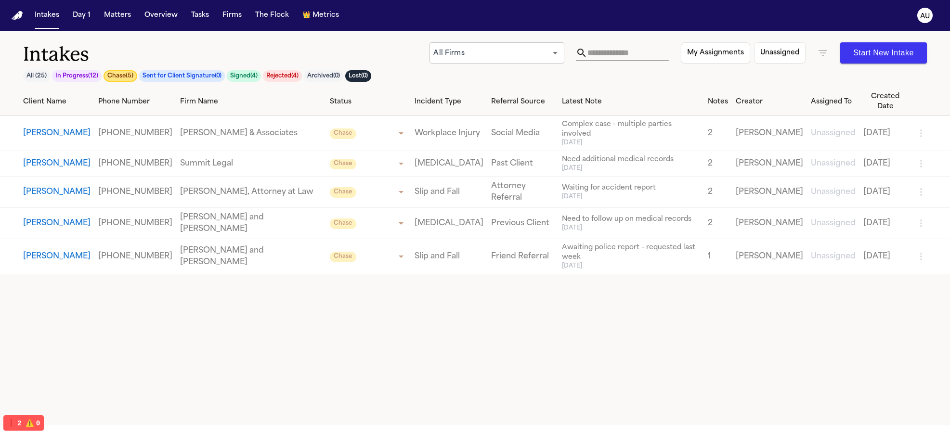
click at [86, 78] on button "In Progress ( 12 )" at bounding box center [77, 76] width 50 height 12
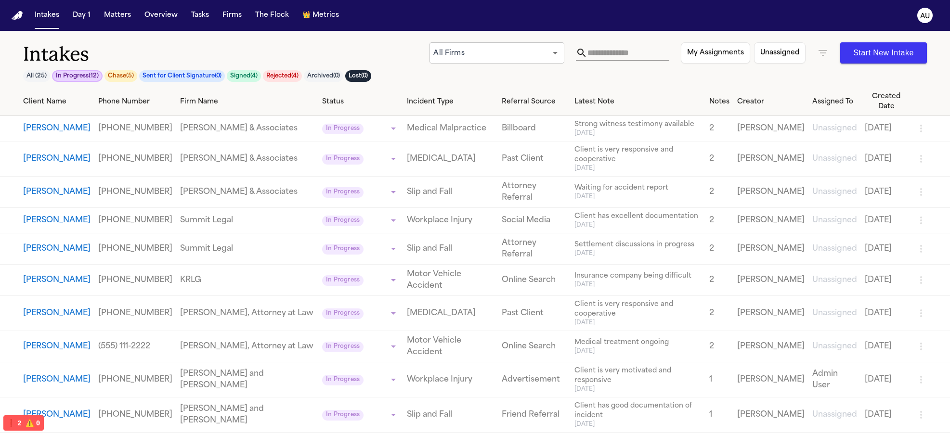
click at [122, 75] on button "Chase ( 5 )" at bounding box center [121, 76] width 33 height 12
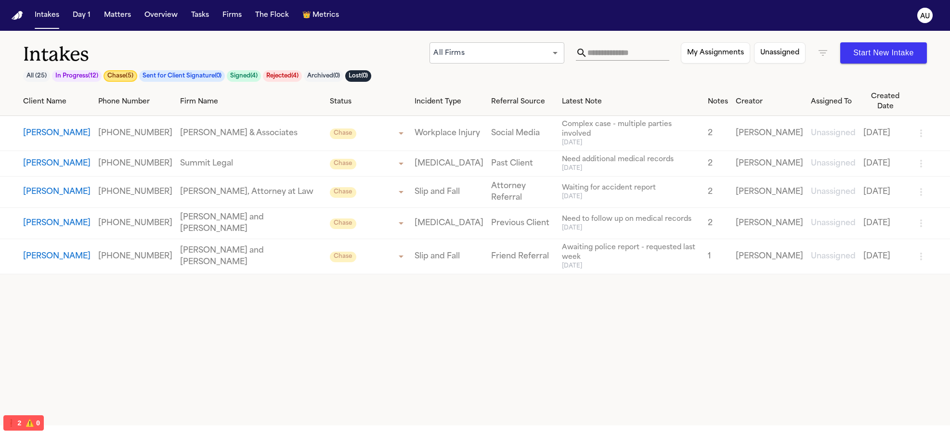
click at [474, 52] on body "Intakes Day 1 Matters Overview Tasks Firms The Flock 👑 Metrics AU Intakes All (…" at bounding box center [475, 217] width 950 height 434
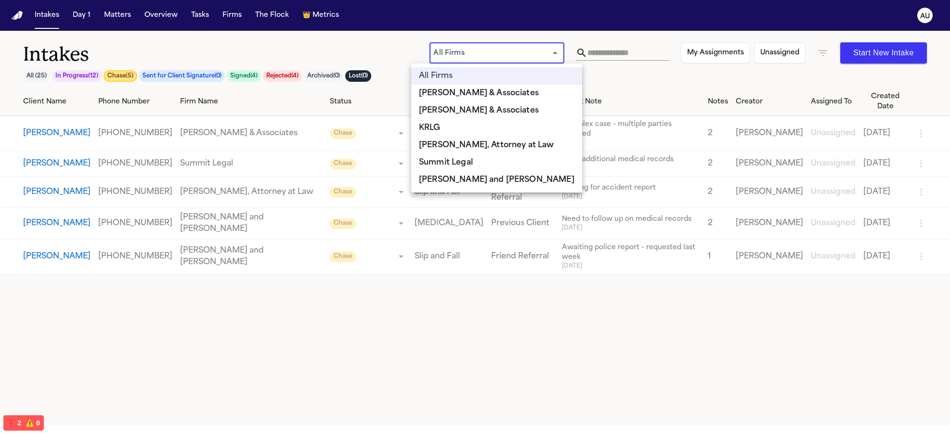
click at [647, 74] on div at bounding box center [475, 217] width 950 height 434
